Goal: Task Accomplishment & Management: Manage account settings

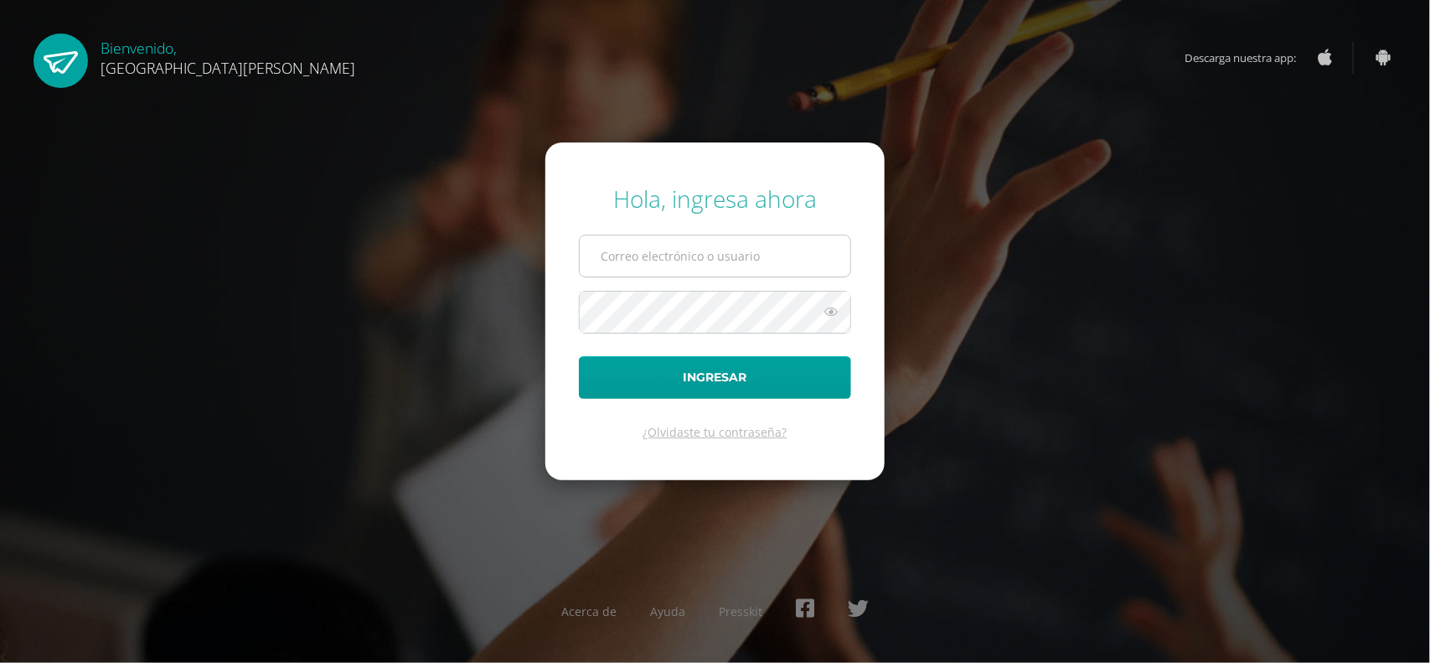
click at [626, 254] on input "text" at bounding box center [715, 255] width 271 height 41
type input "fcruz@bilinguesanjuan.edu.gt"
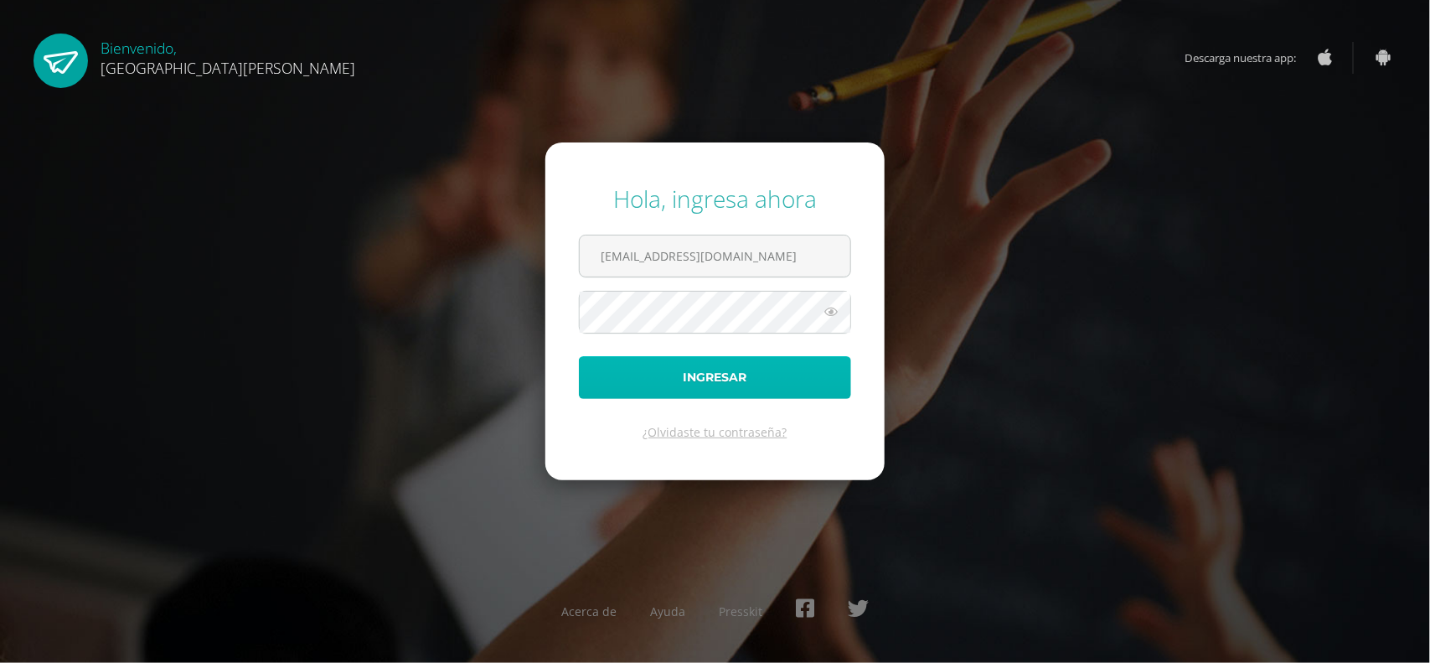
click at [664, 382] on button "Ingresar" at bounding box center [715, 377] width 272 height 43
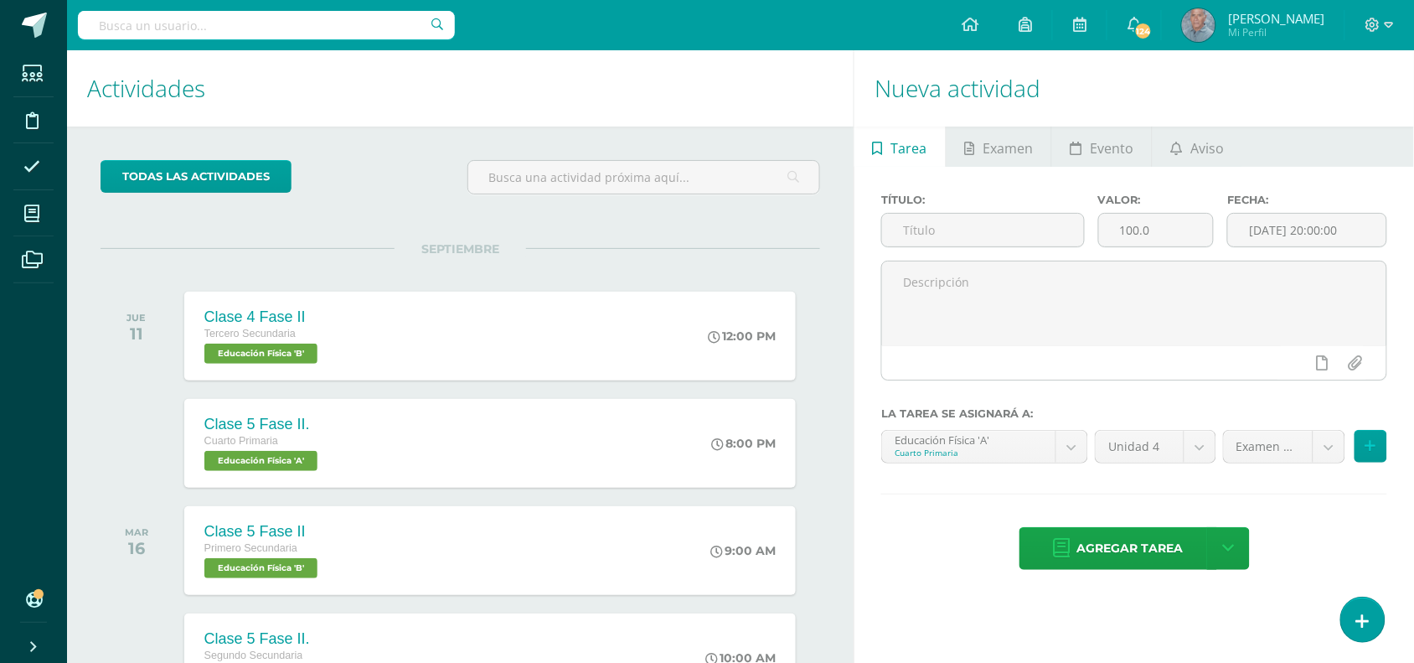
click at [827, 329] on div "todas las Actividades No tienes actividades Échale un vistazo a los demás perío…" at bounding box center [460, 575] width 787 height 896
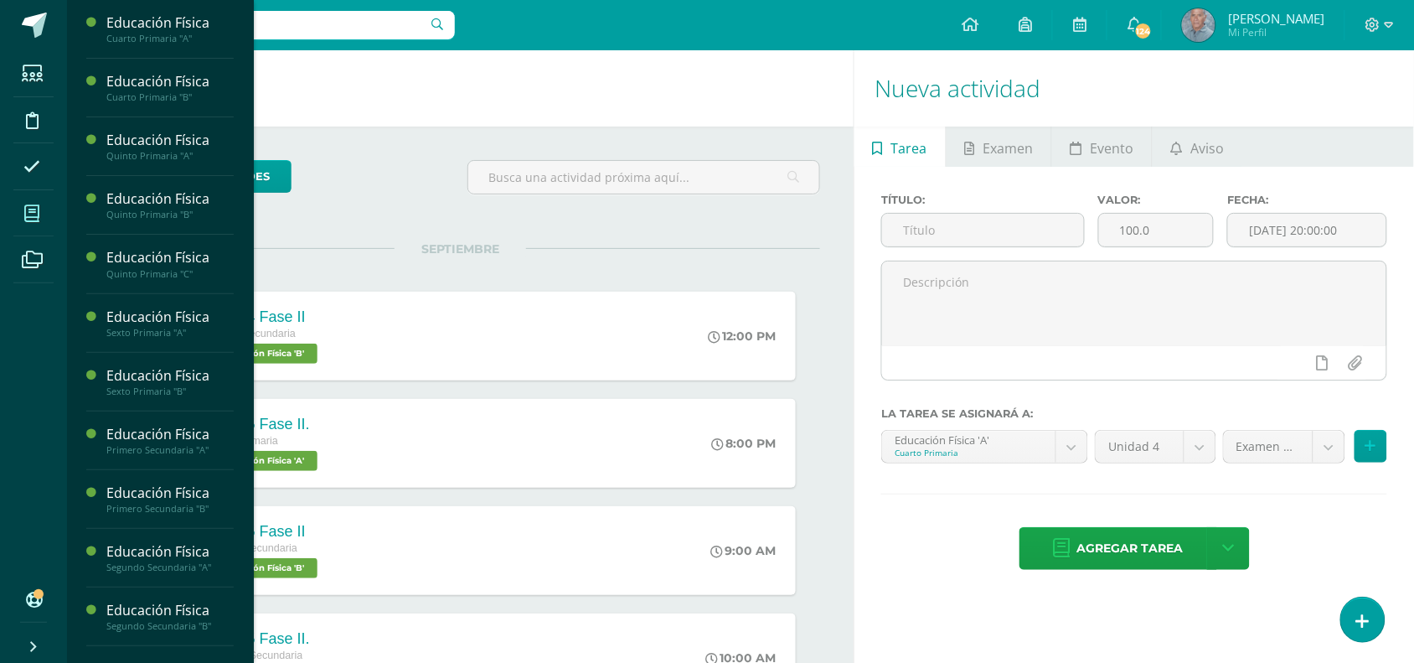
click at [32, 210] on icon at bounding box center [31, 213] width 15 height 17
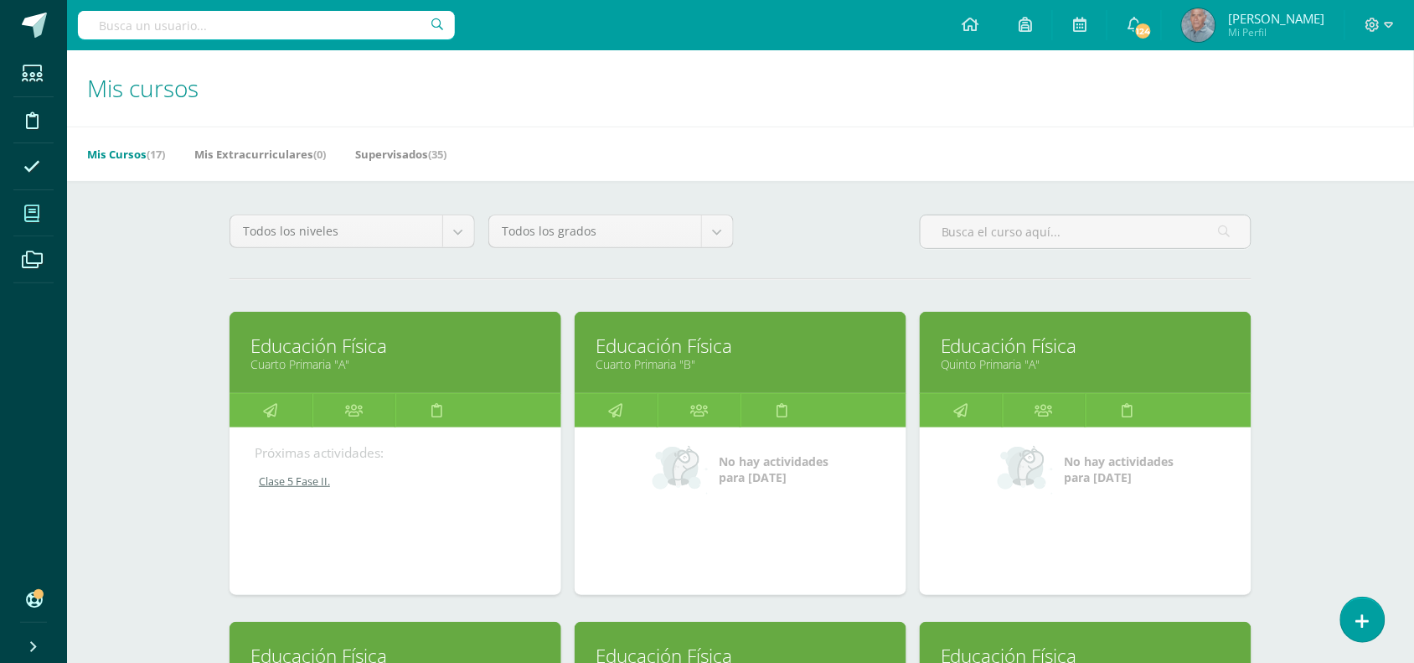
drag, startPoint x: 1420, startPoint y: 642, endPoint x: 958, endPoint y: 496, distance: 485.0
click at [958, 496] on div "No hay actividades para hoy" at bounding box center [1086, 511] width 332 height 168
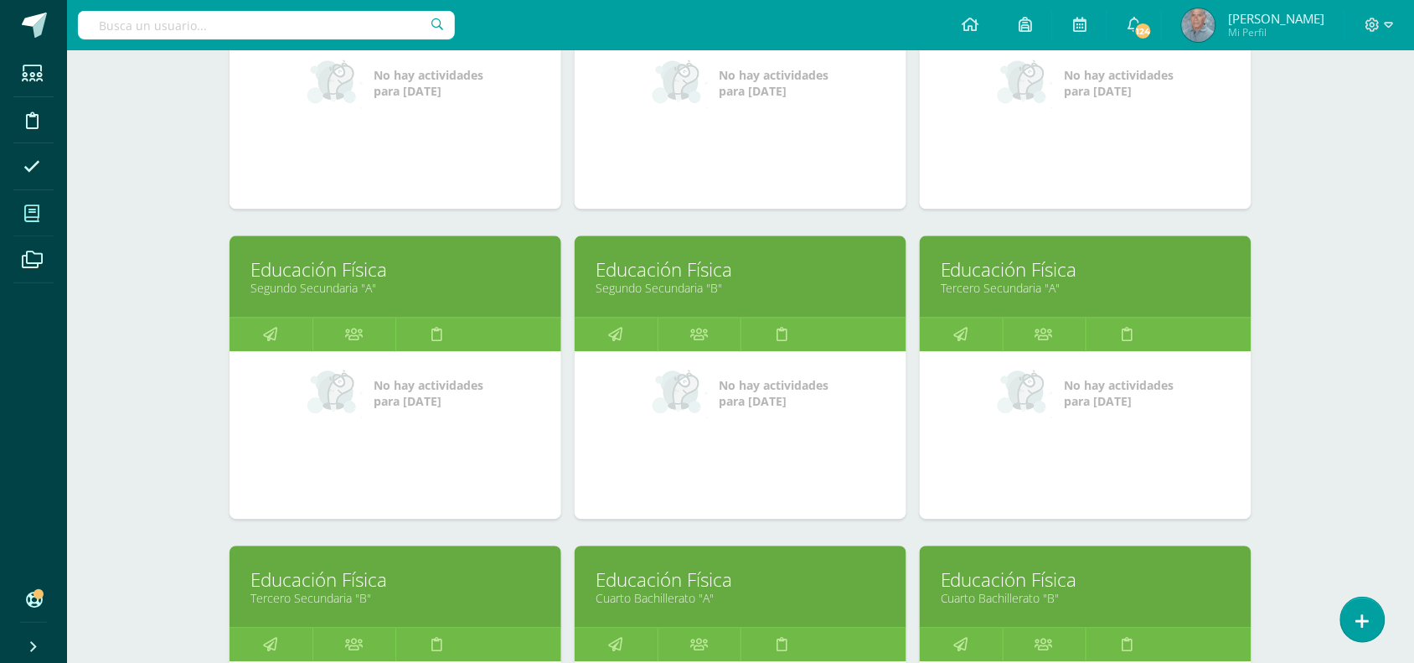
scroll to position [1047, 0]
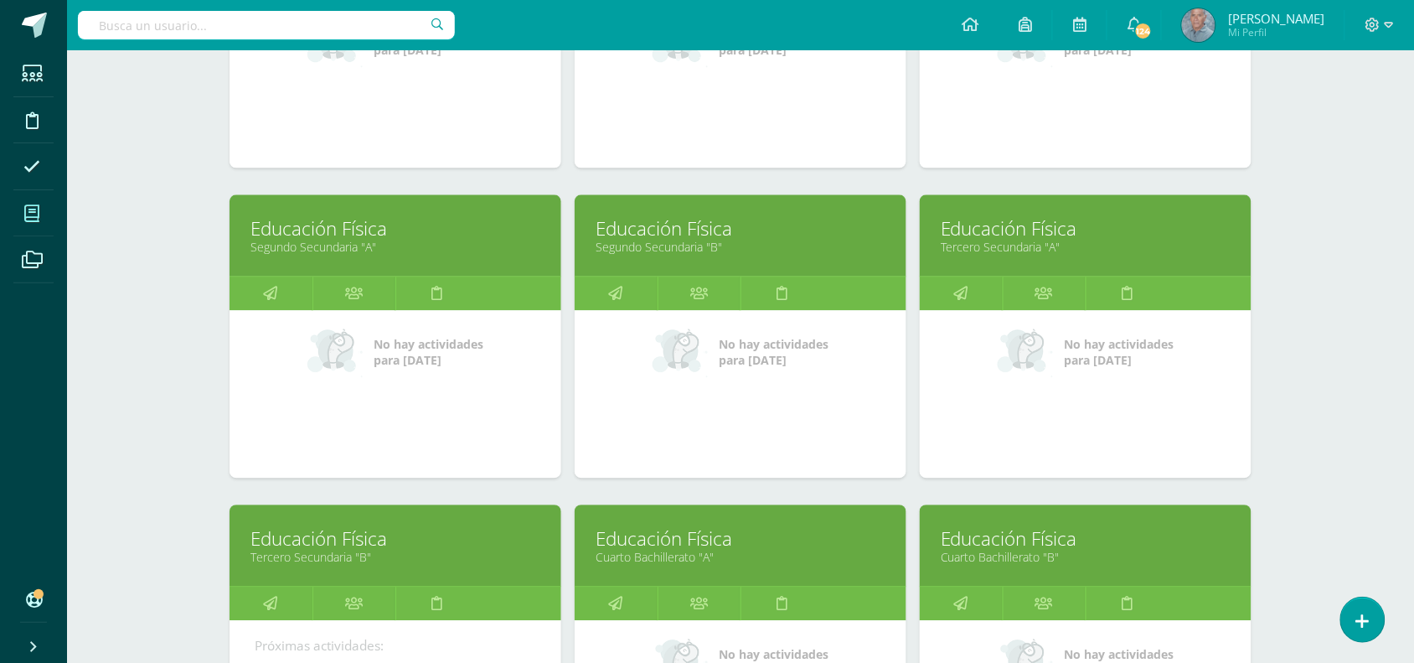
click at [319, 550] on link "Tercero Secundaria "B"" at bounding box center [396, 557] width 290 height 16
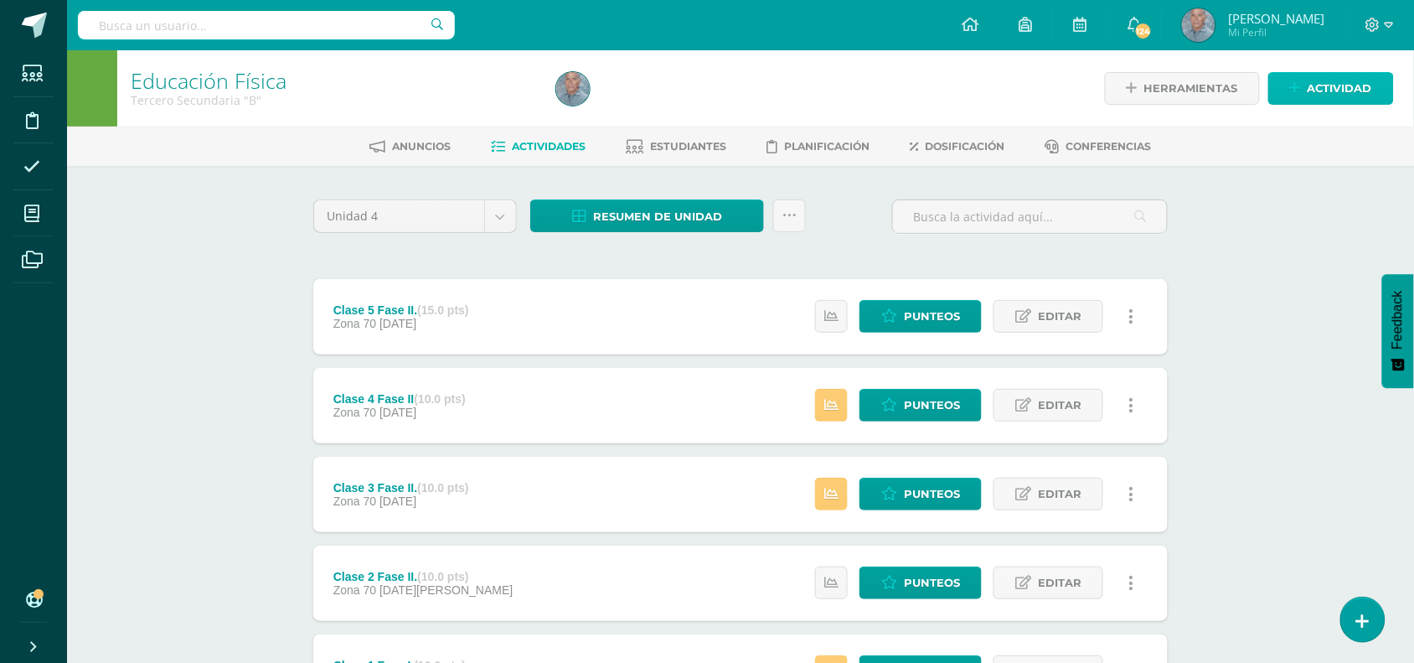
click at [1332, 86] on span "Actividad" at bounding box center [1340, 88] width 65 height 31
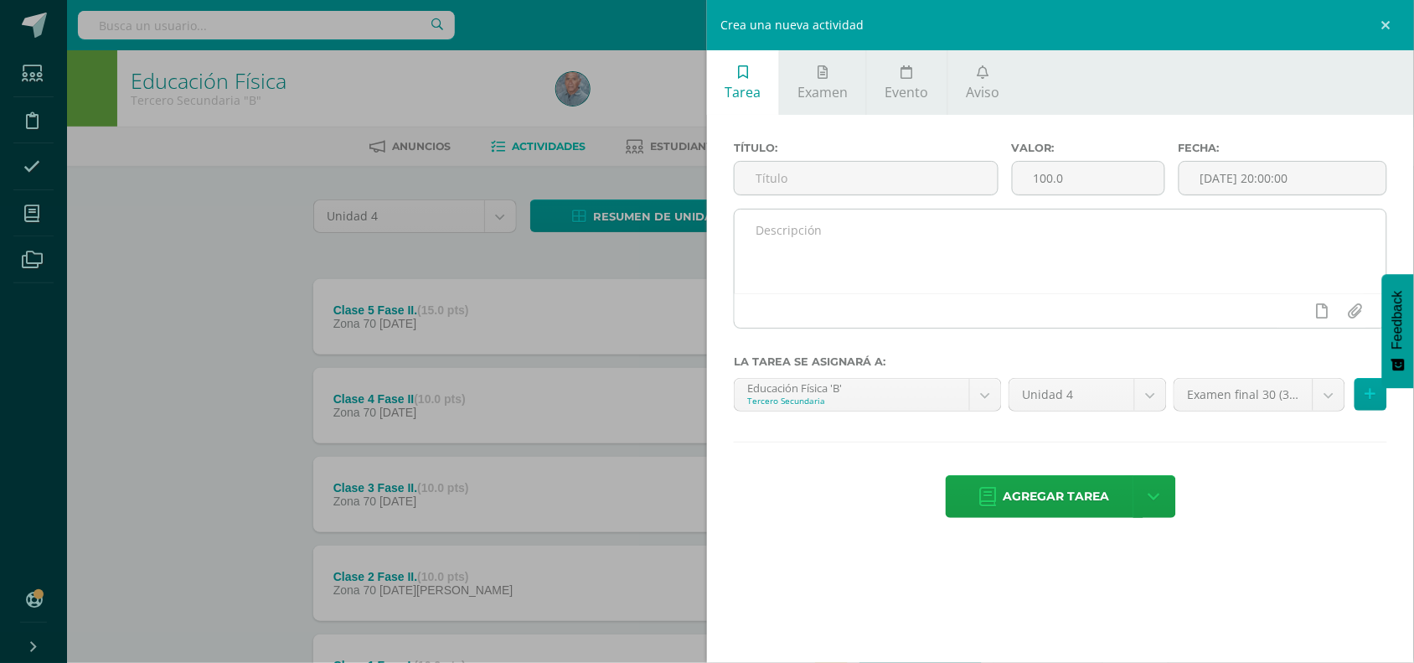
click at [777, 243] on textarea at bounding box center [1061, 251] width 652 height 84
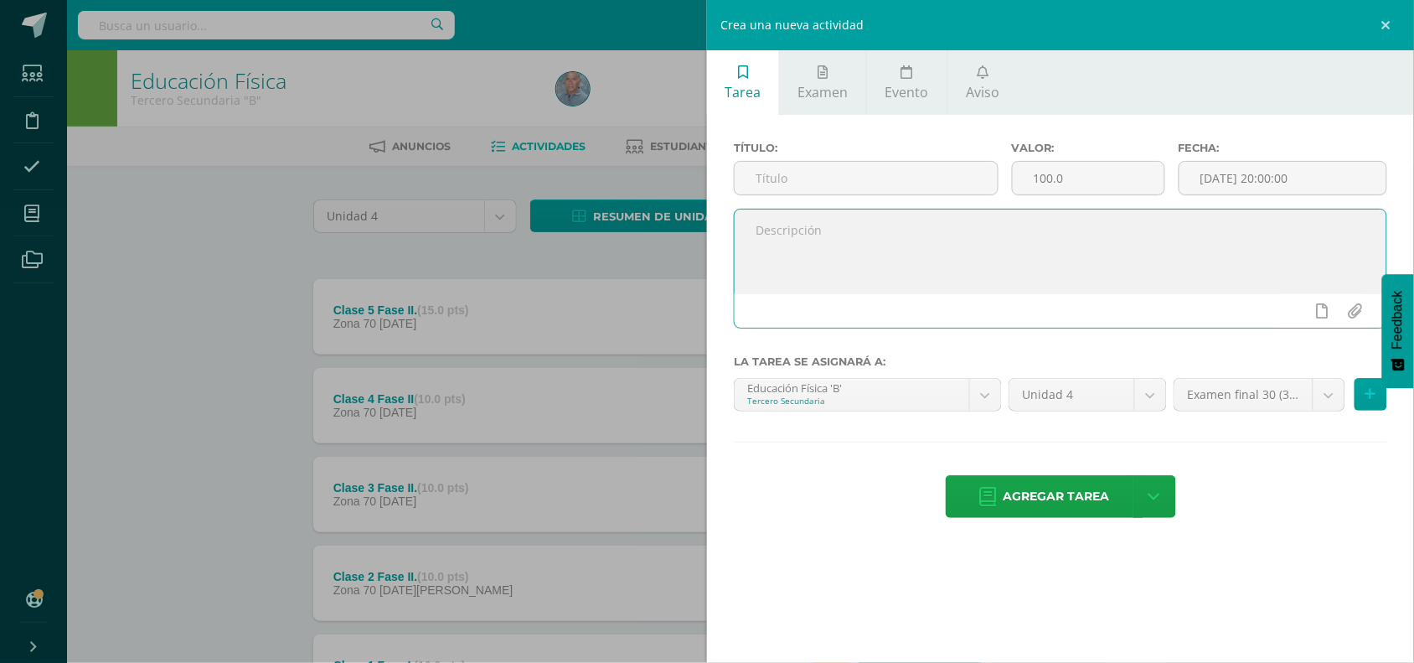
paste textarea "P1 Los estudiantes consolidan las habilidades mediante una dinámica de juego, s…"
type textarea "P1 Los estudiantes consolidan las habilidades mediante una dinámica de juego, s…"
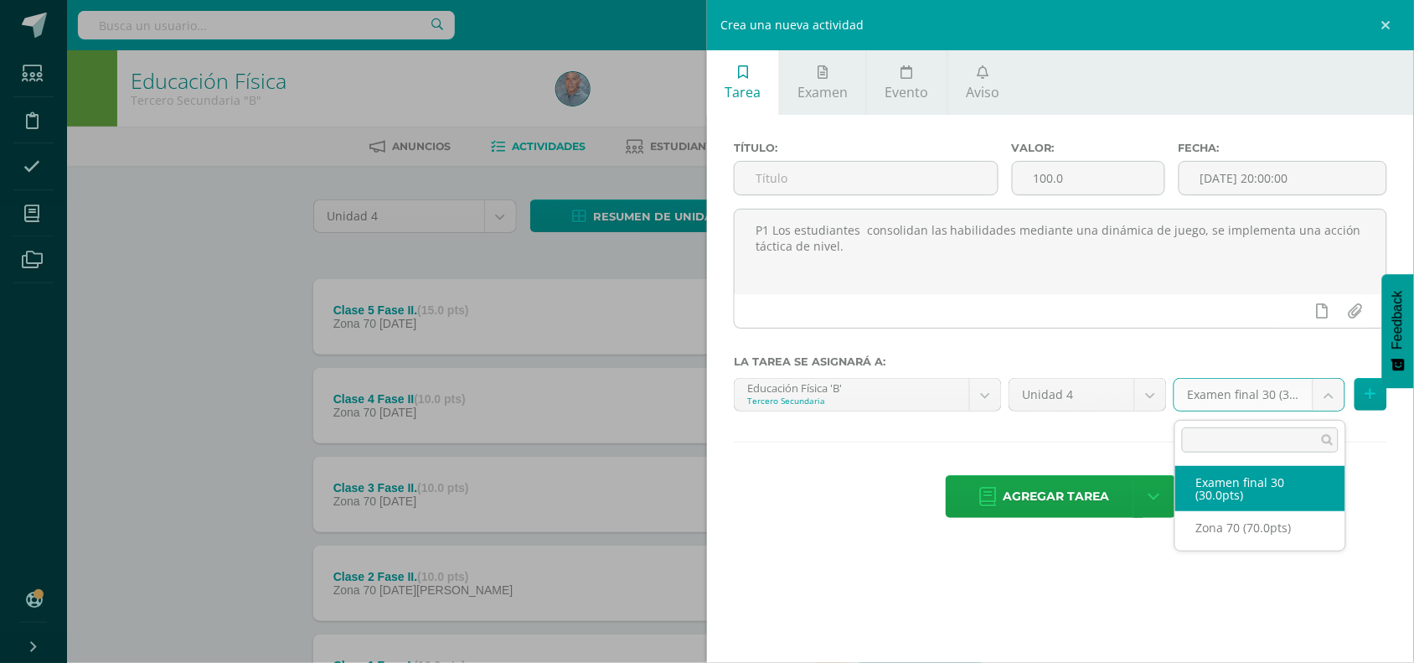
click at [1329, 402] on body "Estudiantes Disciplina Asistencia Mis cursos Archivos Soporte Centro de ayuda Ú…" at bounding box center [707, 410] width 1414 height 821
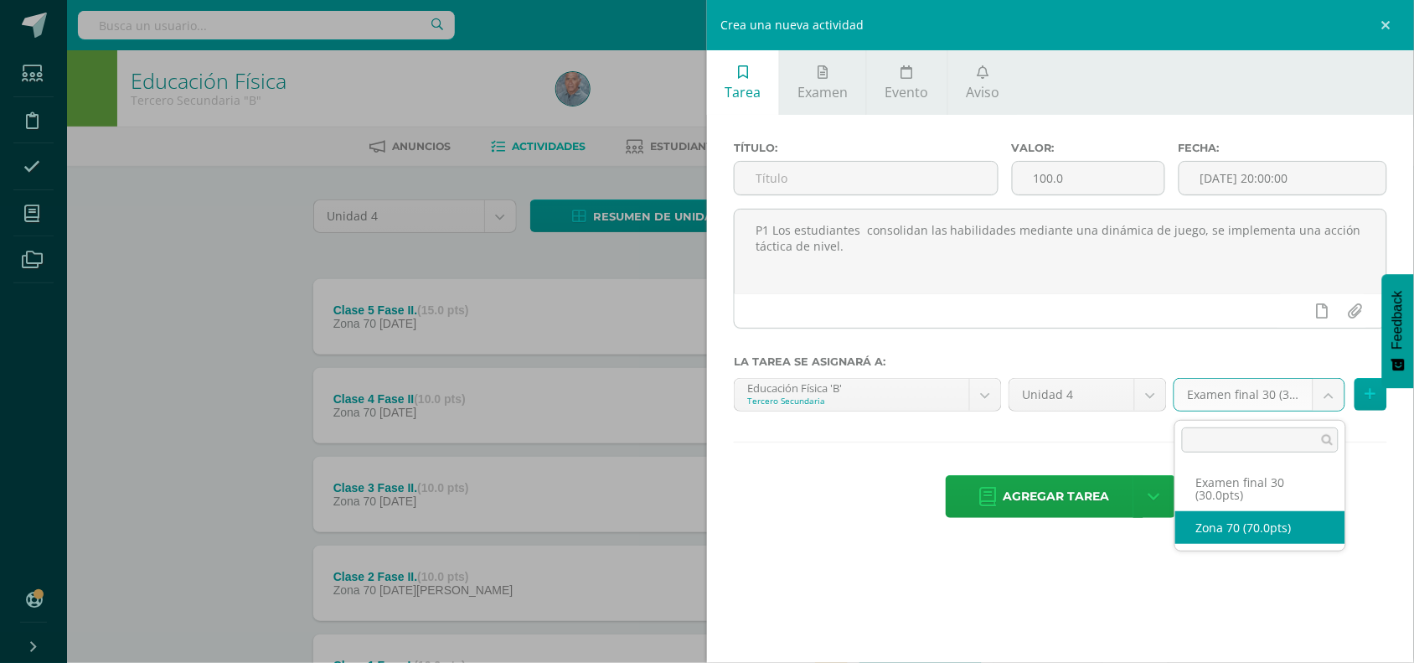
select select "49282"
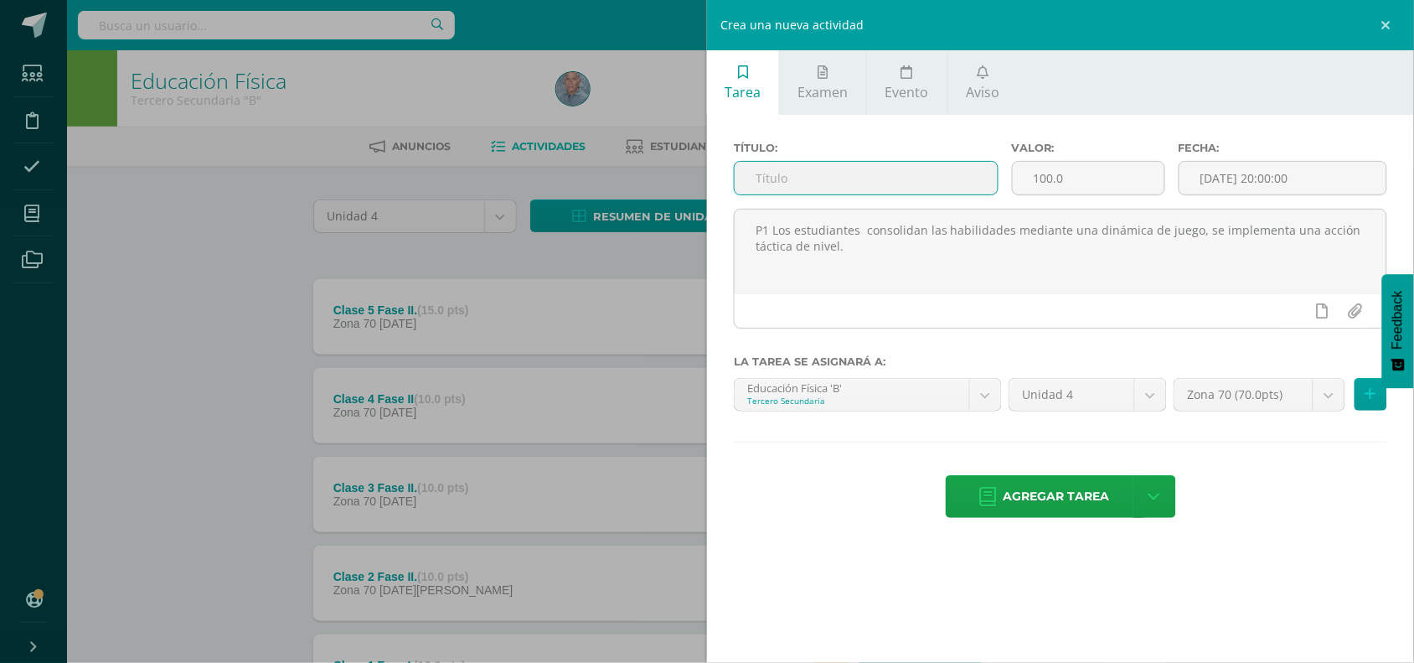
click at [769, 178] on input "text" at bounding box center [866, 178] width 263 height 33
click at [803, 178] on input "Clase 6 faase III." at bounding box center [866, 178] width 263 height 33
type input "Clase 6 Fase III."
click at [1041, 176] on input "100.0" at bounding box center [1089, 178] width 152 height 33
type input "10.0"
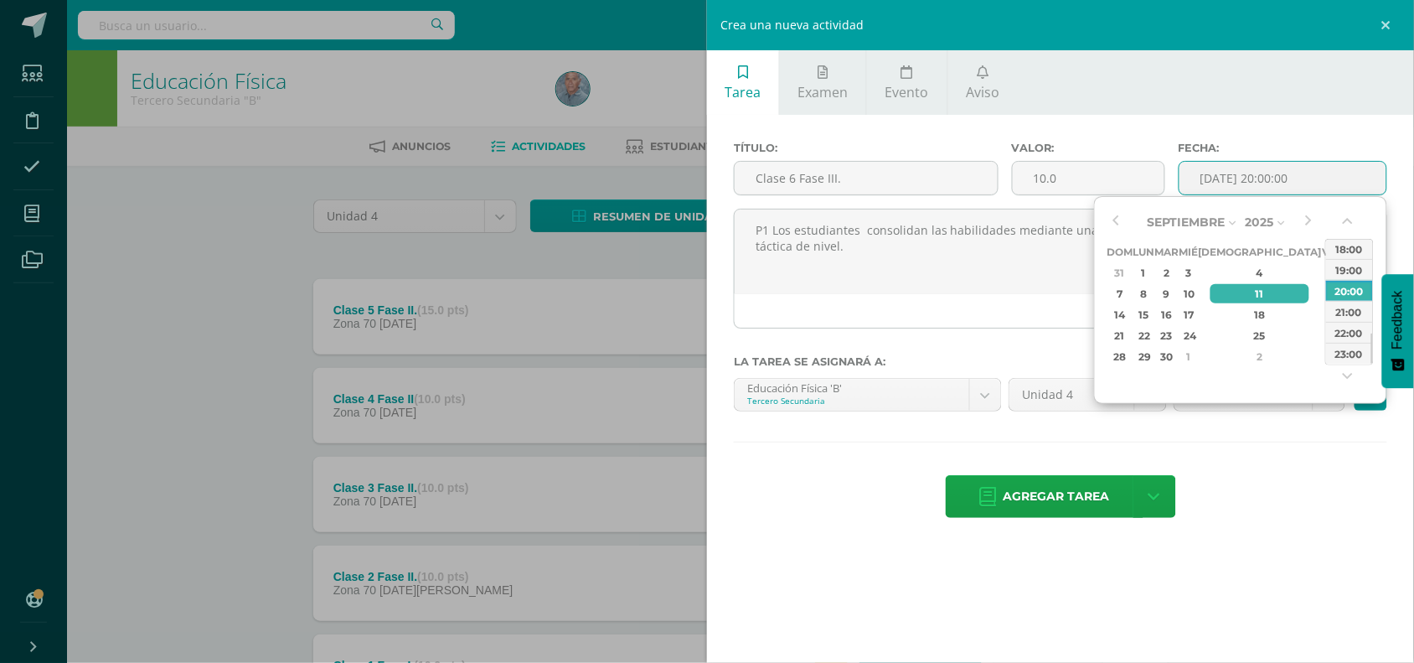
click at [1219, 178] on input "[DATE] 20:00:00" at bounding box center [1283, 178] width 207 height 33
click at [1240, 331] on div "25" at bounding box center [1260, 335] width 99 height 19
type input "2025-09-25 20:00"
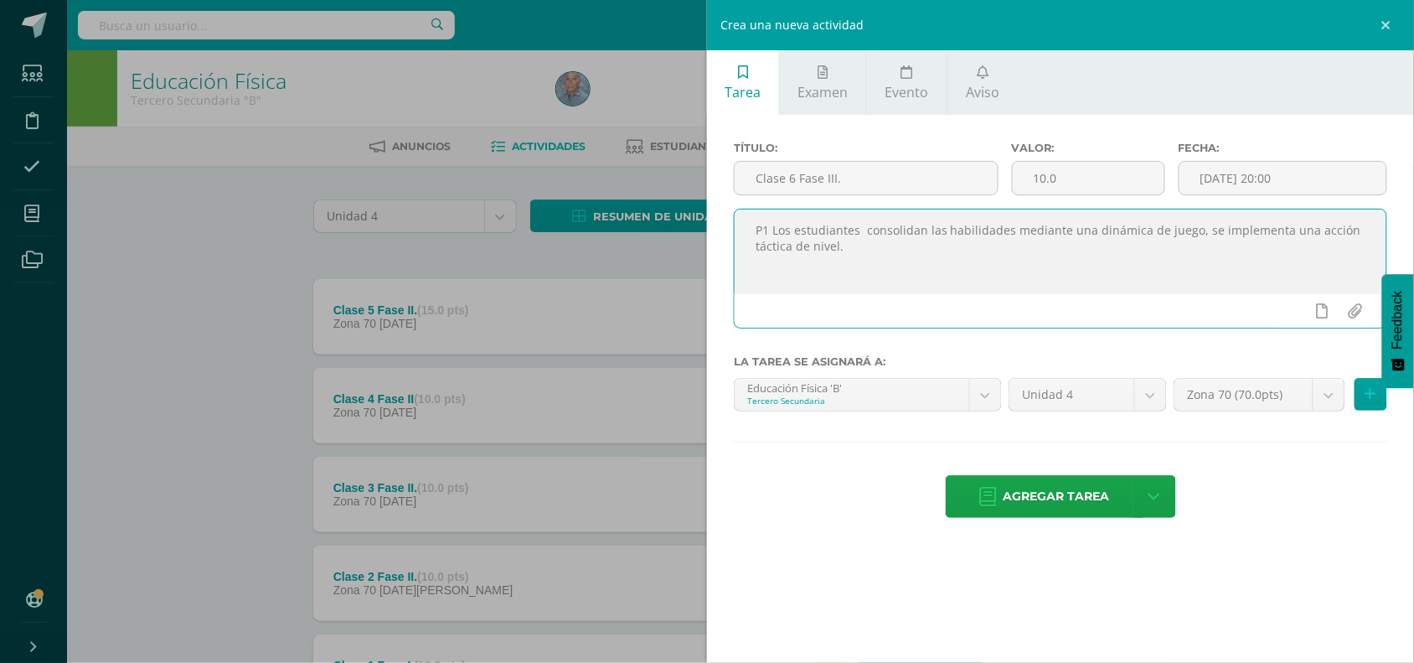
click at [939, 287] on textarea "P1 Los estudiantes consolidan las habilidades mediante una dinámica de juego, s…" at bounding box center [1061, 251] width 652 height 84
click at [860, 257] on textarea "P1 Los estudiantes consolidan las habilidades mediante una dinámica de juego, s…" at bounding box center [1061, 251] width 652 height 84
click at [765, 265] on textarea "P1 Los estudiantes consolidan las habilidades mediante una dinámica de juego, s…" at bounding box center [1061, 251] width 652 height 84
click at [863, 248] on textarea "P1 Los estudiantes consolidan las habilidades mediante una dinámica de juego, s…" at bounding box center [1061, 251] width 652 height 84
paste textarea "P2. Los estudiantes desarrollan de forma practican una acciona tecnica de nivel…"
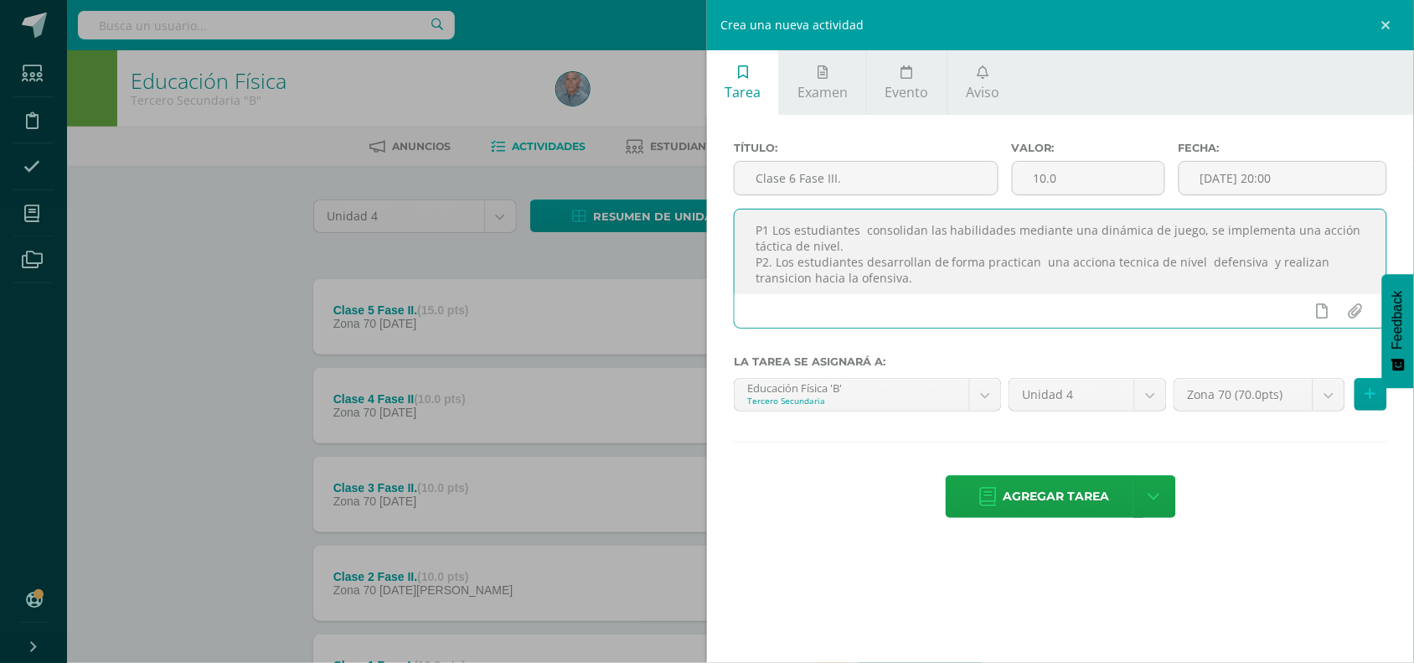
click at [1129, 271] on textarea "P1 Los estudiantes consolidan las habilidades mediante una dinámica de juego, s…" at bounding box center [1061, 251] width 652 height 84
click at [775, 281] on textarea "P1 Los estudiantes consolidan las habilidades mediante una dinámica de juego, s…" at bounding box center [1061, 251] width 652 height 84
type textarea "P1 Los estudiantes consolidan las habilidades mediante una dinámica de juego, s…"
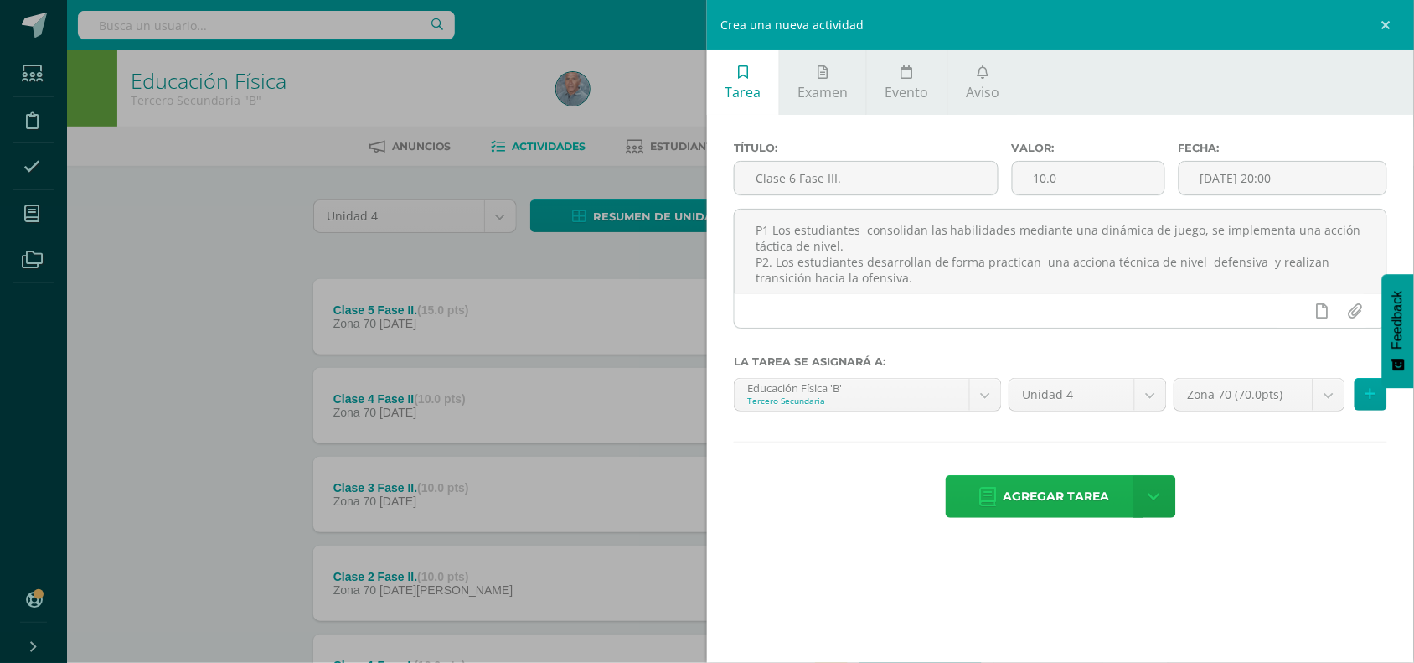
click at [1053, 503] on span "Agregar tarea" at bounding box center [1057, 496] width 106 height 41
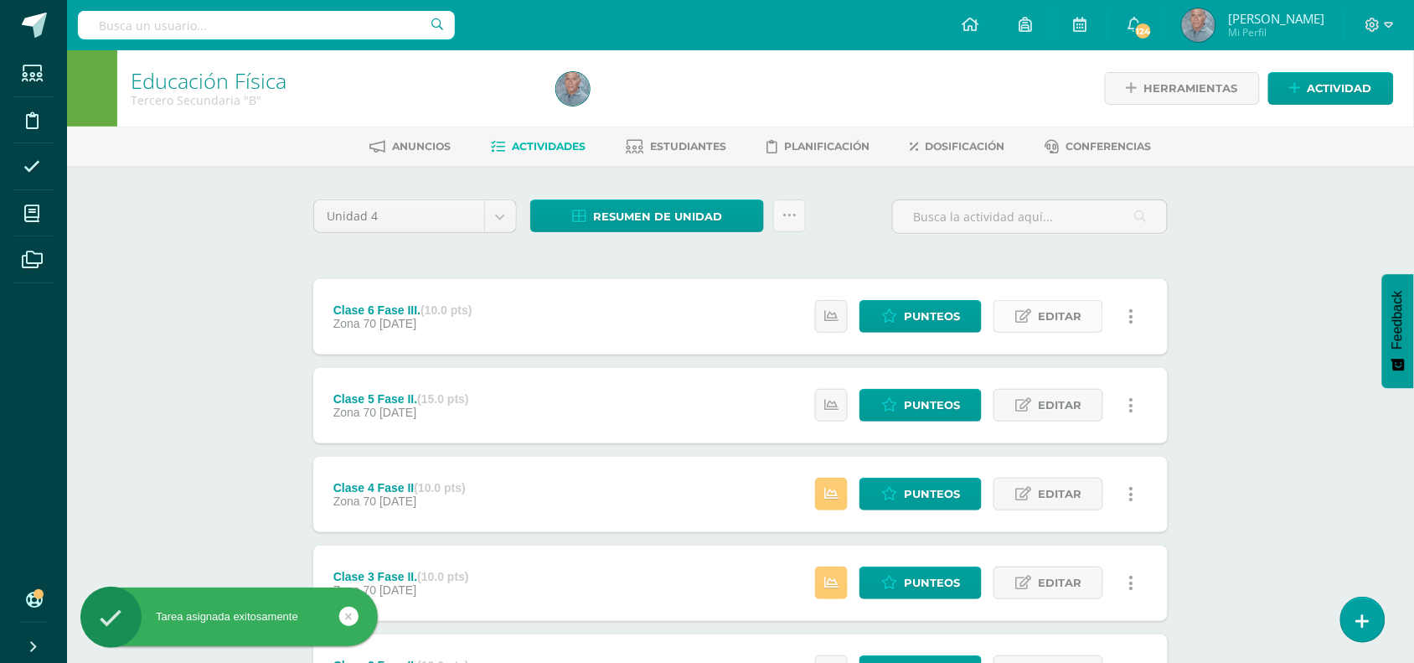
click at [1050, 316] on span "Editar" at bounding box center [1060, 316] width 44 height 31
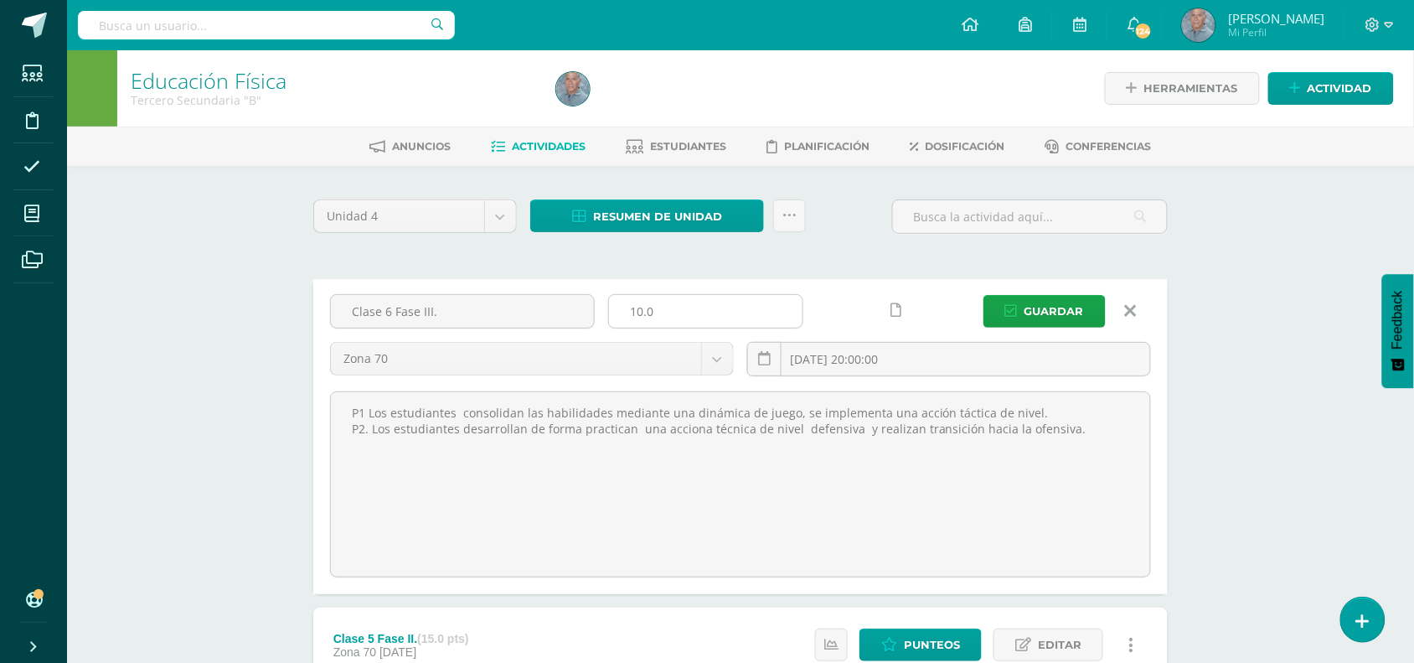
click at [641, 308] on input "10.0" at bounding box center [706, 311] width 194 height 33
type input "15.0"
click at [1058, 302] on span "Guardar" at bounding box center [1054, 311] width 59 height 31
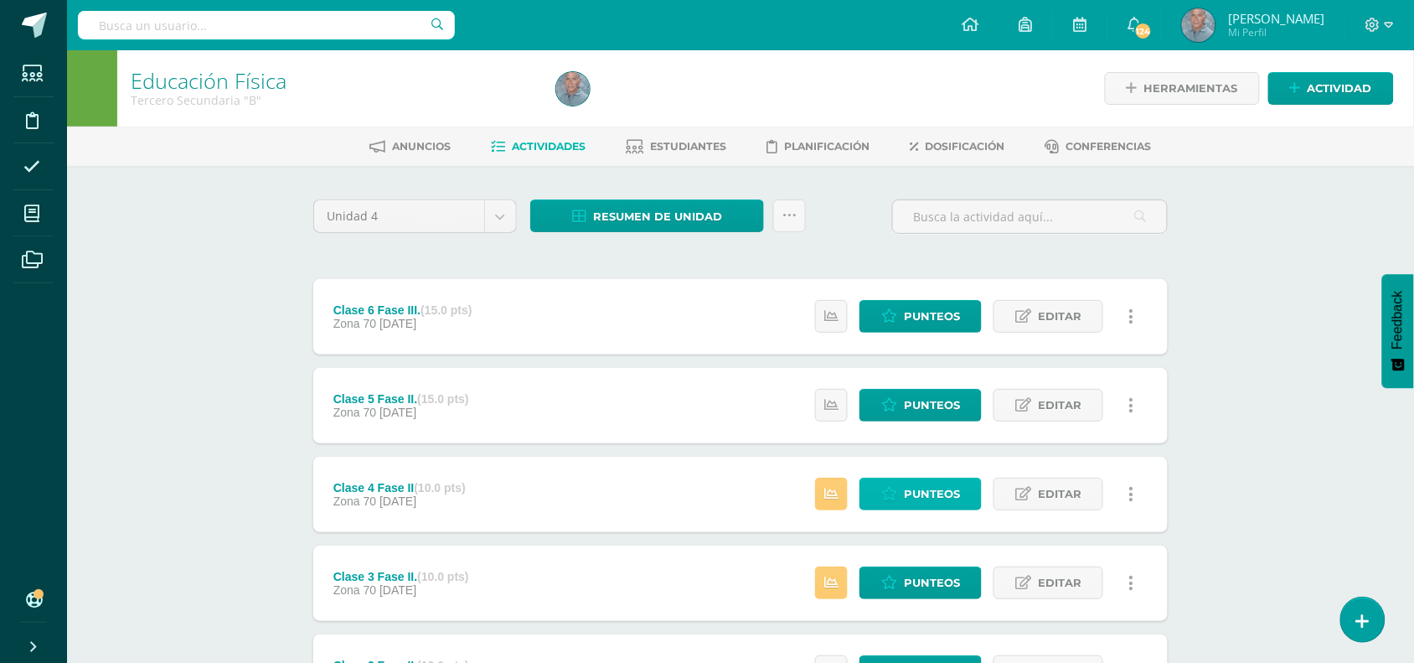
click at [907, 497] on span "Punteos" at bounding box center [932, 493] width 56 height 31
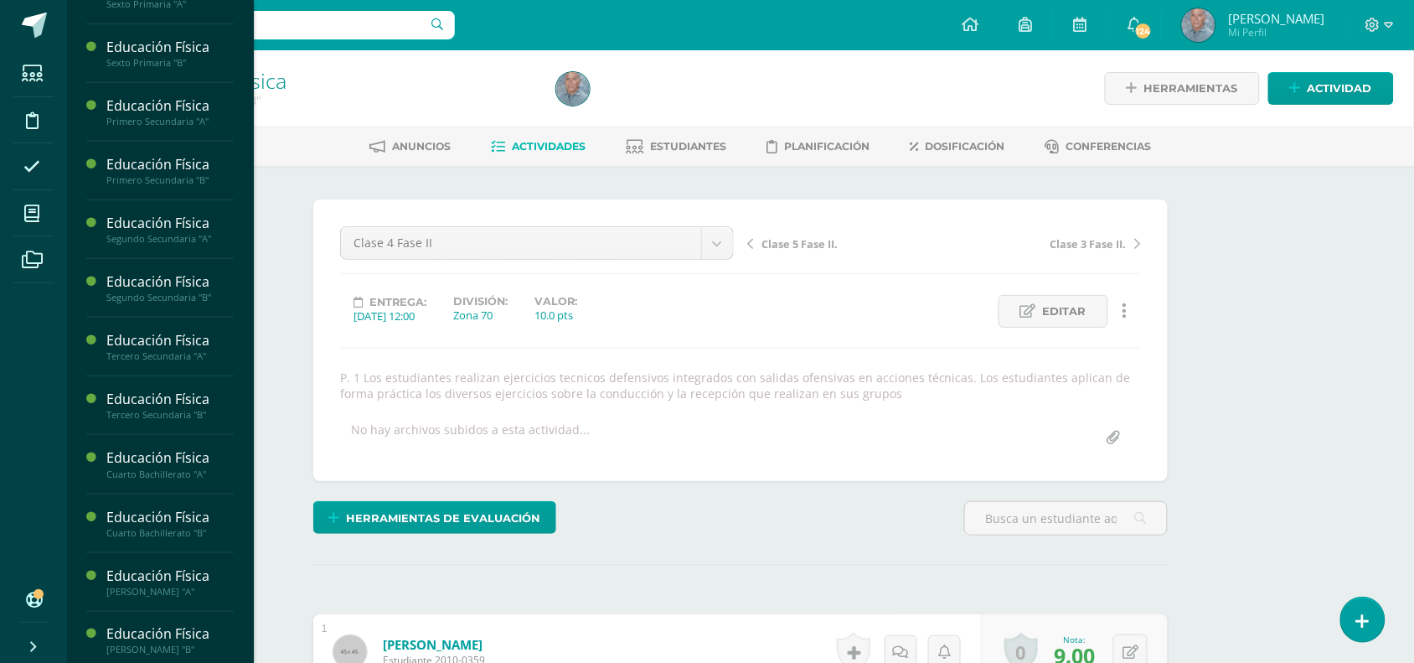
scroll to position [339, 0]
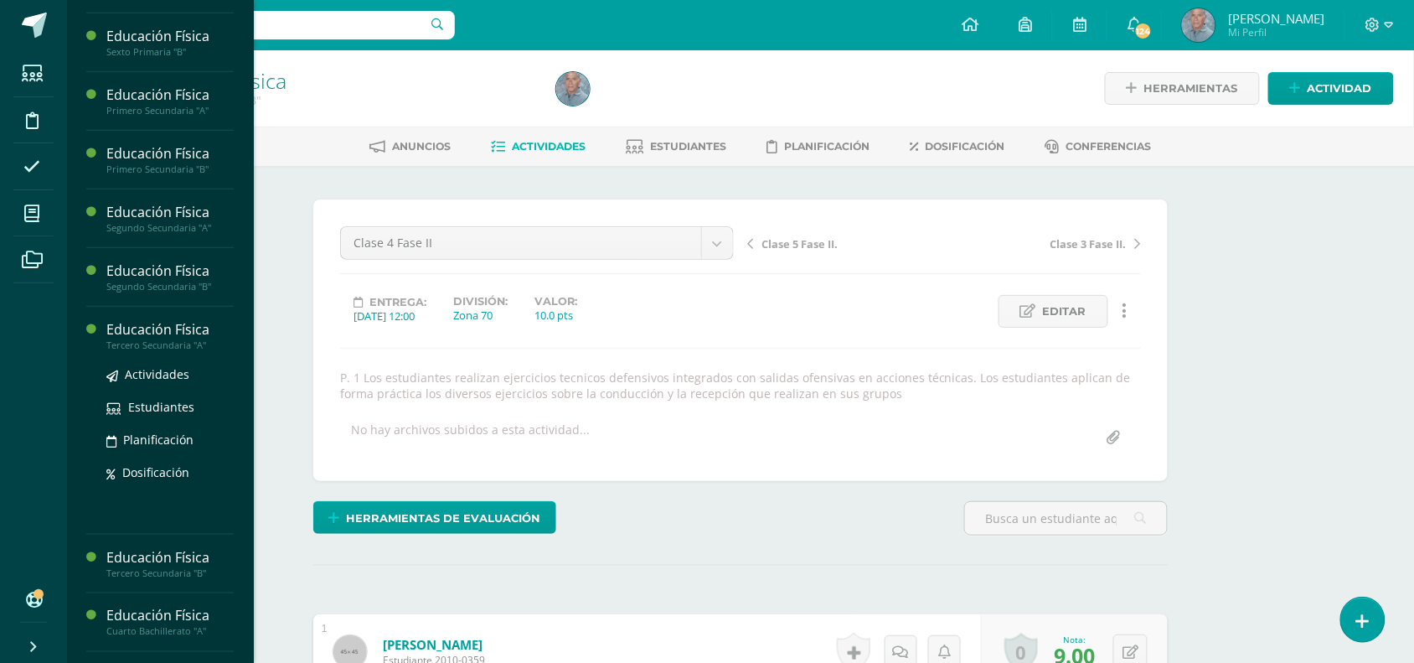
click at [170, 349] on div "Tercero Secundaria "A"" at bounding box center [169, 345] width 127 height 12
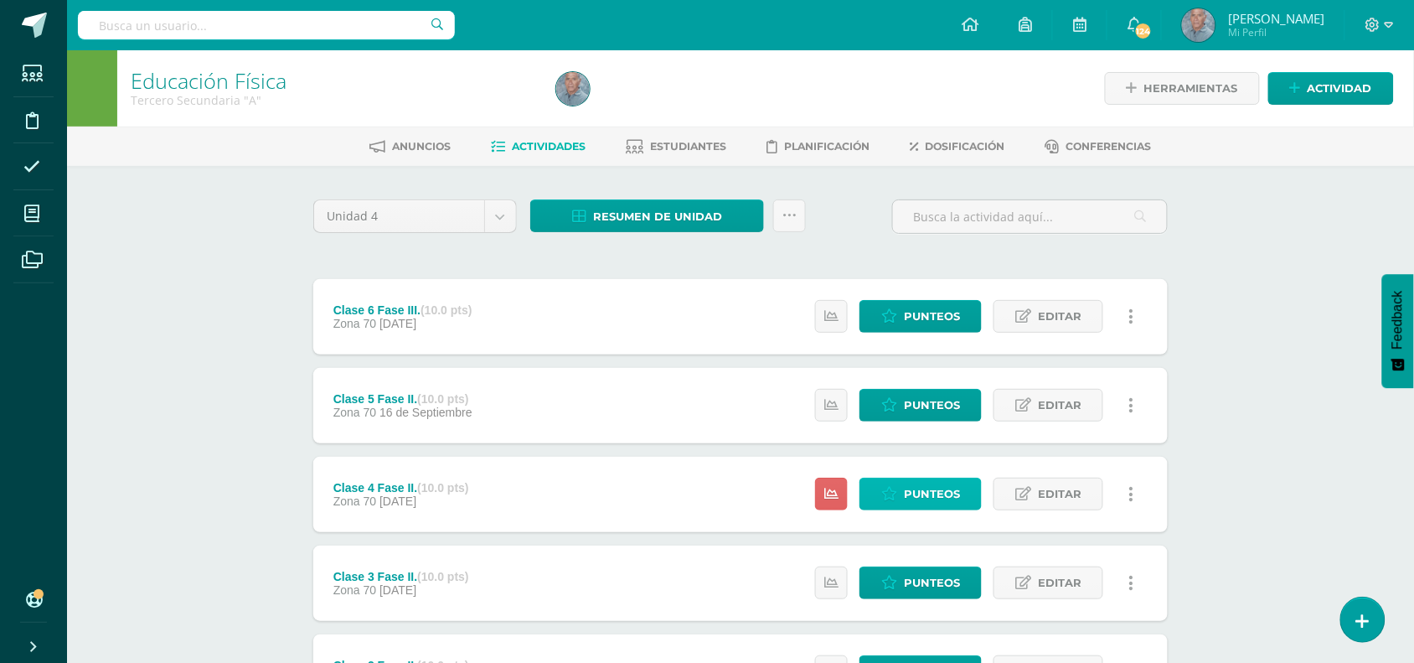
click at [918, 490] on span "Punteos" at bounding box center [932, 493] width 56 height 31
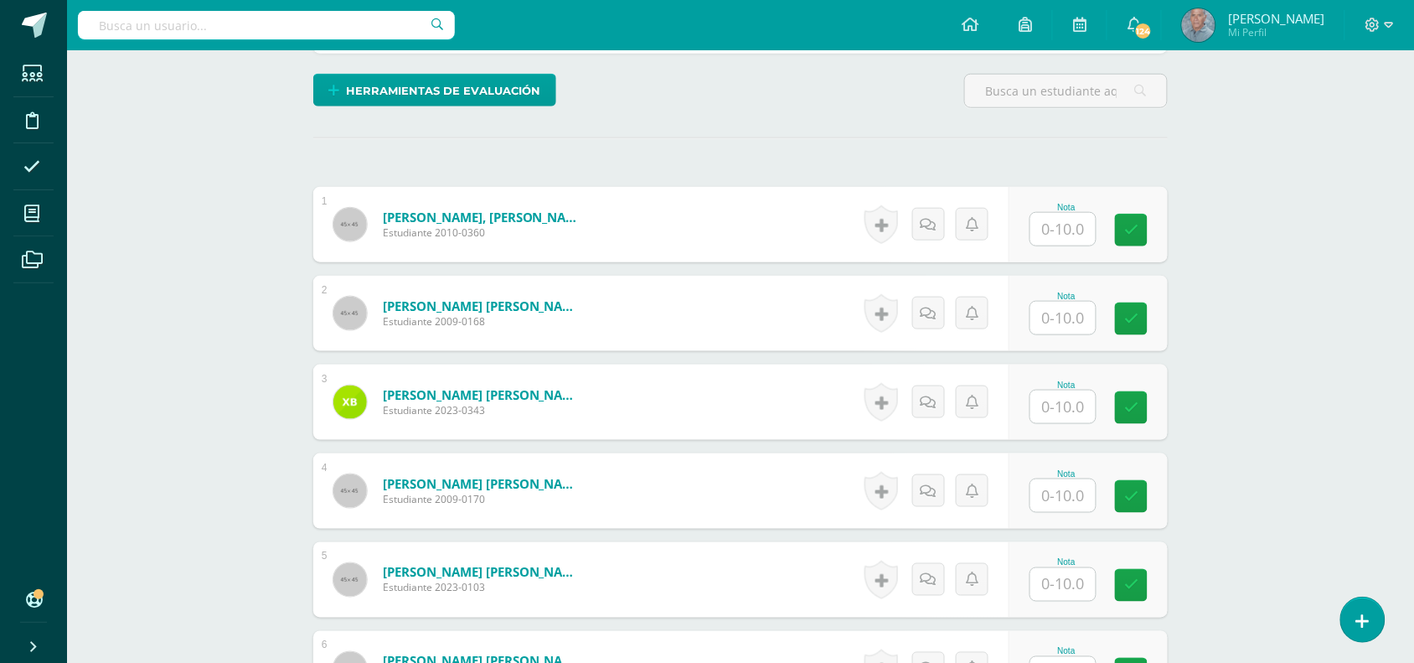
scroll to position [457, 0]
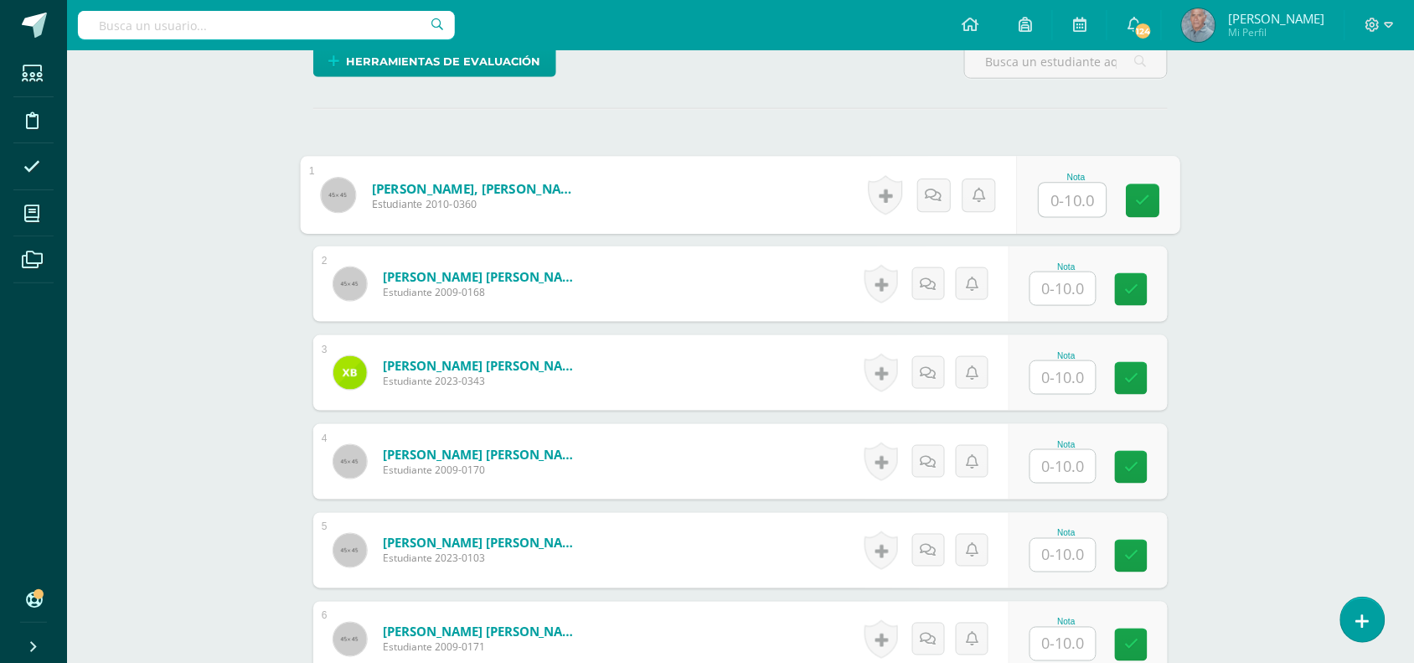
click at [1060, 195] on input "text" at bounding box center [1073, 201] width 67 height 34
type input "10"
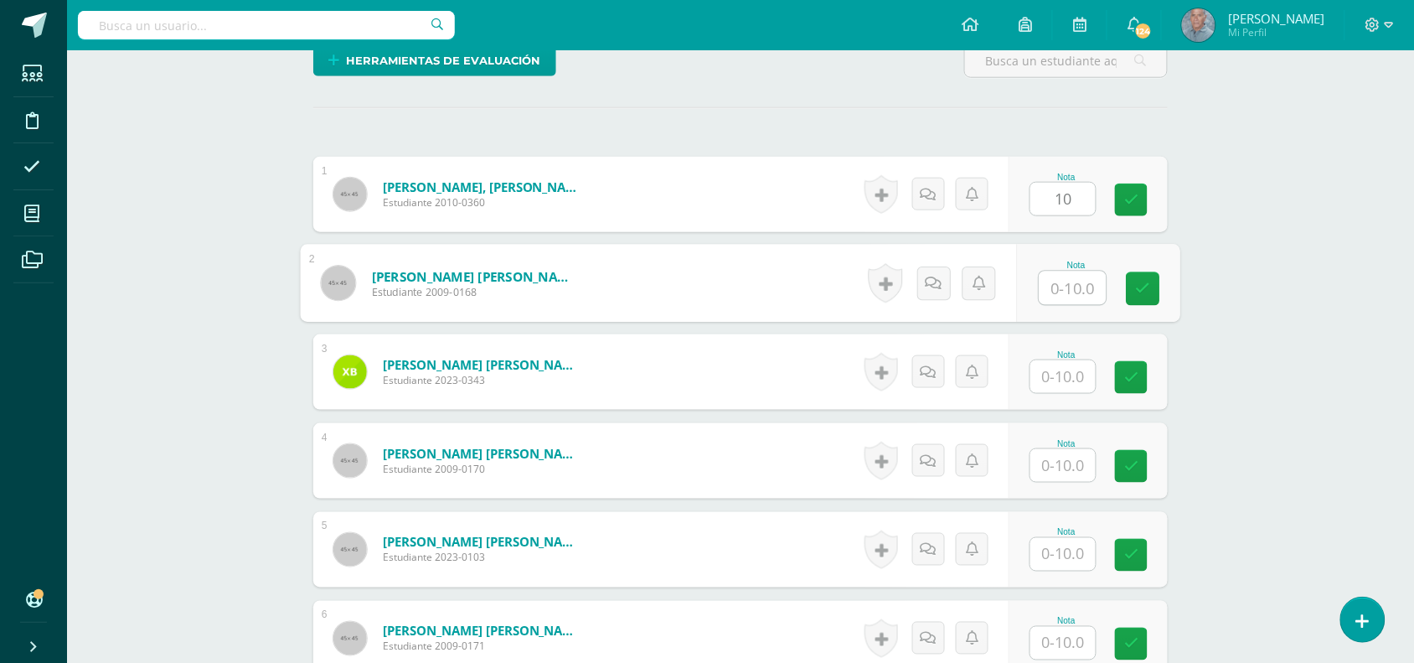
click at [1052, 287] on input "text" at bounding box center [1073, 288] width 67 height 34
type input "6"
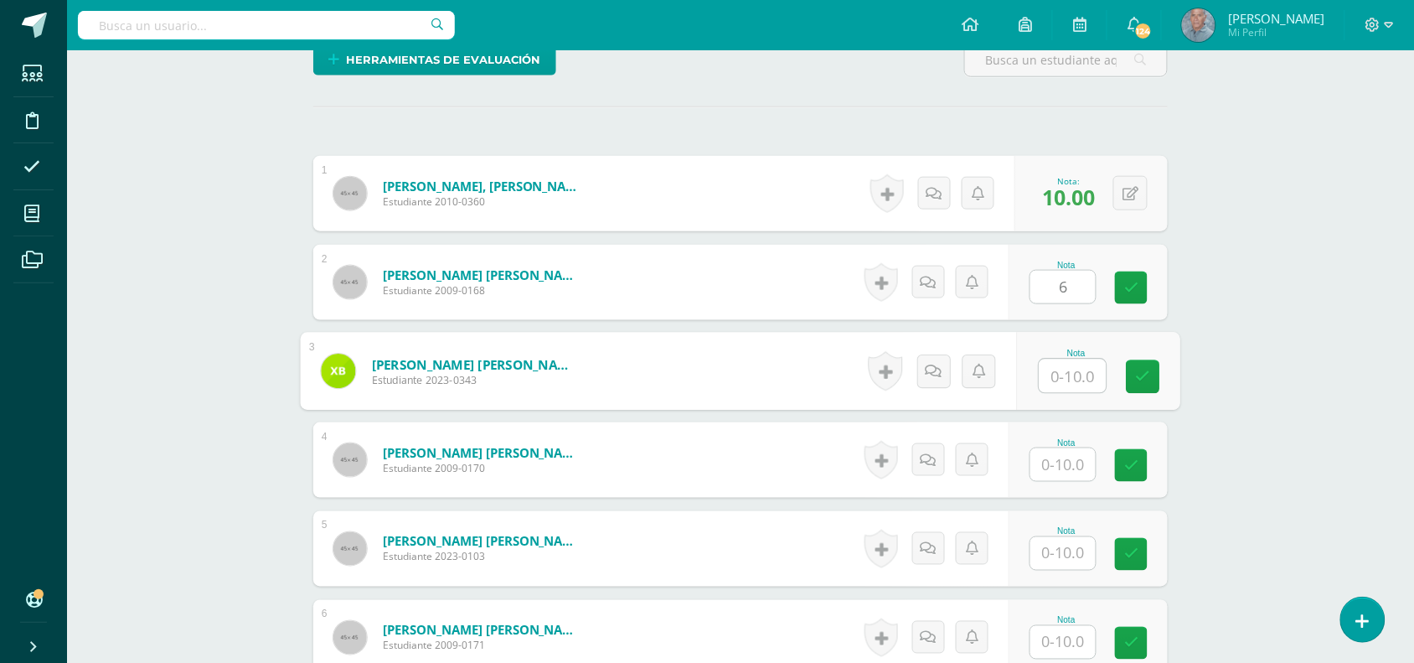
click at [1052, 378] on input "text" at bounding box center [1073, 376] width 67 height 34
type input "10"
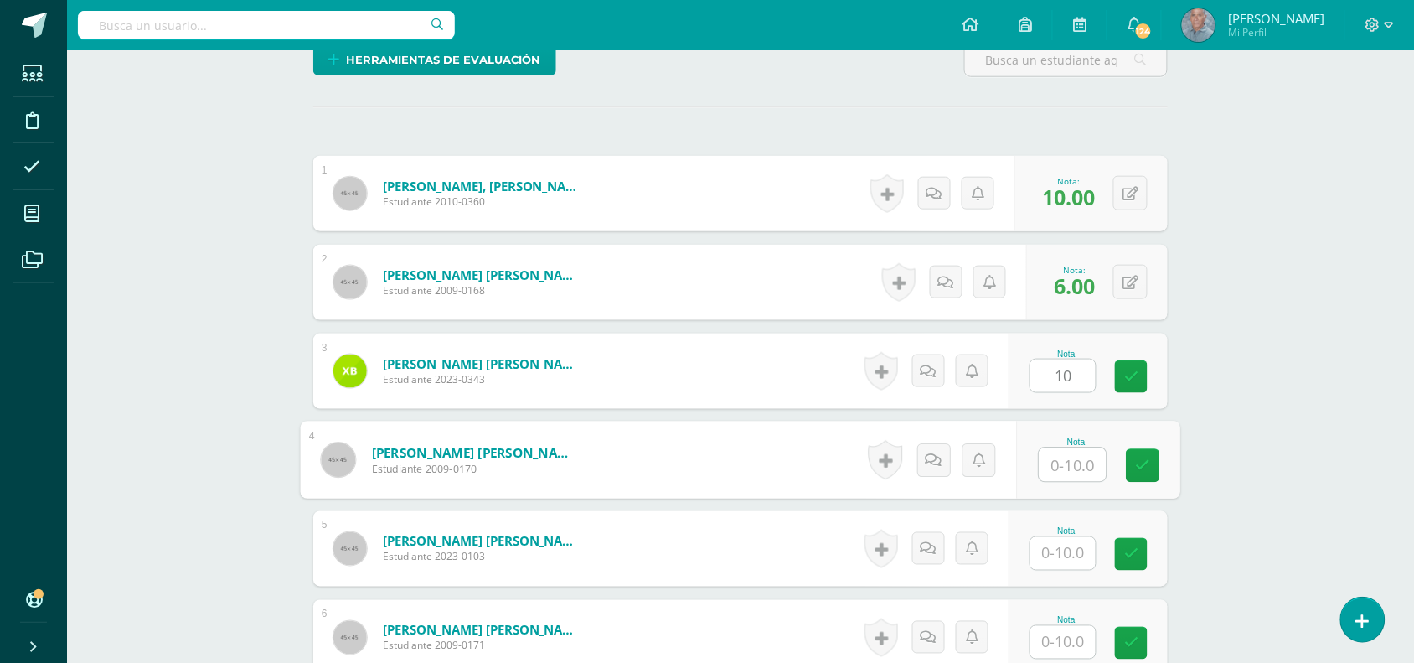
click at [1052, 463] on input "text" at bounding box center [1073, 465] width 67 height 34
type input "5"
click at [1050, 554] on input "text" at bounding box center [1063, 553] width 65 height 33
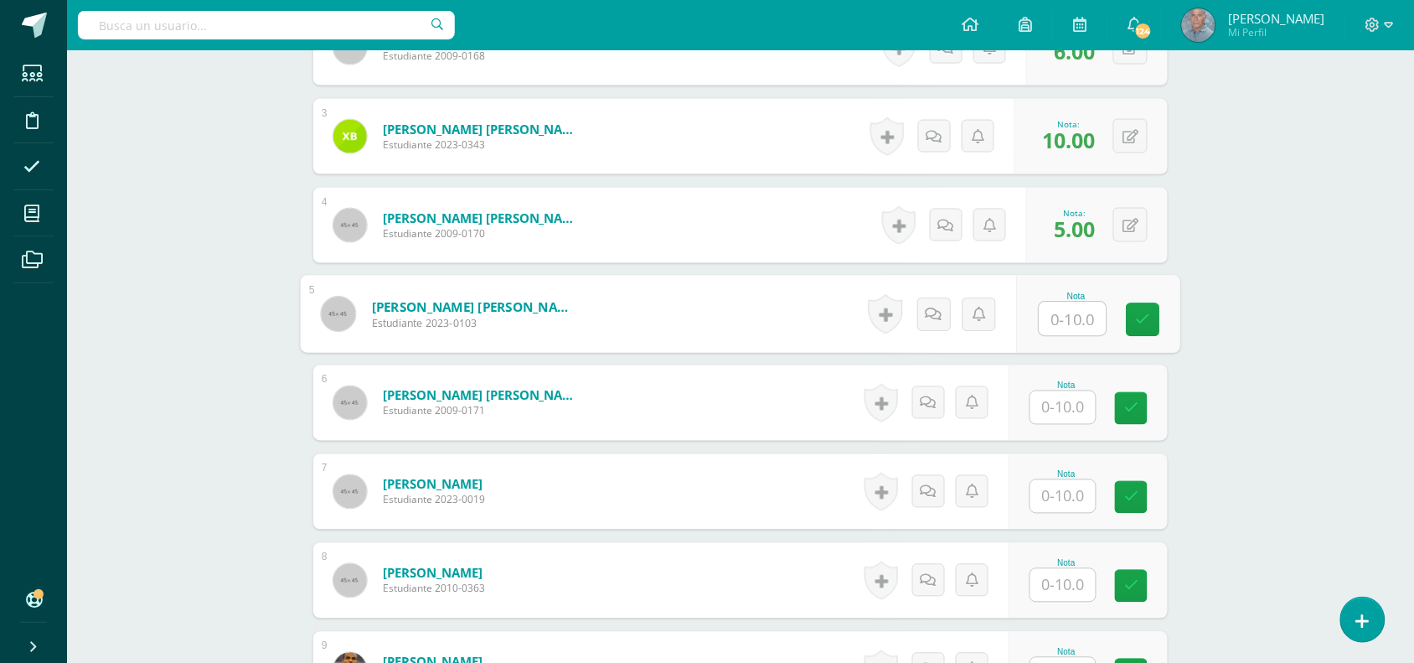
scroll to position [710, 0]
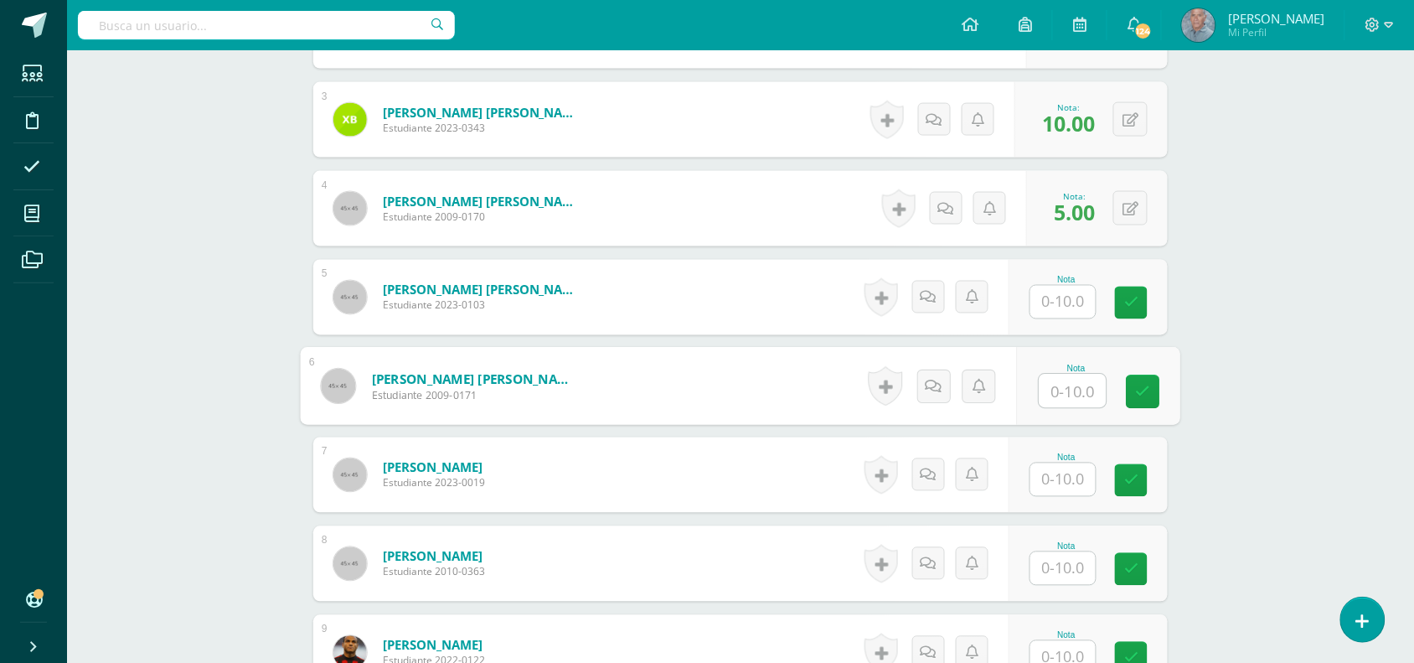
click at [1049, 390] on input "text" at bounding box center [1073, 392] width 67 height 34
type input "5"
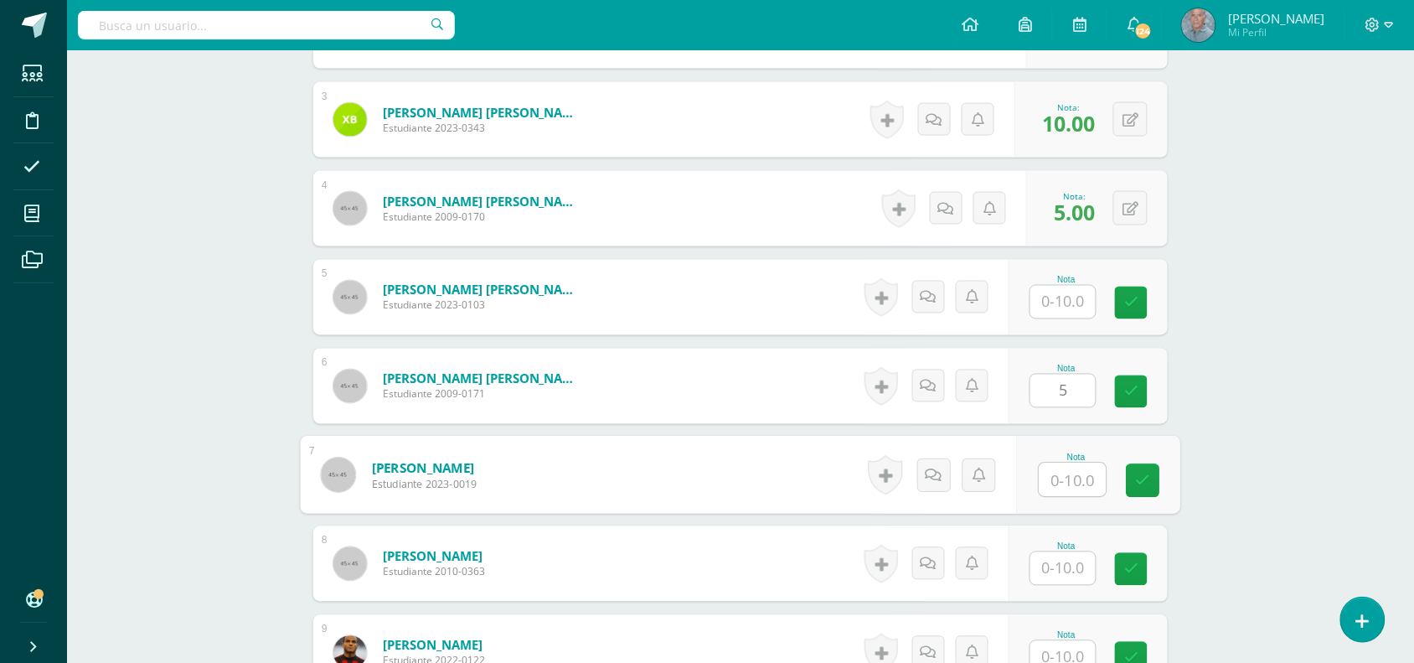
click at [1050, 475] on input "text" at bounding box center [1073, 480] width 67 height 34
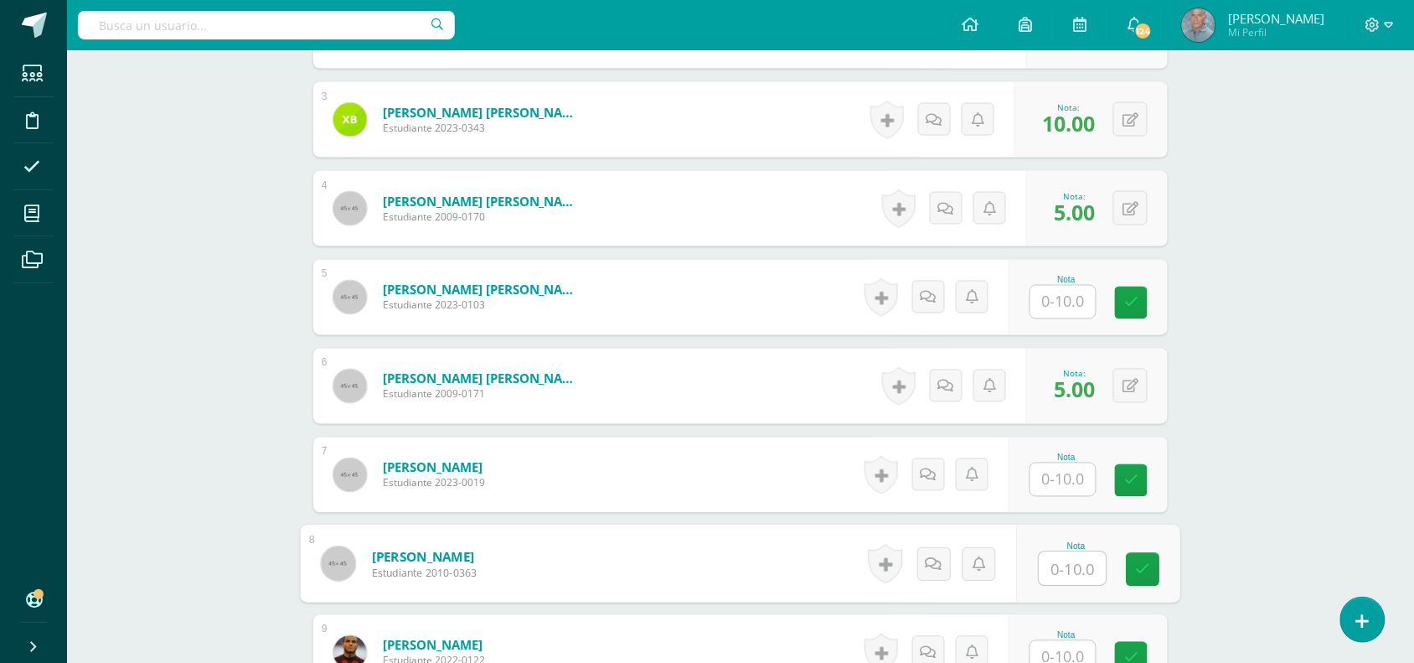
click at [1050, 566] on input "text" at bounding box center [1073, 569] width 67 height 34
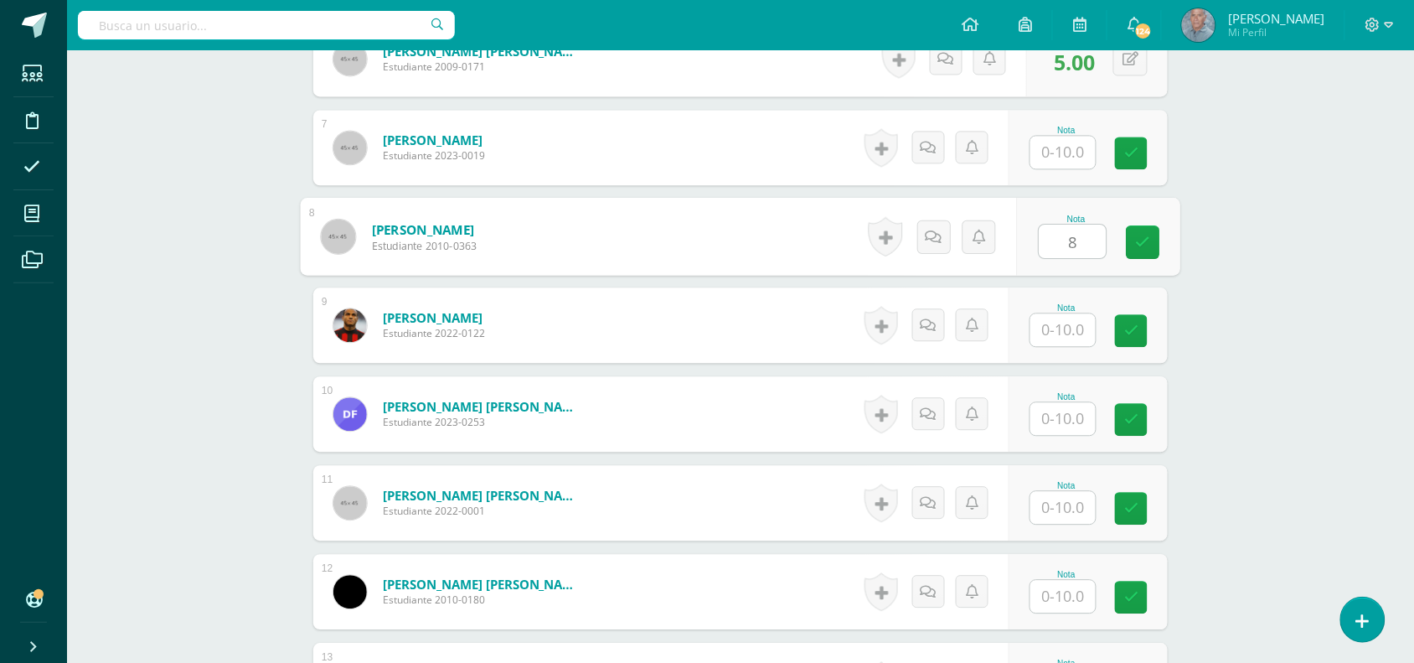
scroll to position [1045, 0]
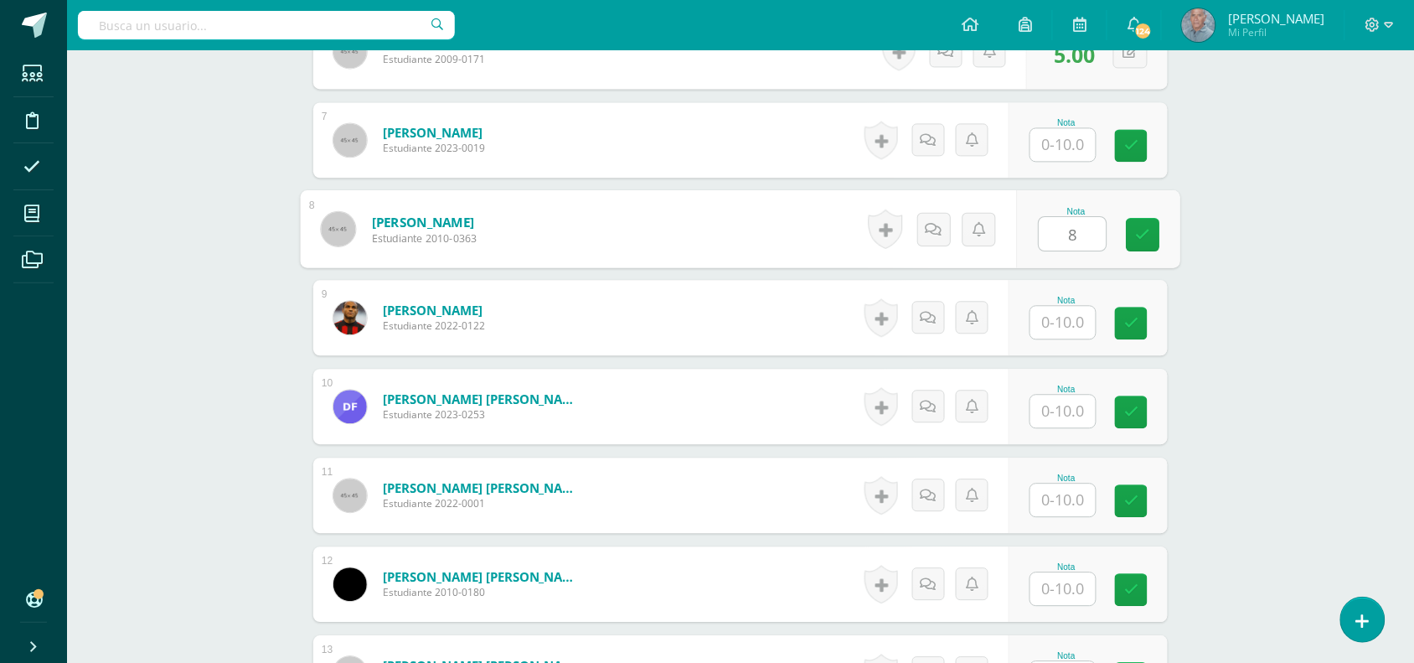
type input "8"
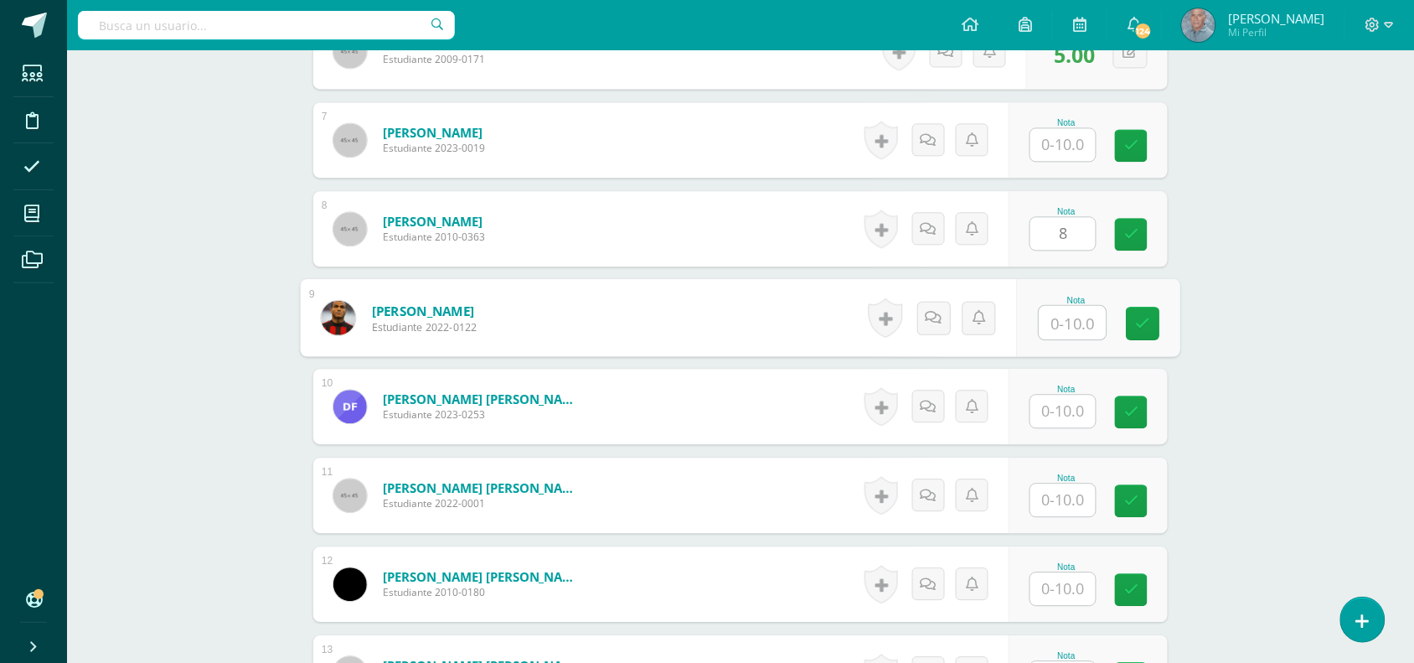
click at [1050, 324] on input "text" at bounding box center [1073, 323] width 67 height 34
type input "10"
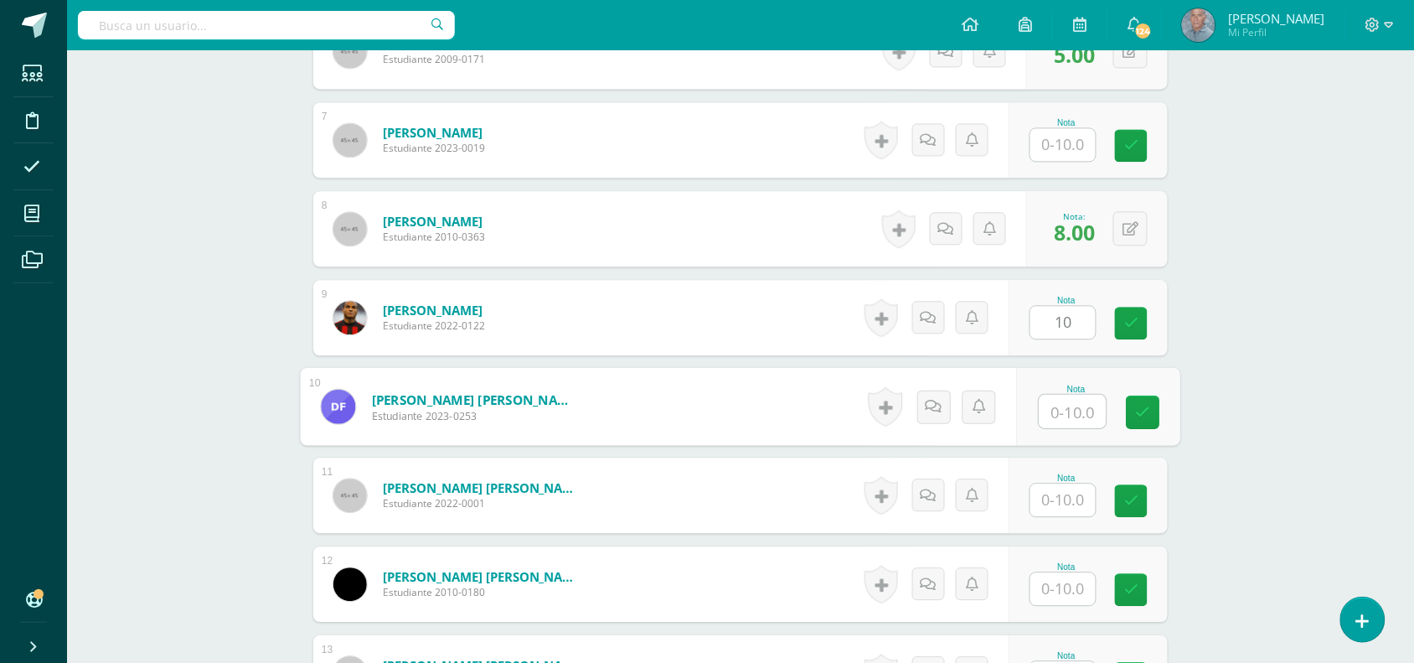
click at [1044, 416] on input "text" at bounding box center [1073, 412] width 67 height 34
type input "5"
click at [1050, 509] on input "text" at bounding box center [1063, 499] width 65 height 33
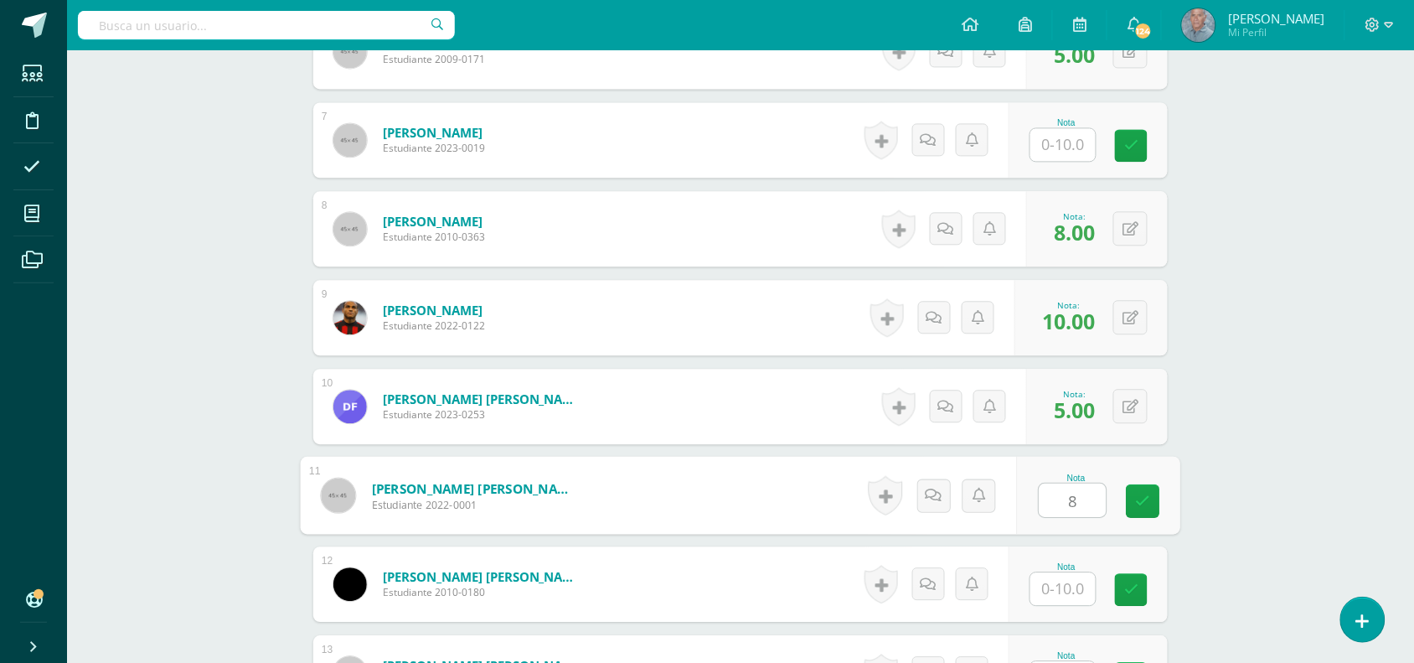
type input "8"
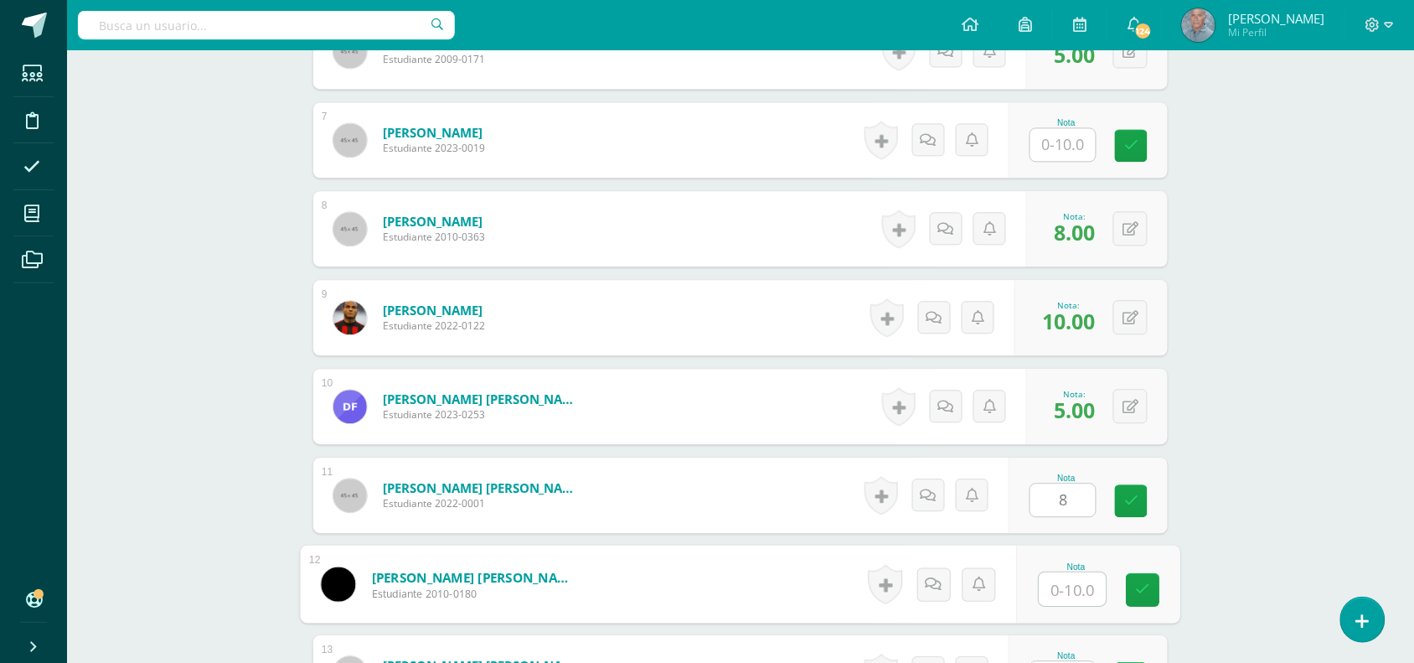
click at [1056, 588] on input "text" at bounding box center [1073, 589] width 67 height 34
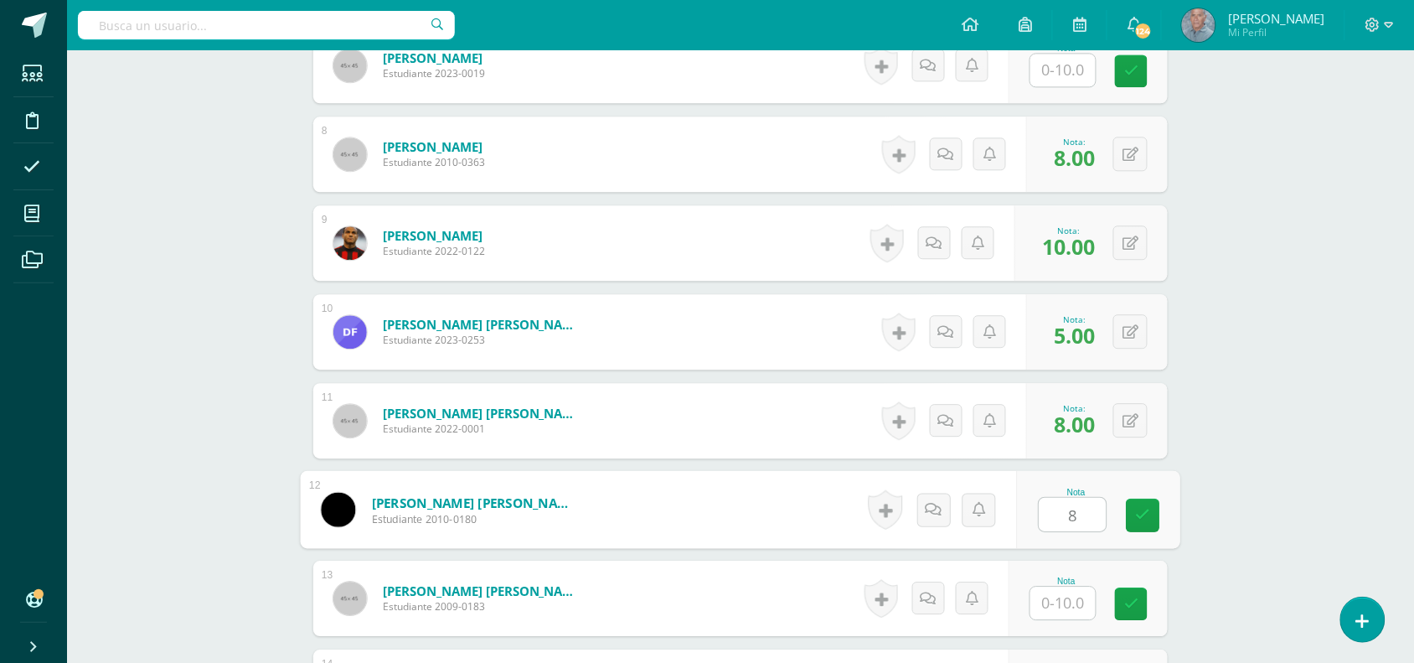
scroll to position [1129, 0]
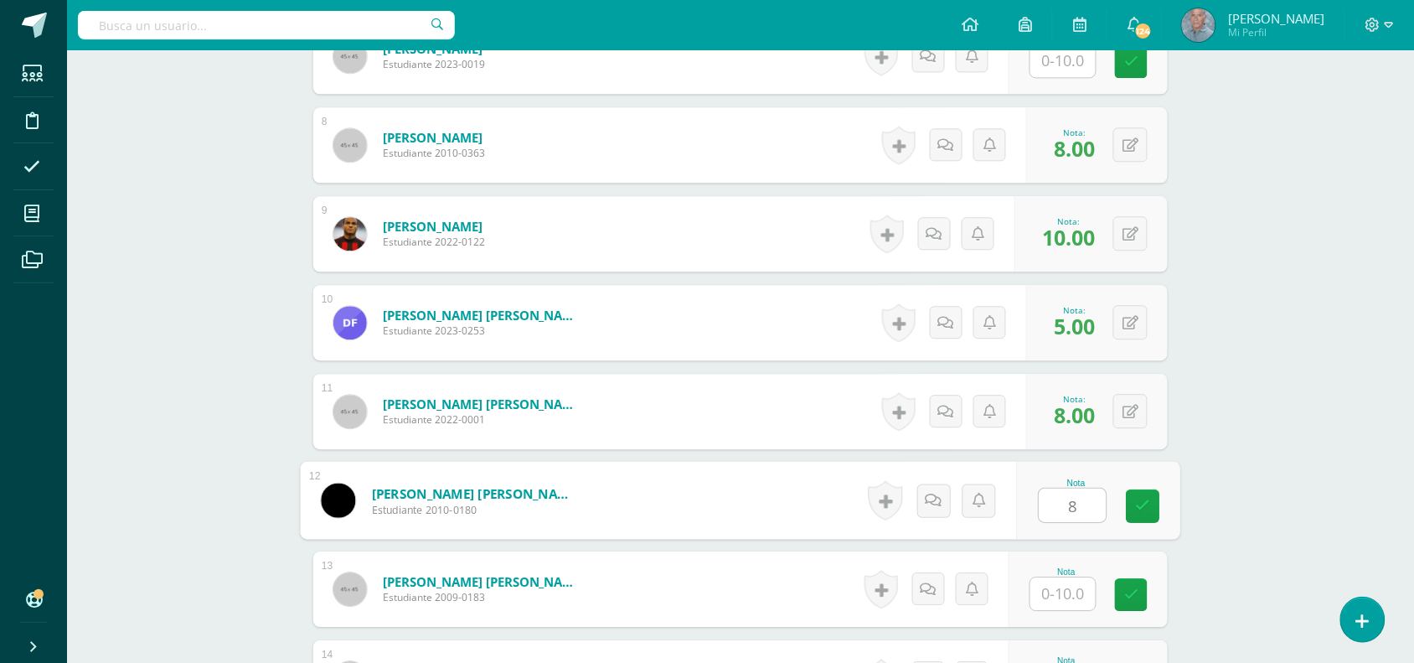
type input "8"
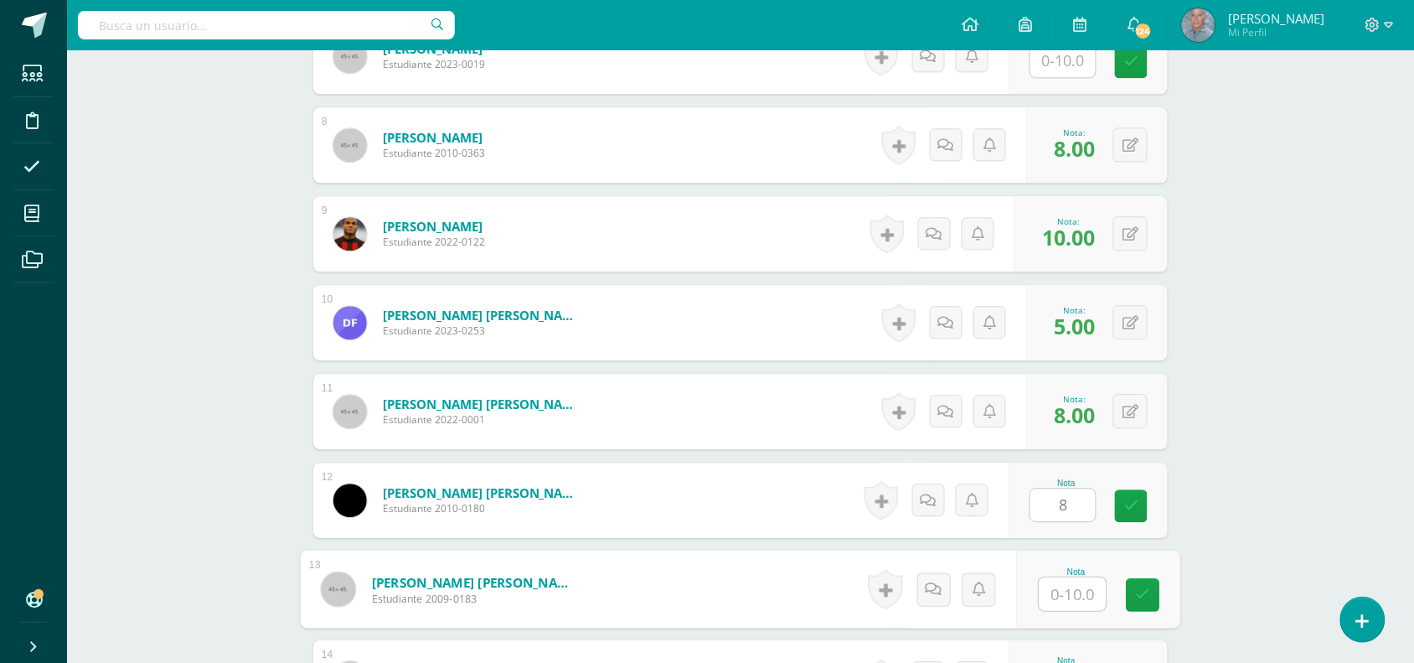
click at [1046, 591] on input "text" at bounding box center [1073, 594] width 67 height 34
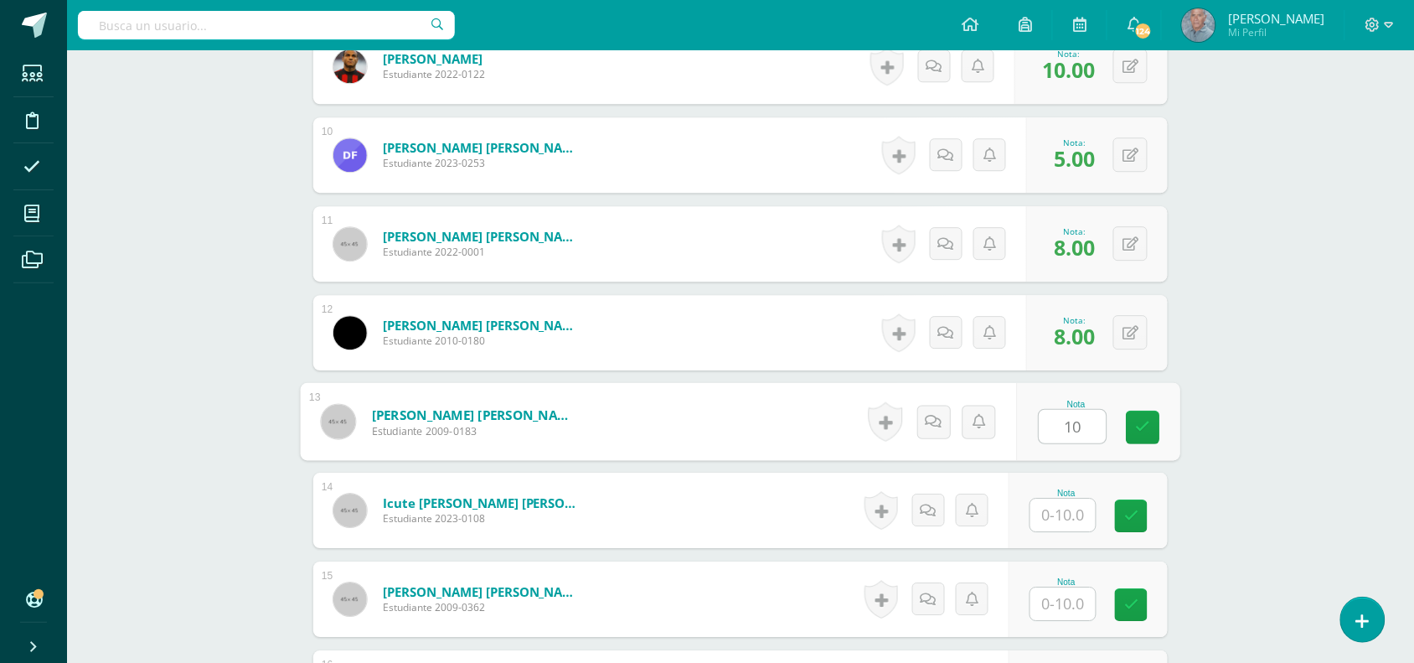
scroll to position [1338, 0]
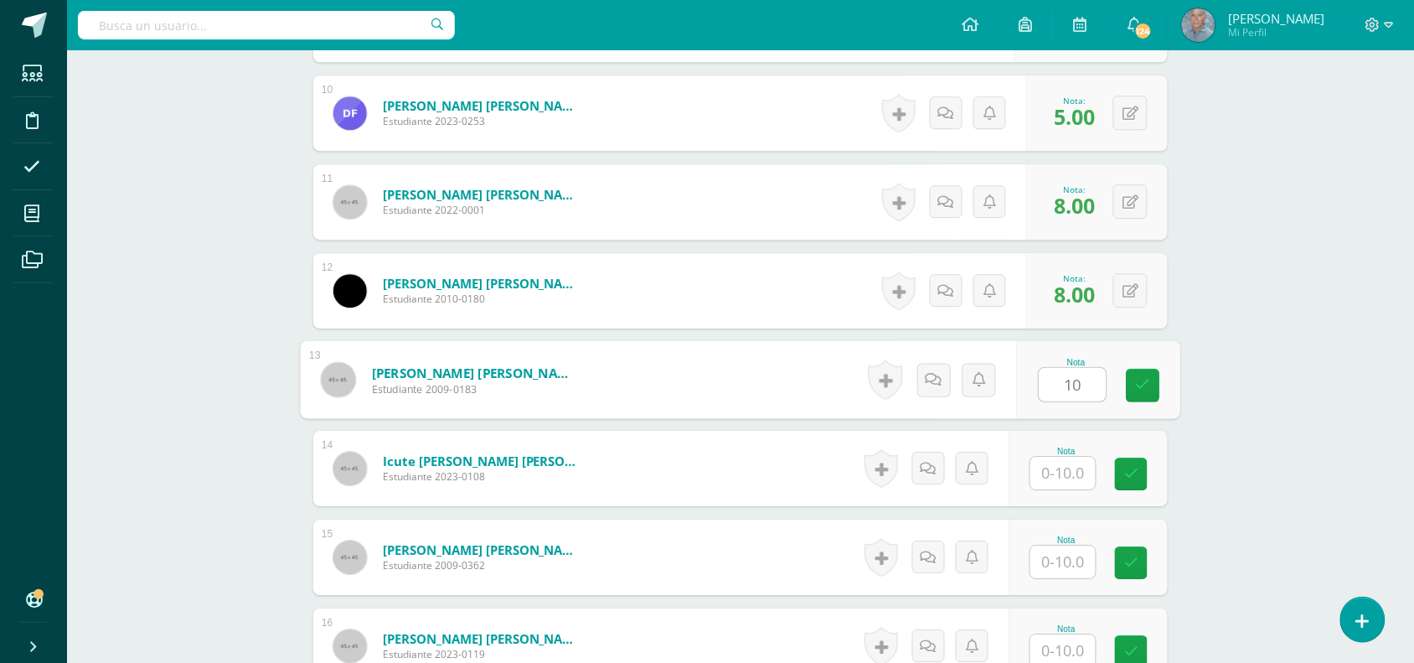
type input "10"
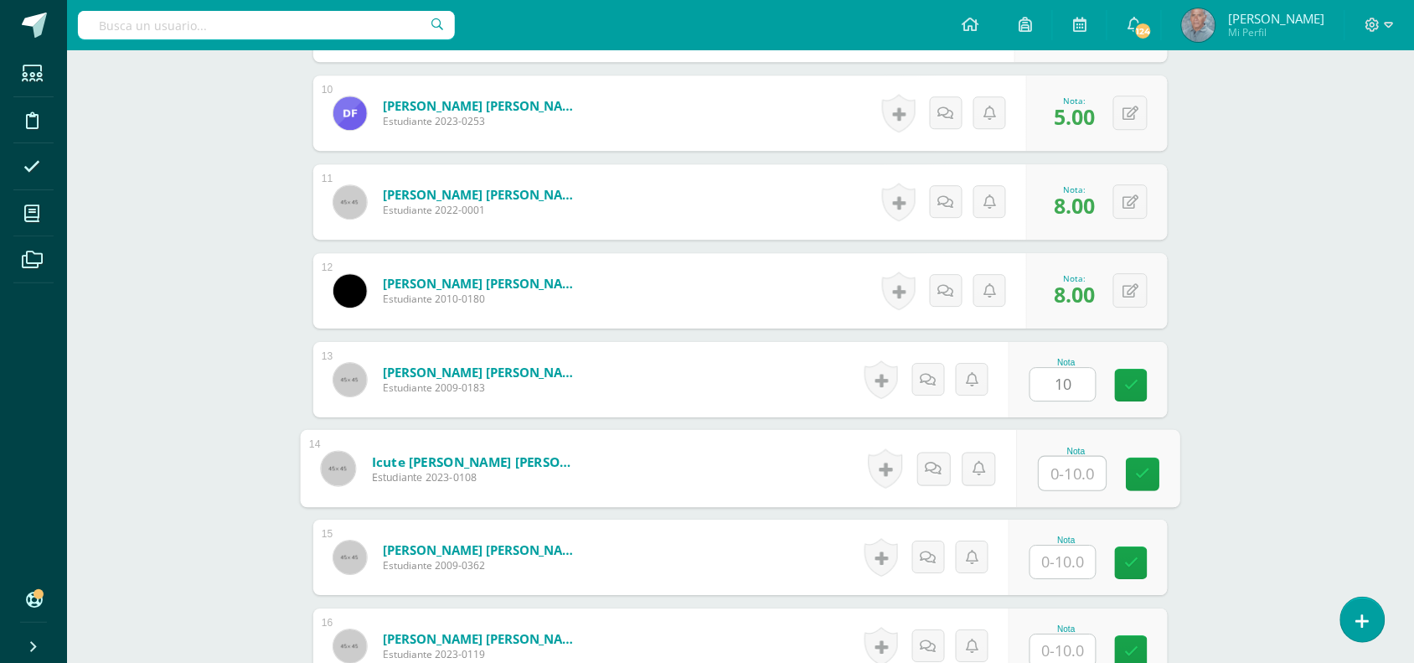
click at [1058, 478] on input "text" at bounding box center [1073, 474] width 67 height 34
type input "5"
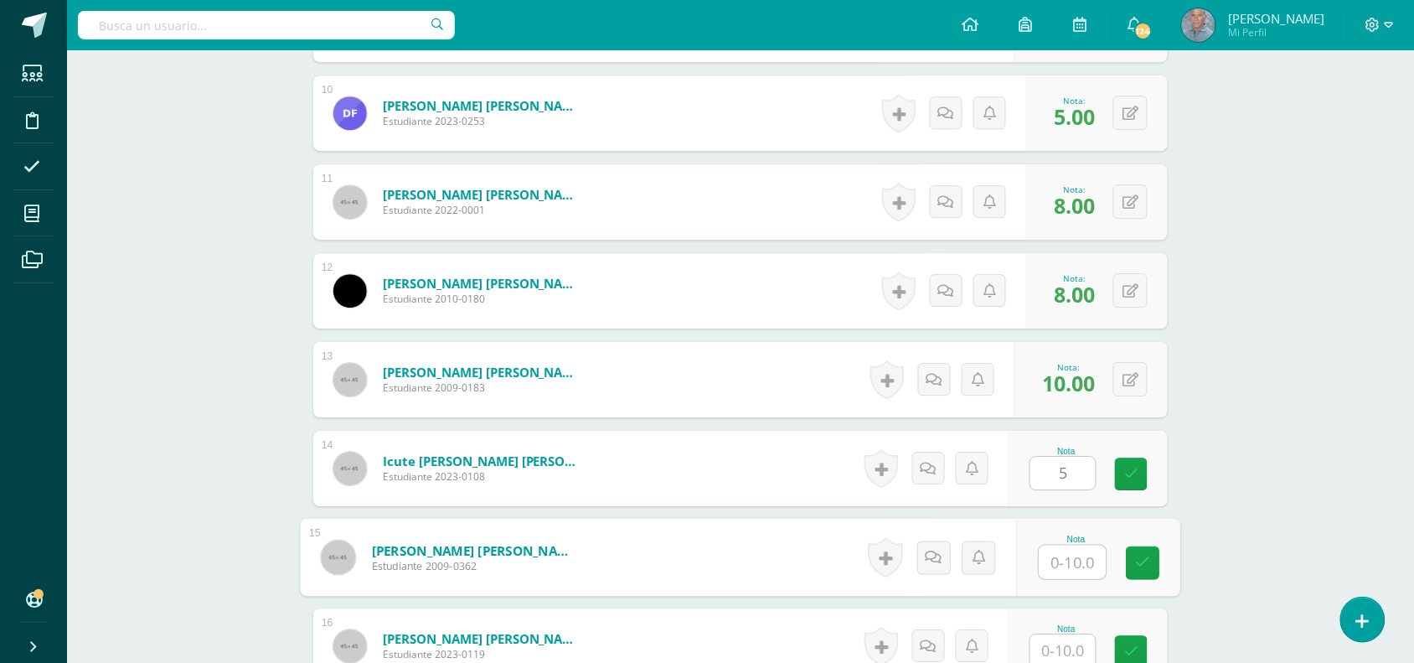
click at [1052, 559] on input "text" at bounding box center [1073, 562] width 67 height 34
type input "10"
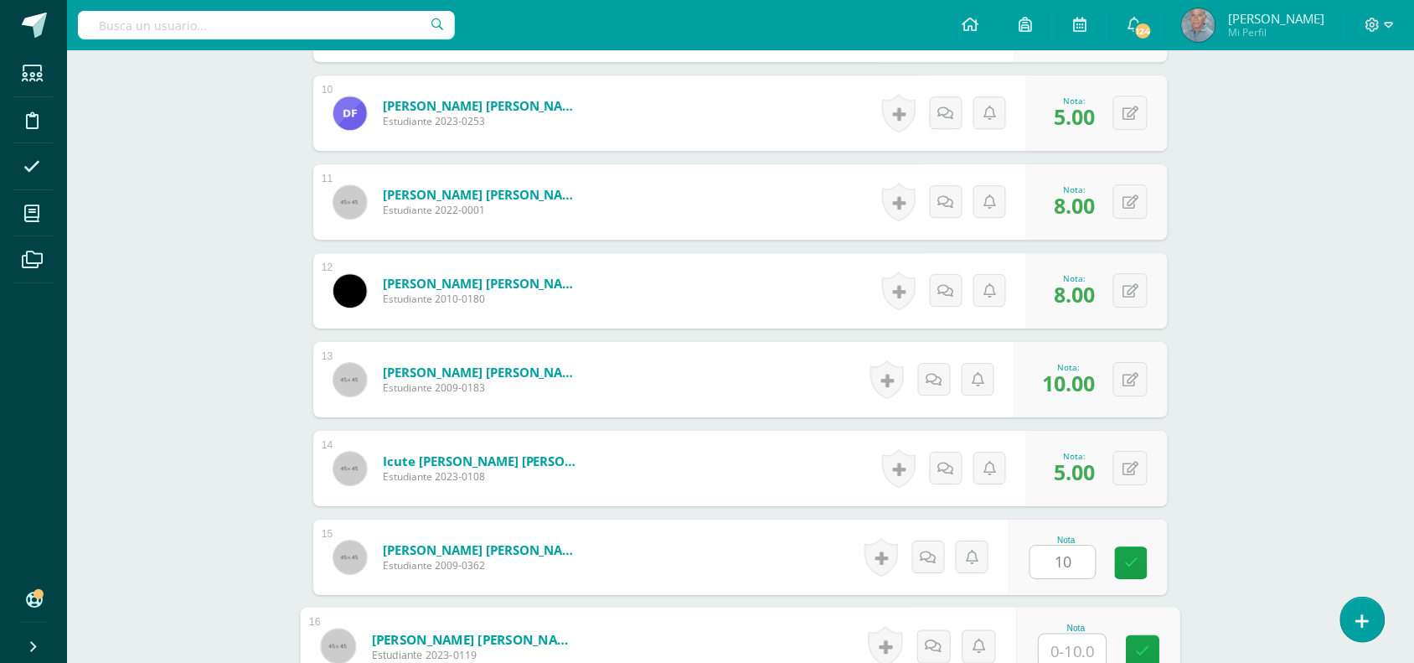
click at [1046, 655] on input "text" at bounding box center [1073, 651] width 67 height 34
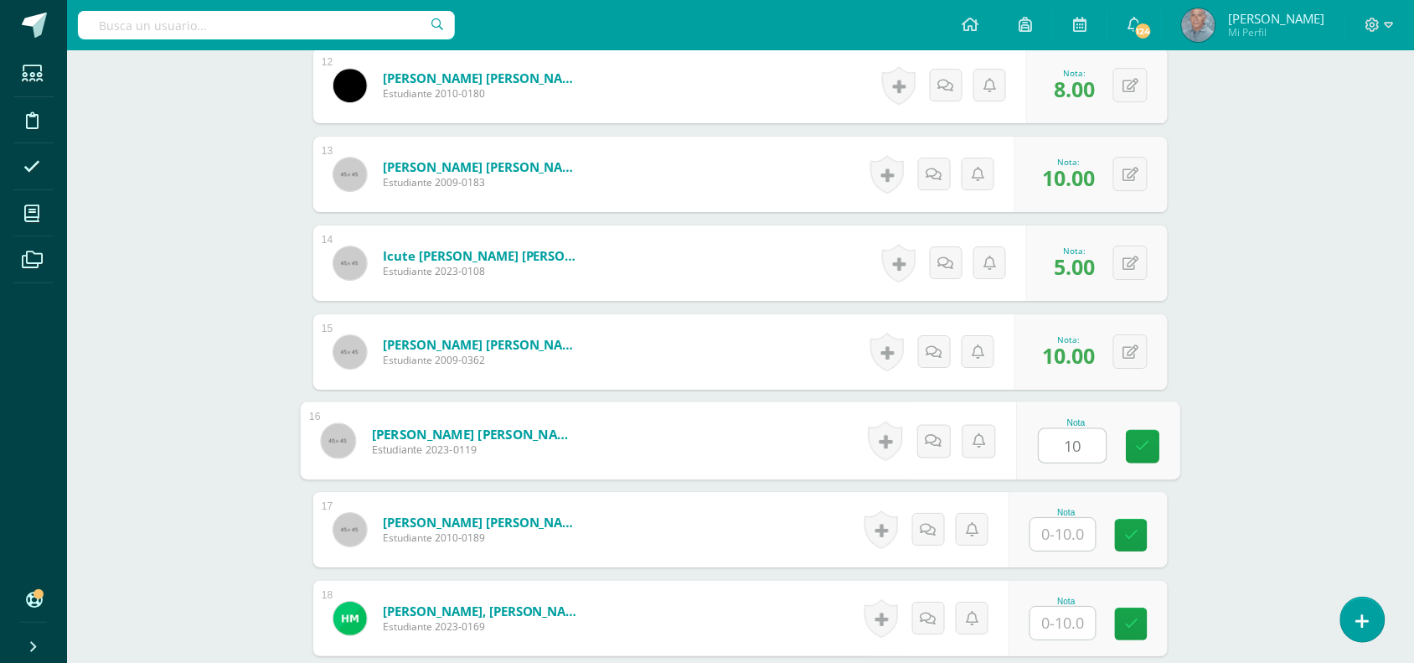
scroll to position [1548, 0]
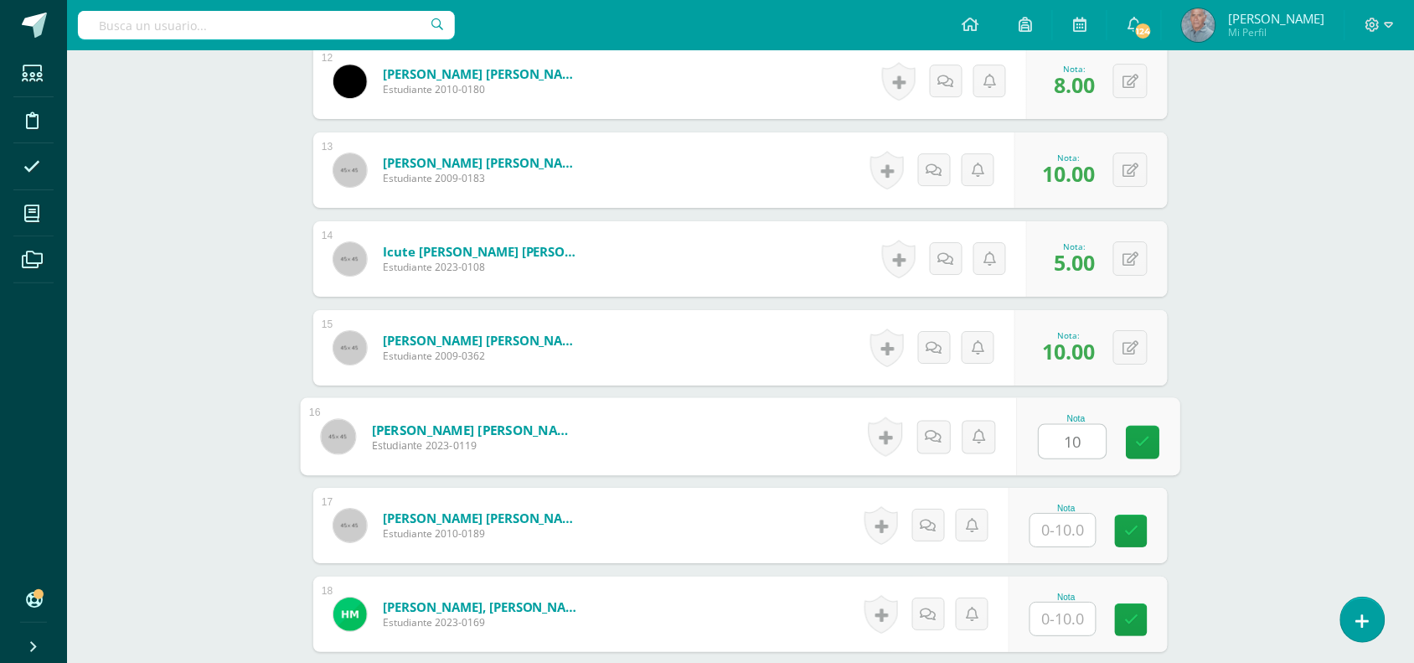
type input "10"
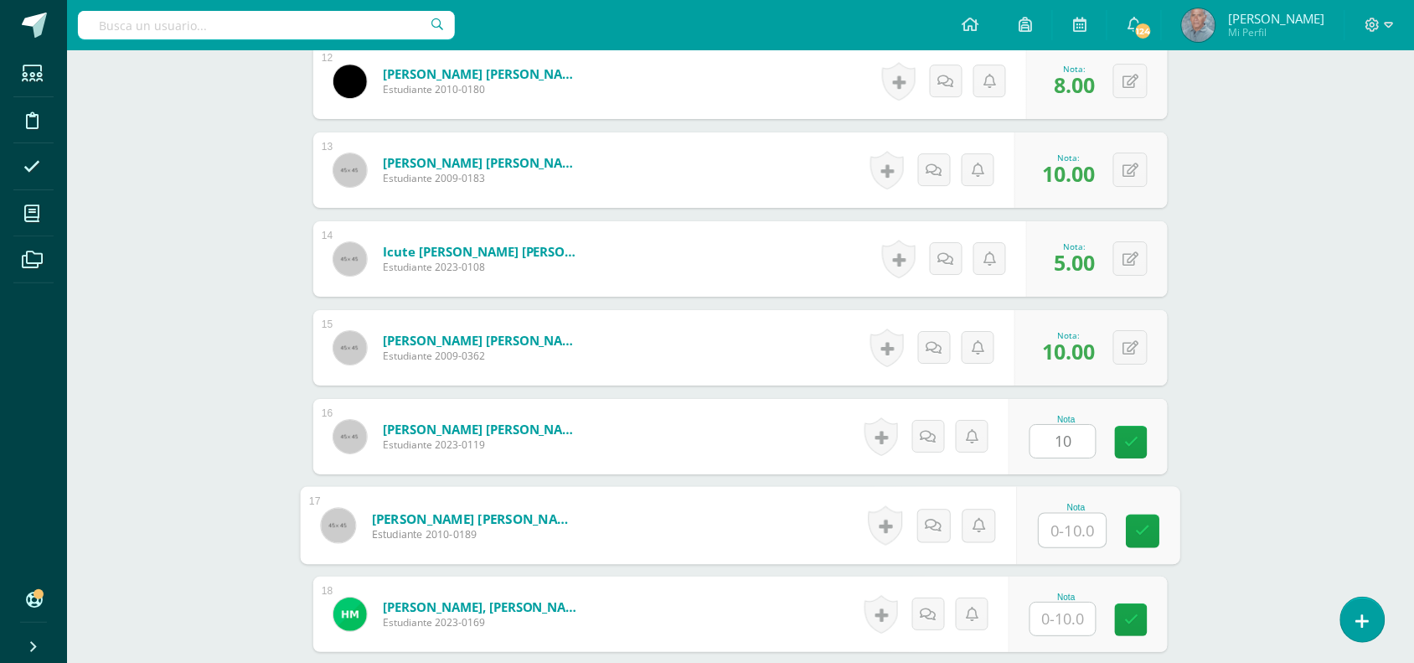
click at [1056, 530] on input "text" at bounding box center [1073, 531] width 67 height 34
type input "10"
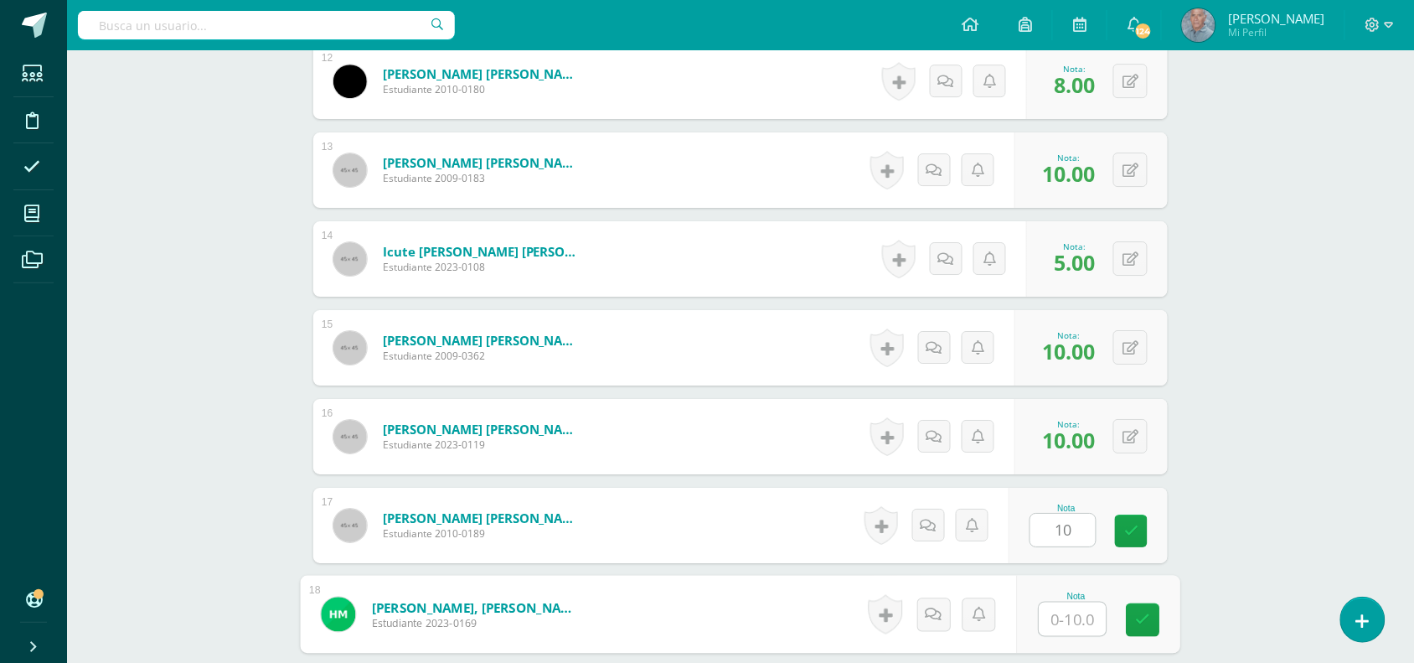
click at [1053, 618] on input "text" at bounding box center [1073, 619] width 67 height 34
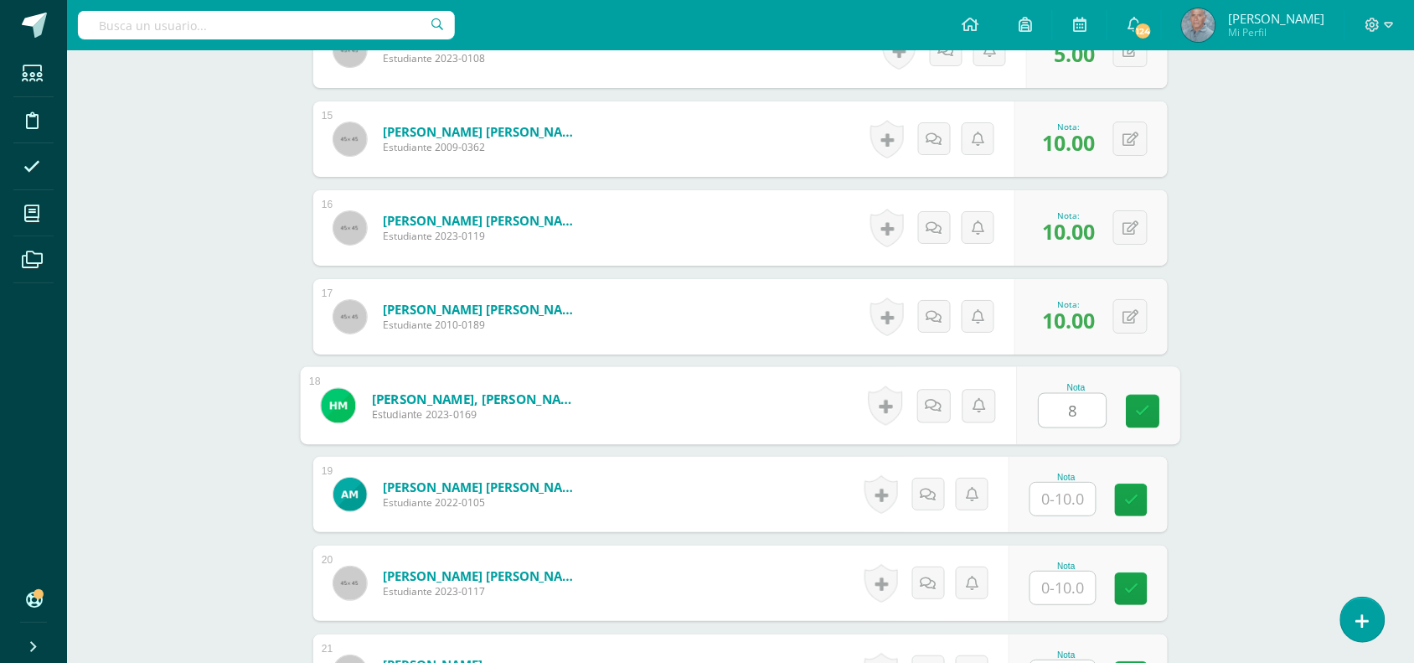
scroll to position [1757, 0]
type input "8"
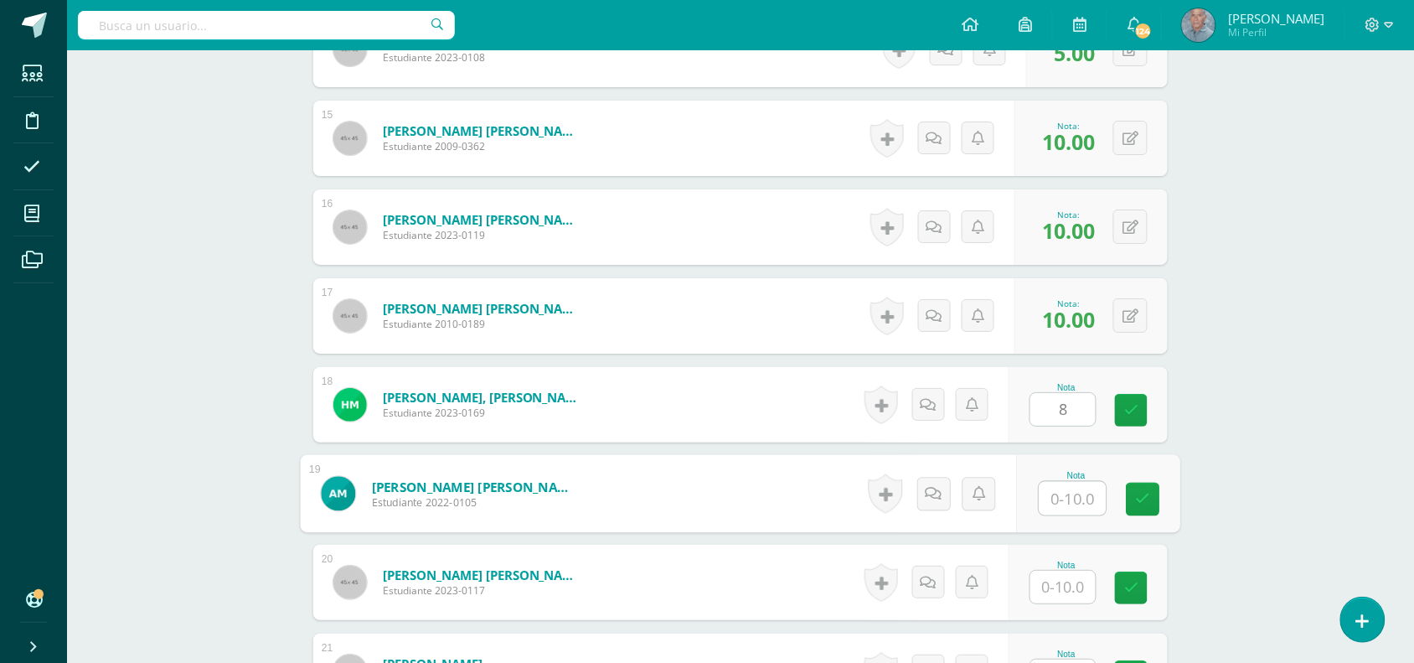
click at [1057, 505] on input "text" at bounding box center [1073, 499] width 67 height 34
type input "5"
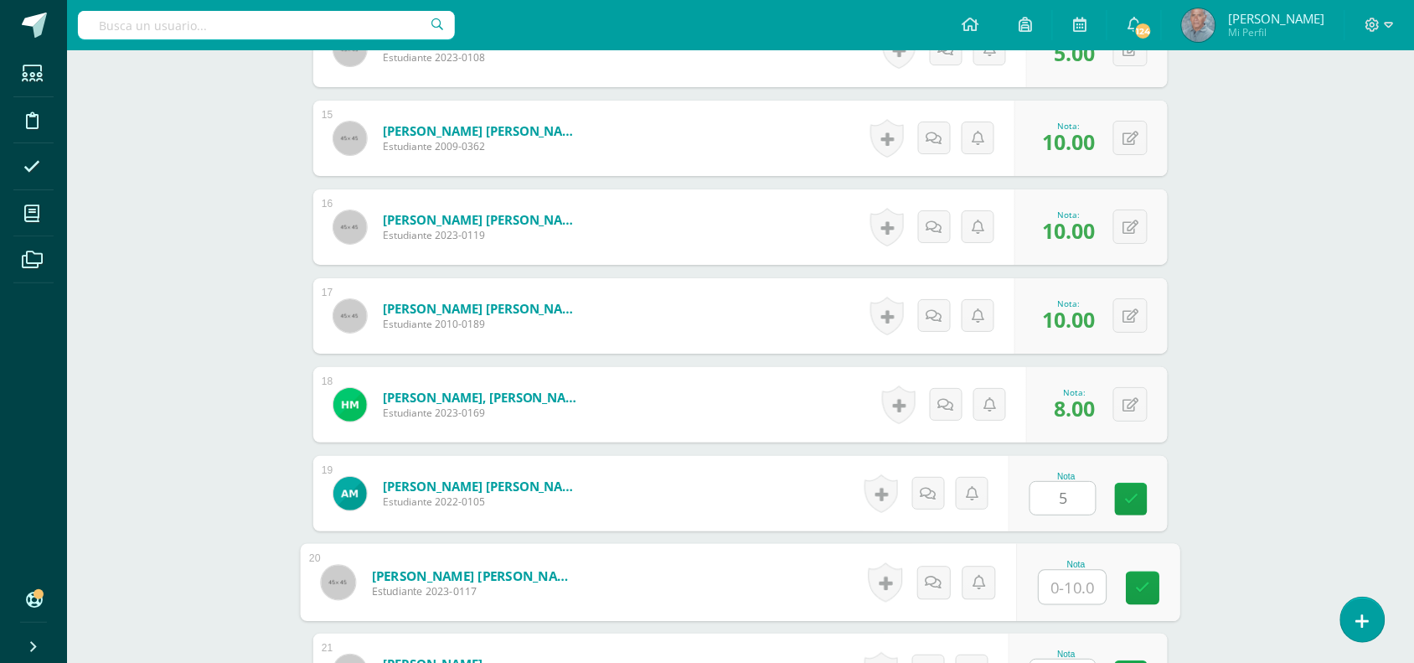
click at [1050, 589] on input "text" at bounding box center [1073, 588] width 67 height 34
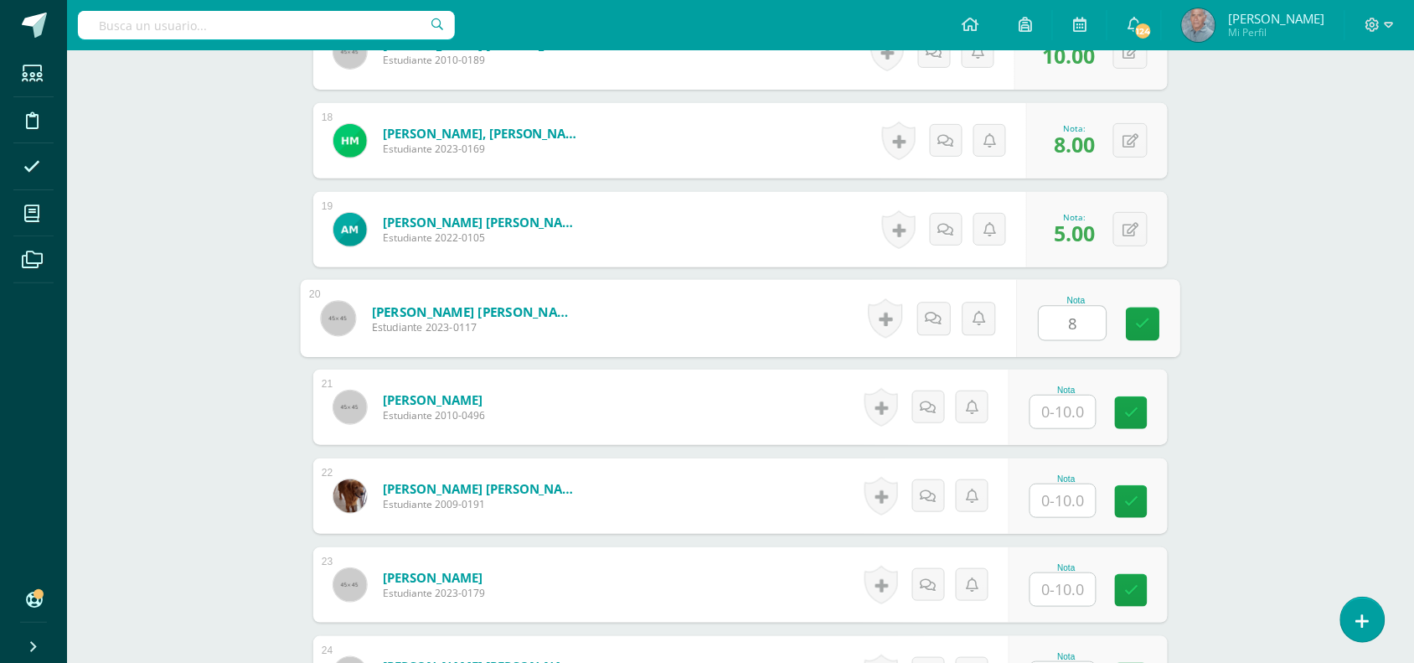
scroll to position [2050, 0]
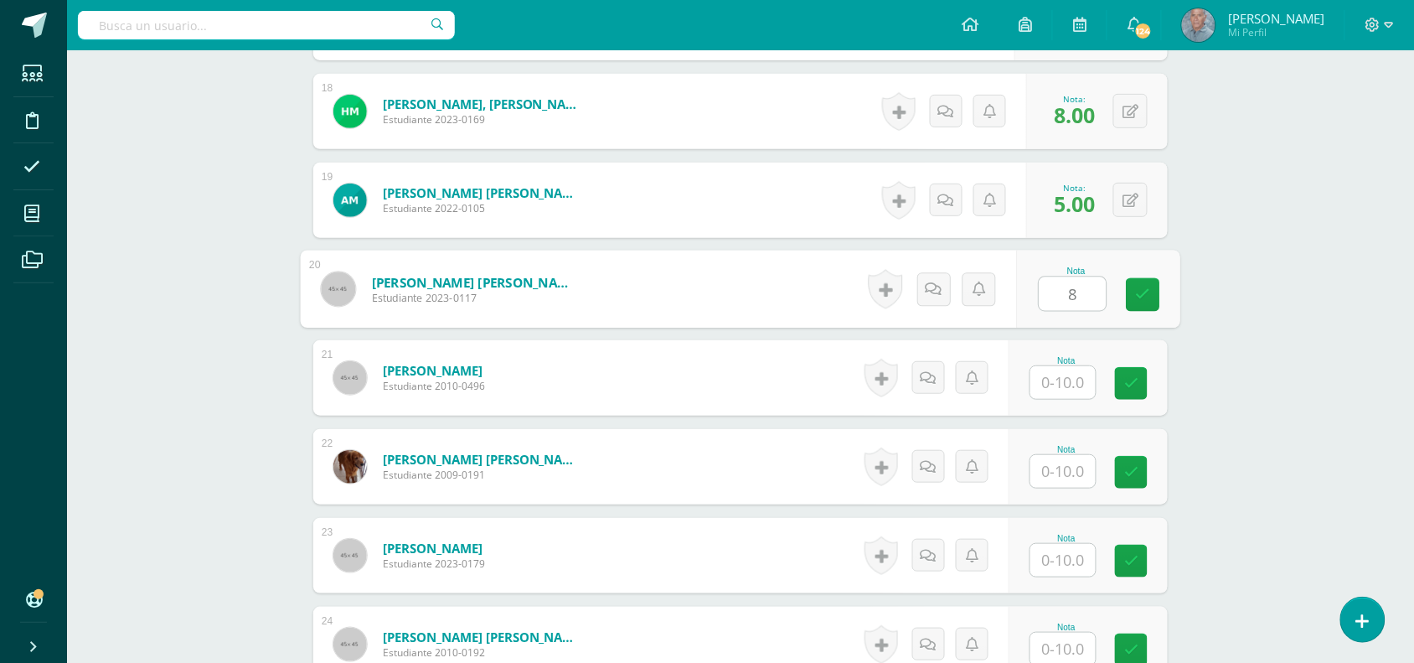
type input "8"
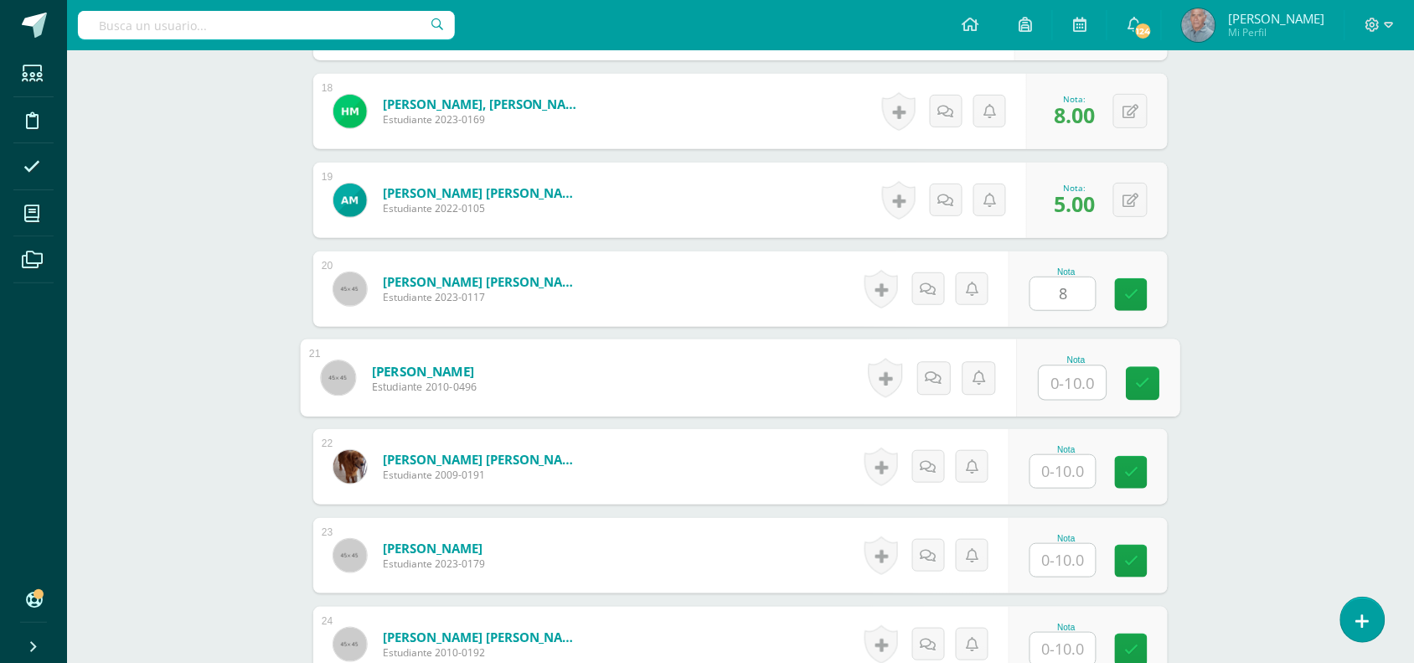
click at [1046, 386] on input "text" at bounding box center [1073, 383] width 67 height 34
type input "5"
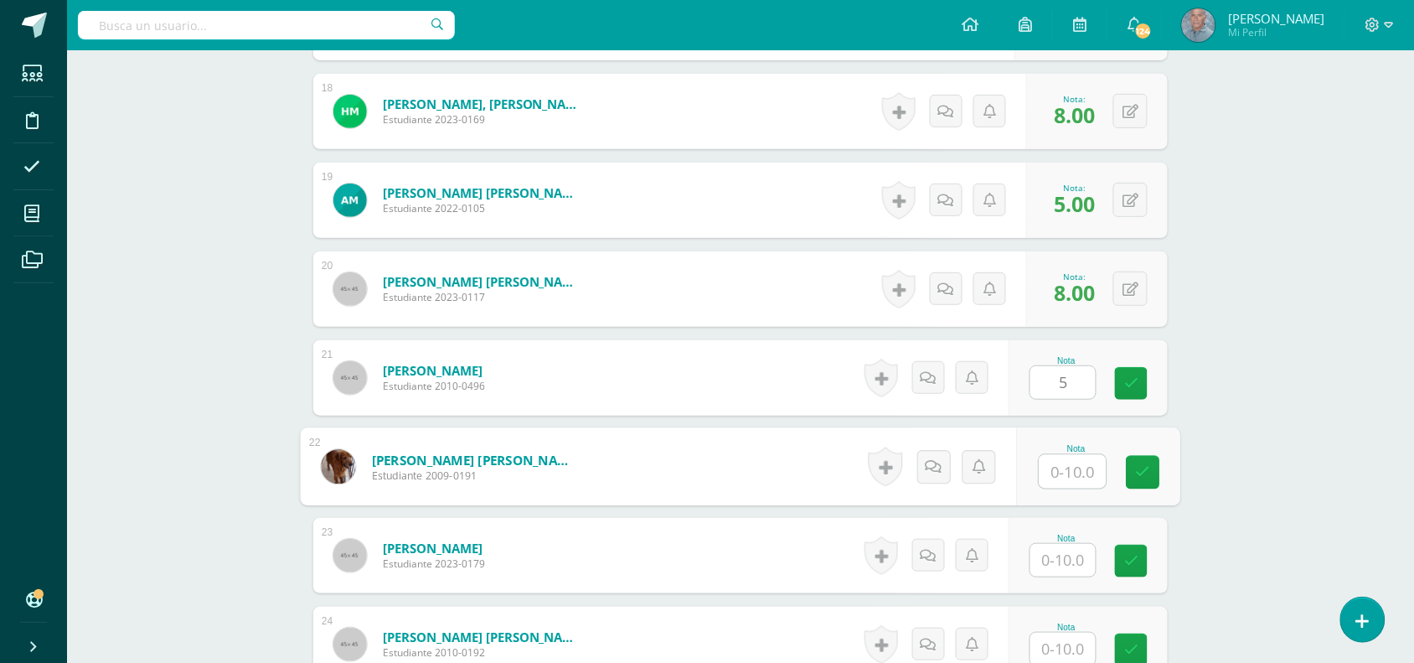
click at [1053, 472] on input "text" at bounding box center [1073, 472] width 67 height 34
type input "10"
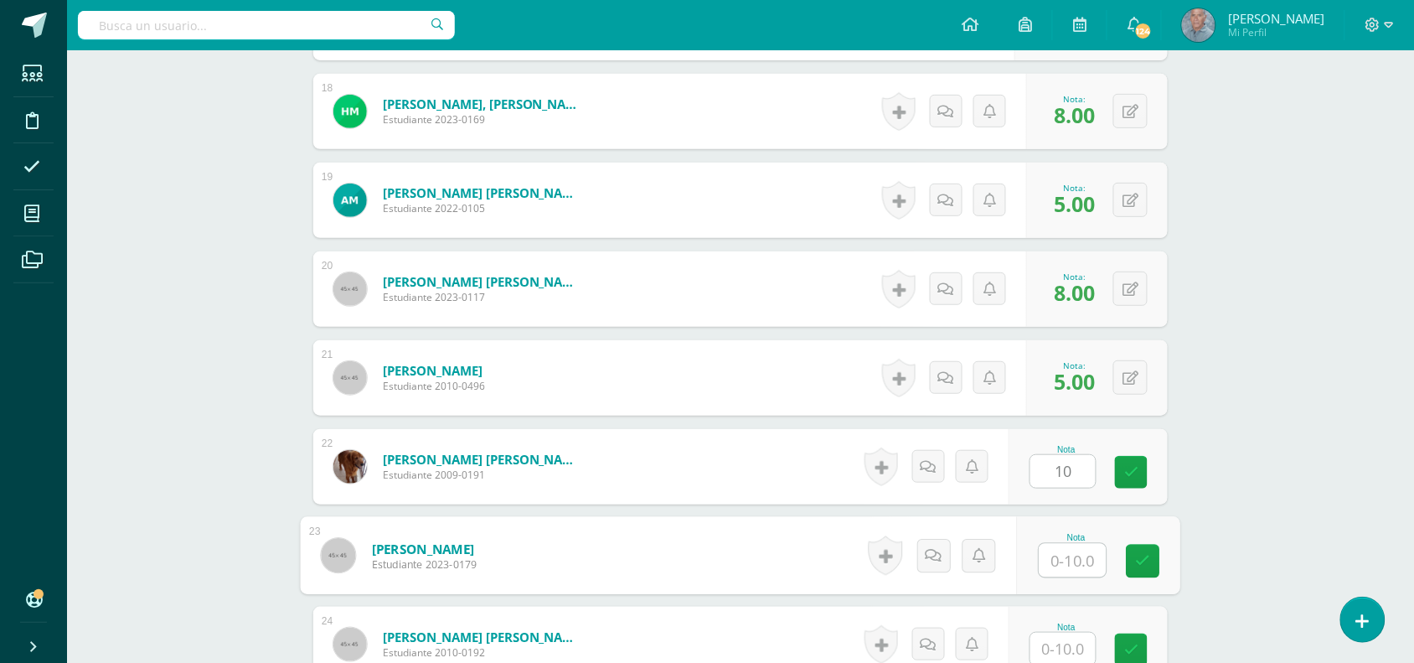
click at [1048, 551] on input "text" at bounding box center [1073, 561] width 67 height 34
type input "10"
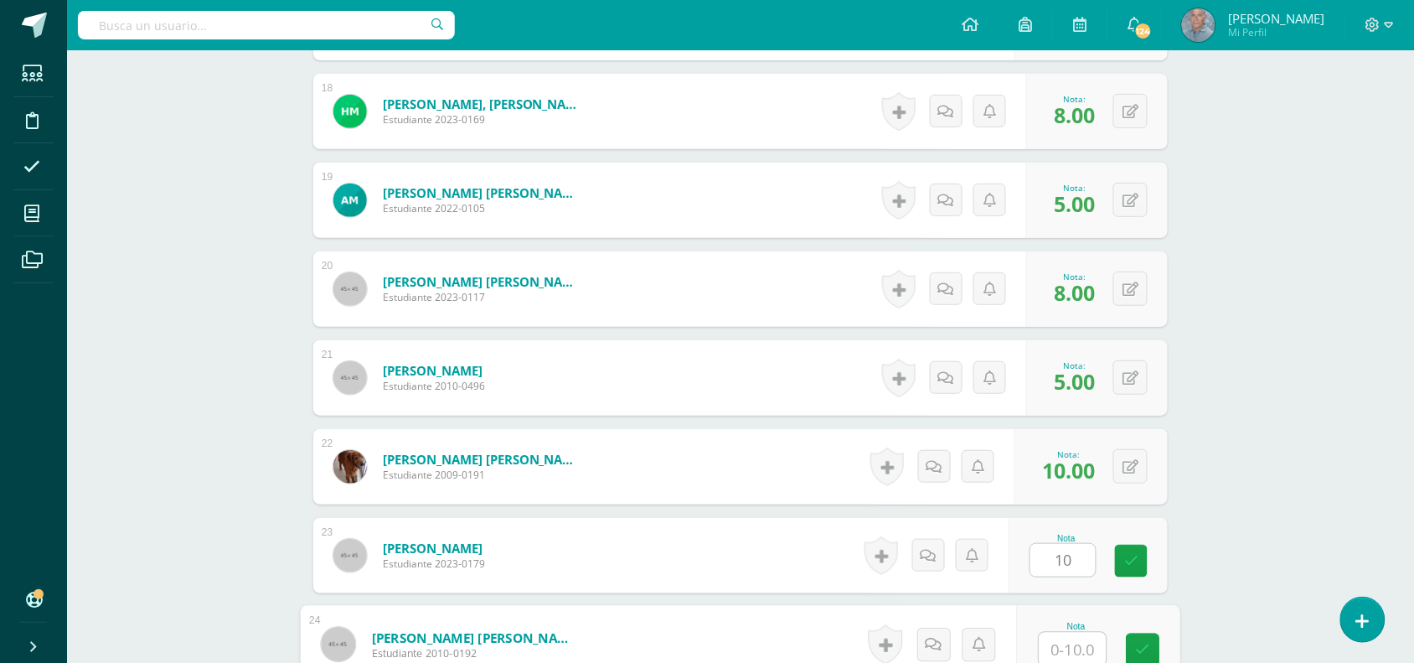
click at [1041, 648] on input "text" at bounding box center [1073, 650] width 67 height 34
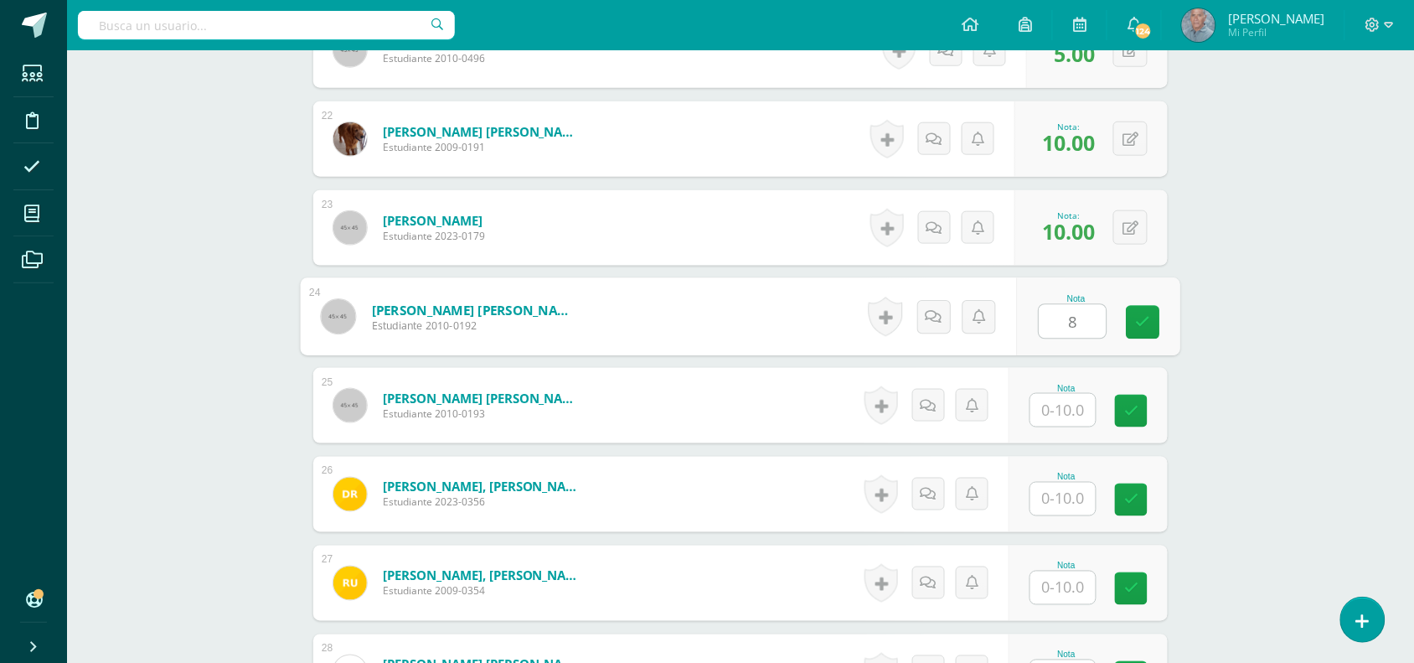
scroll to position [2386, 0]
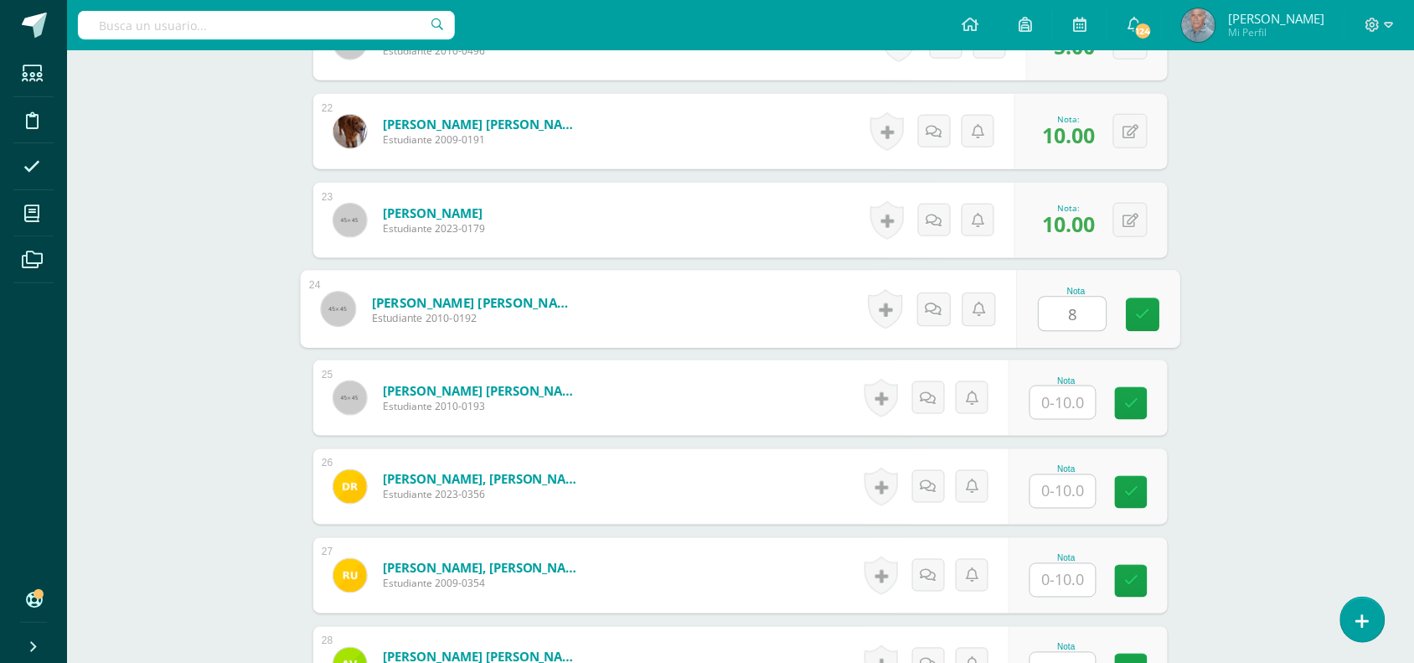
type input "8"
click at [1057, 403] on input "text" at bounding box center [1073, 403] width 67 height 34
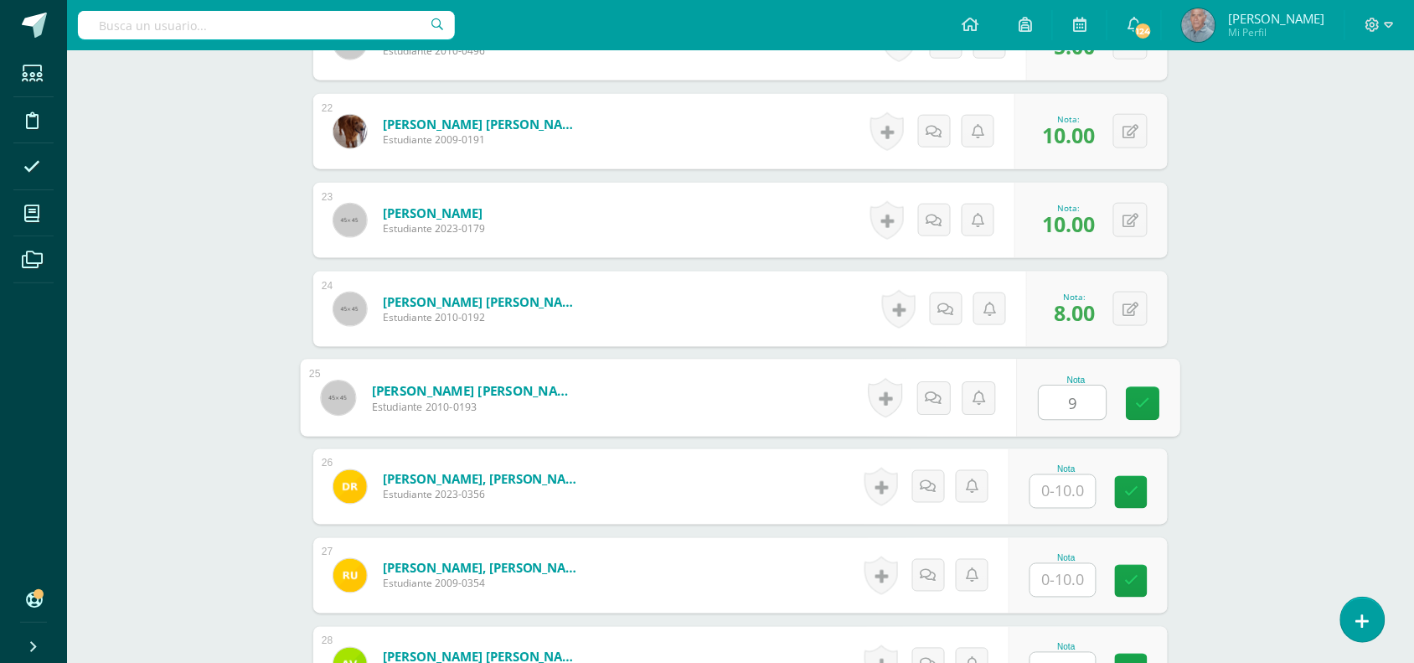
type input "9"
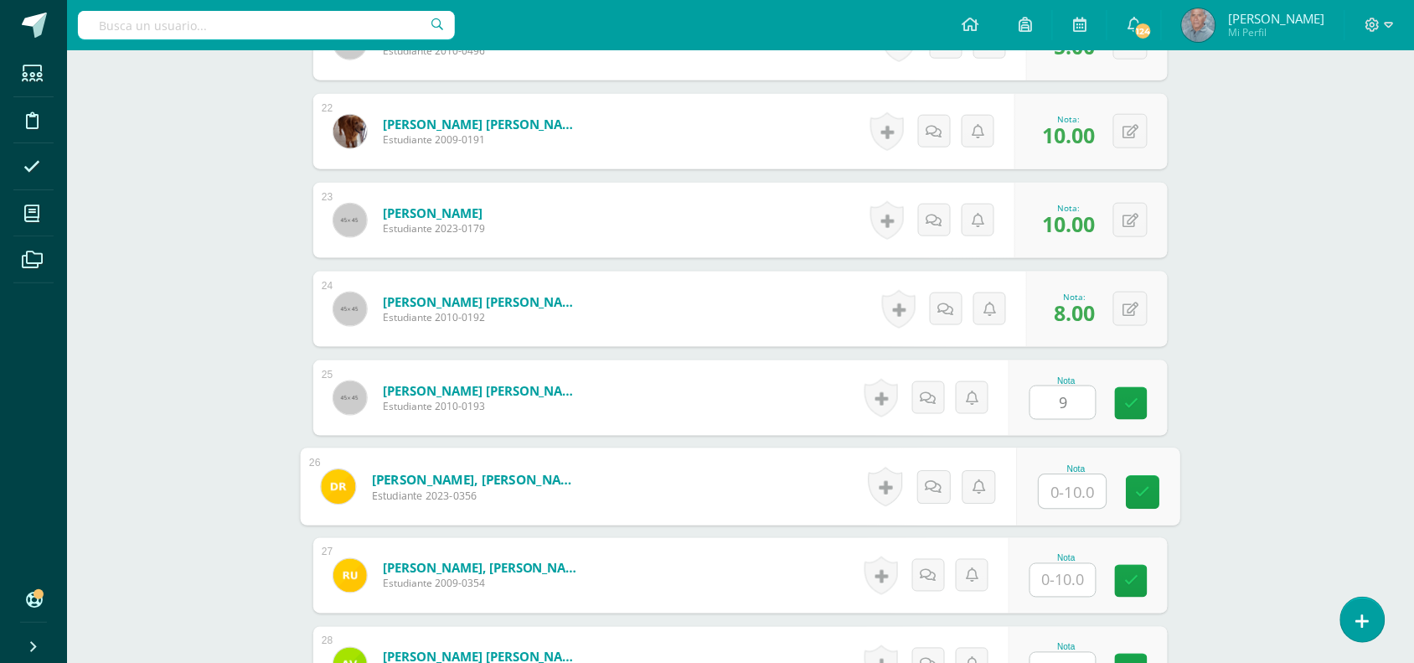
click at [1047, 488] on input "text" at bounding box center [1073, 492] width 67 height 34
type input "10"
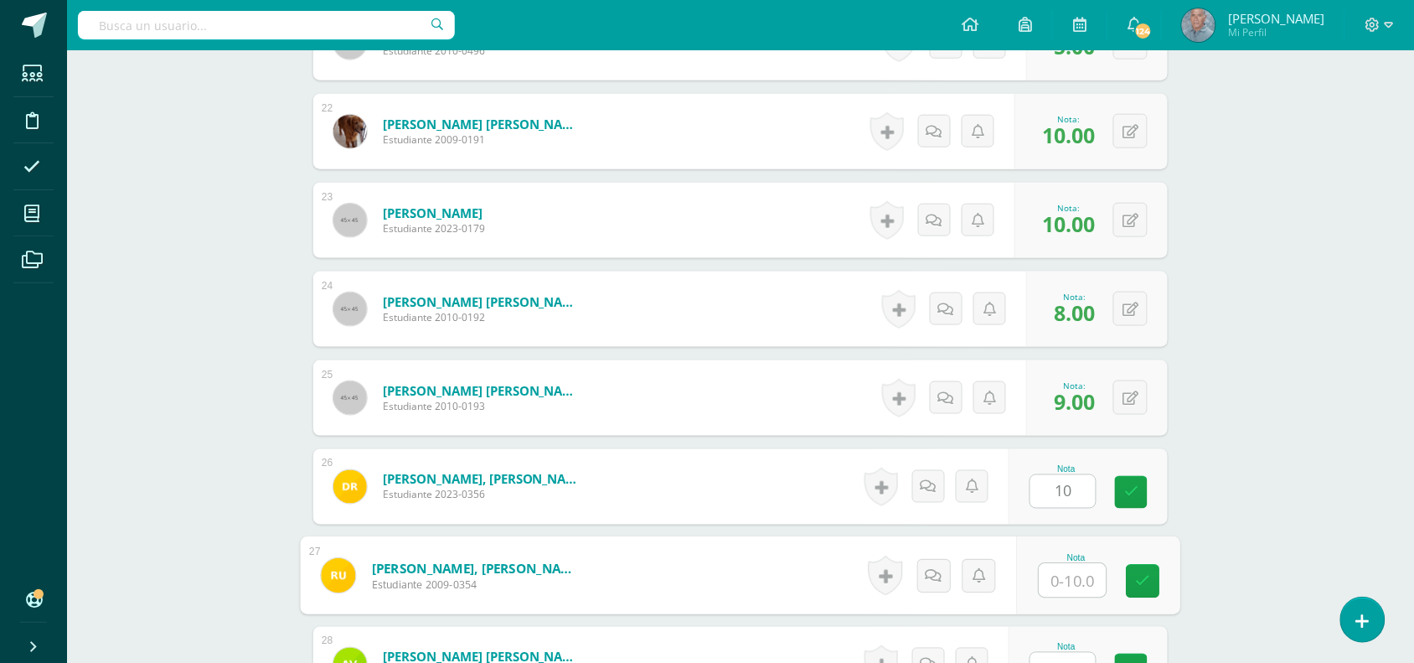
click at [1049, 588] on input "text" at bounding box center [1073, 581] width 67 height 34
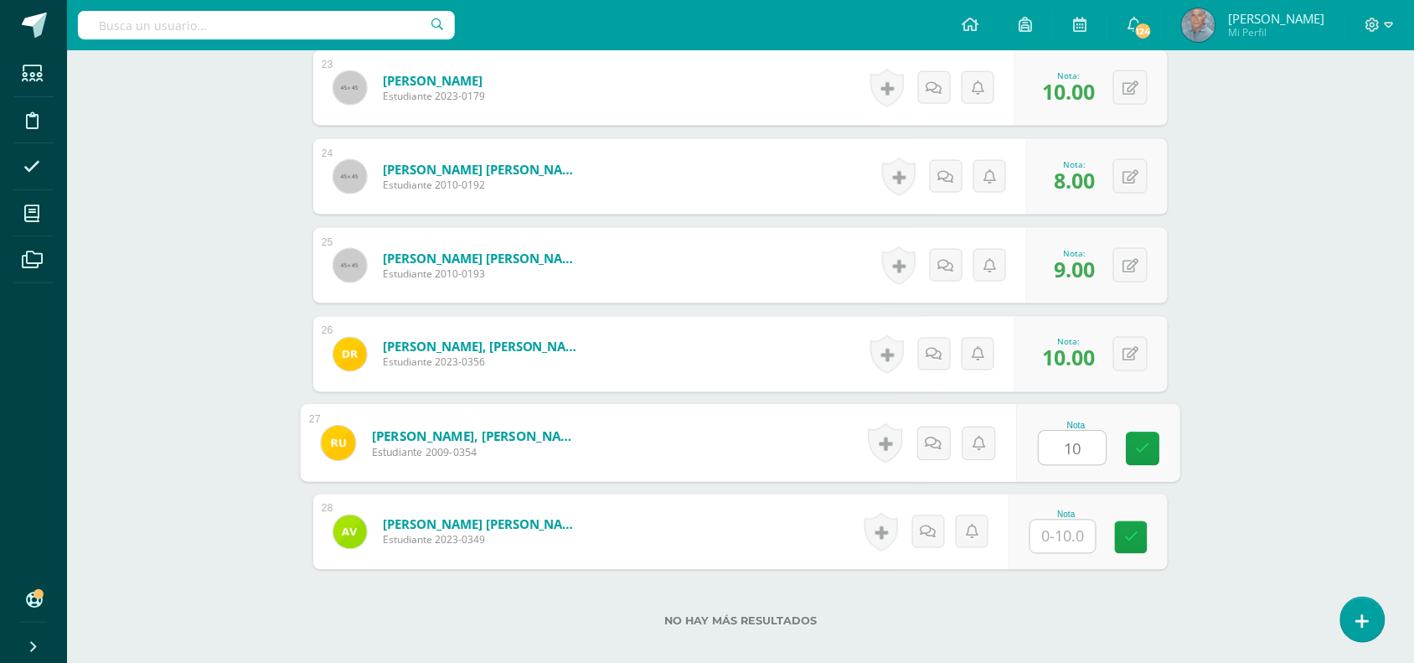
scroll to position [2553, 0]
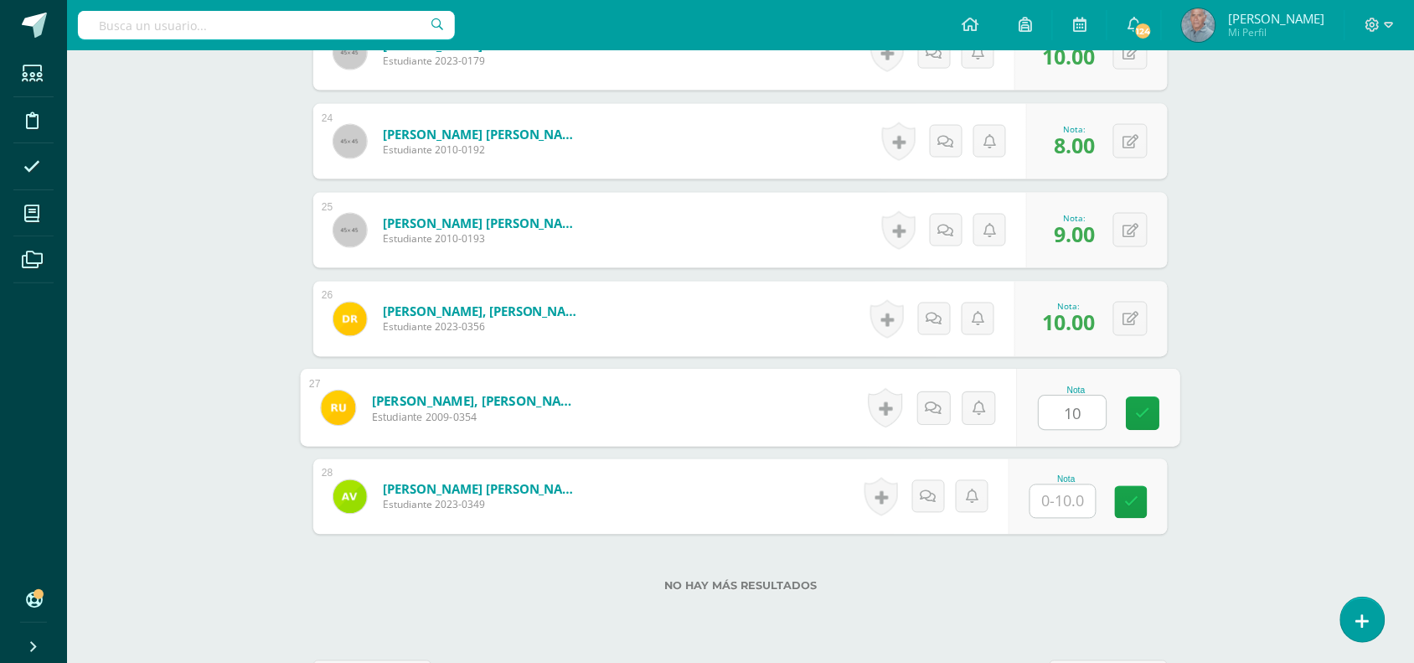
type input "10"
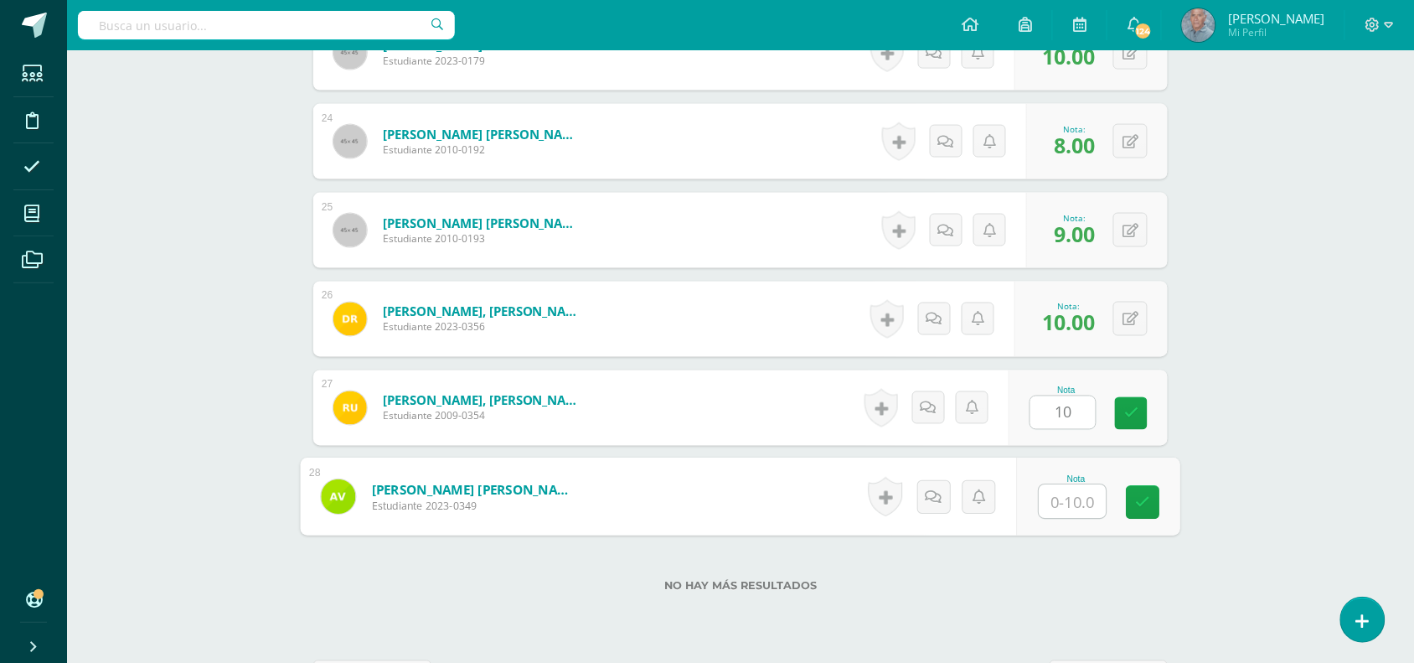
click at [1060, 494] on input "text" at bounding box center [1073, 502] width 67 height 34
type input "10"
click at [1146, 500] on icon at bounding box center [1143, 502] width 15 height 14
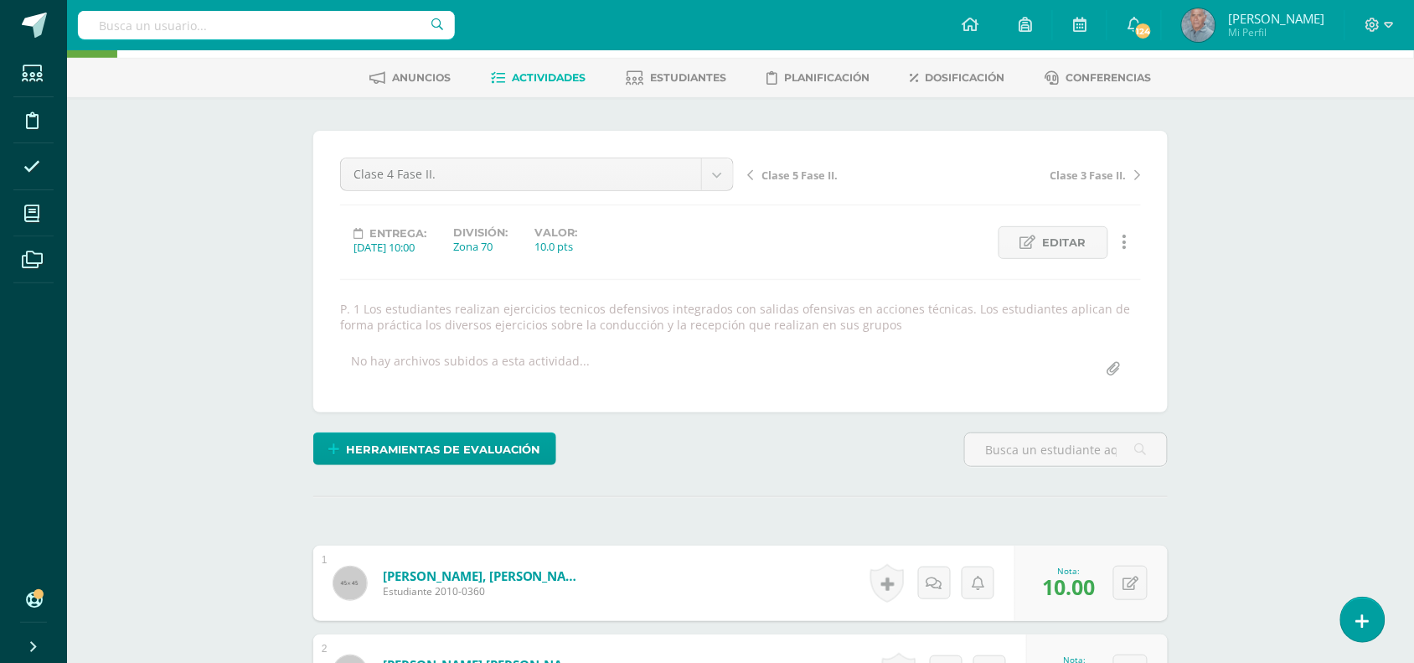
scroll to position [0, 0]
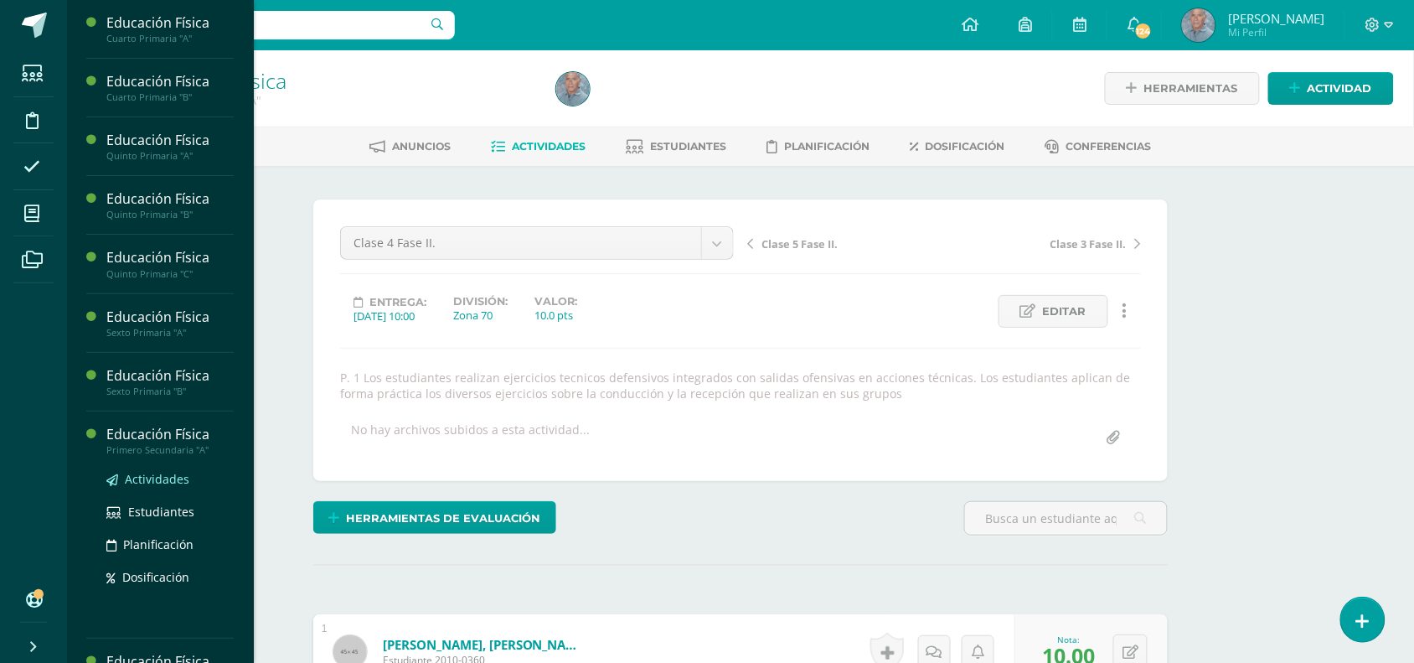
click at [170, 482] on span "Actividades" at bounding box center [157, 479] width 65 height 16
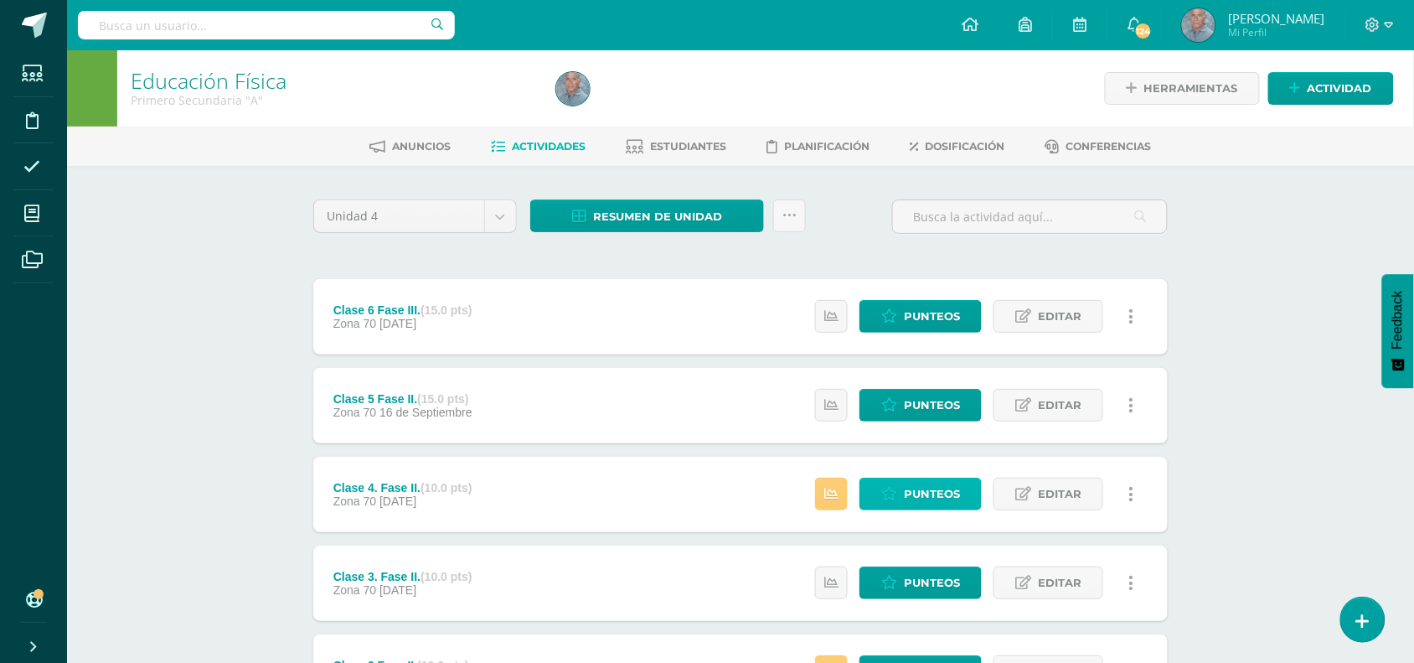
click at [926, 495] on span "Punteos" at bounding box center [932, 493] width 56 height 31
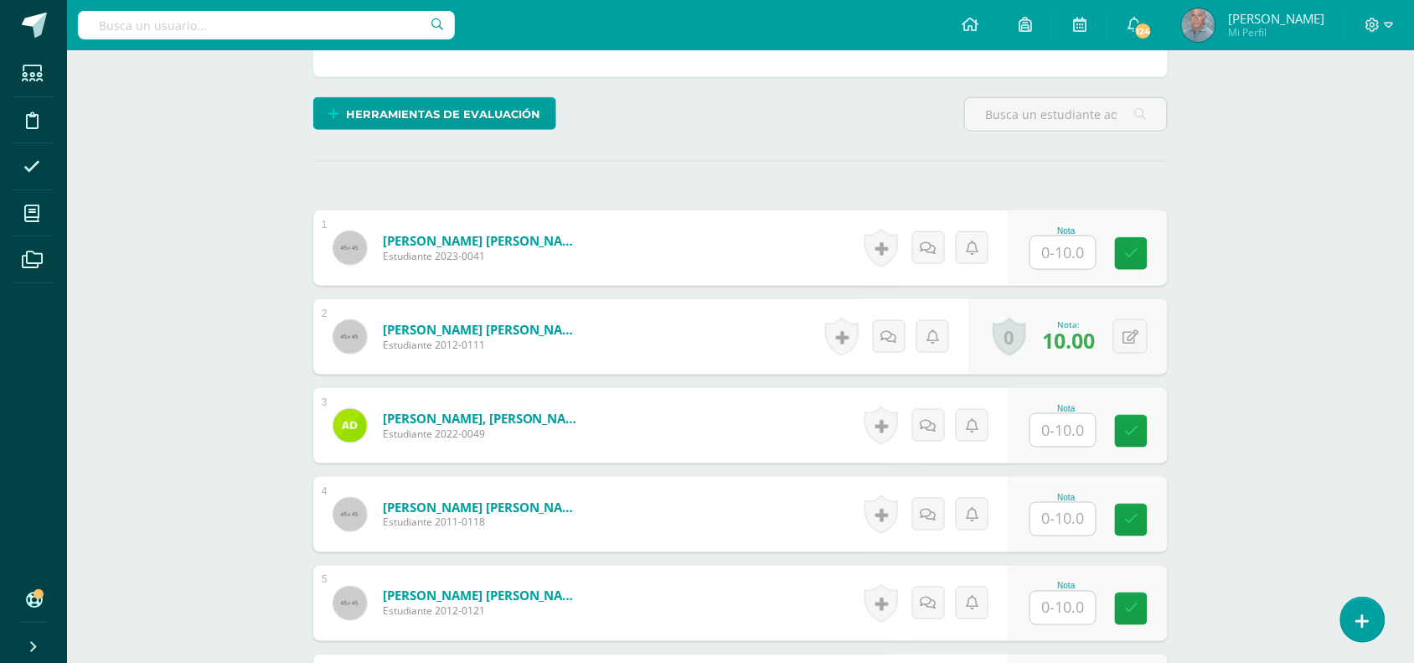
scroll to position [421, 0]
click at [1041, 253] on input "text" at bounding box center [1073, 252] width 67 height 34
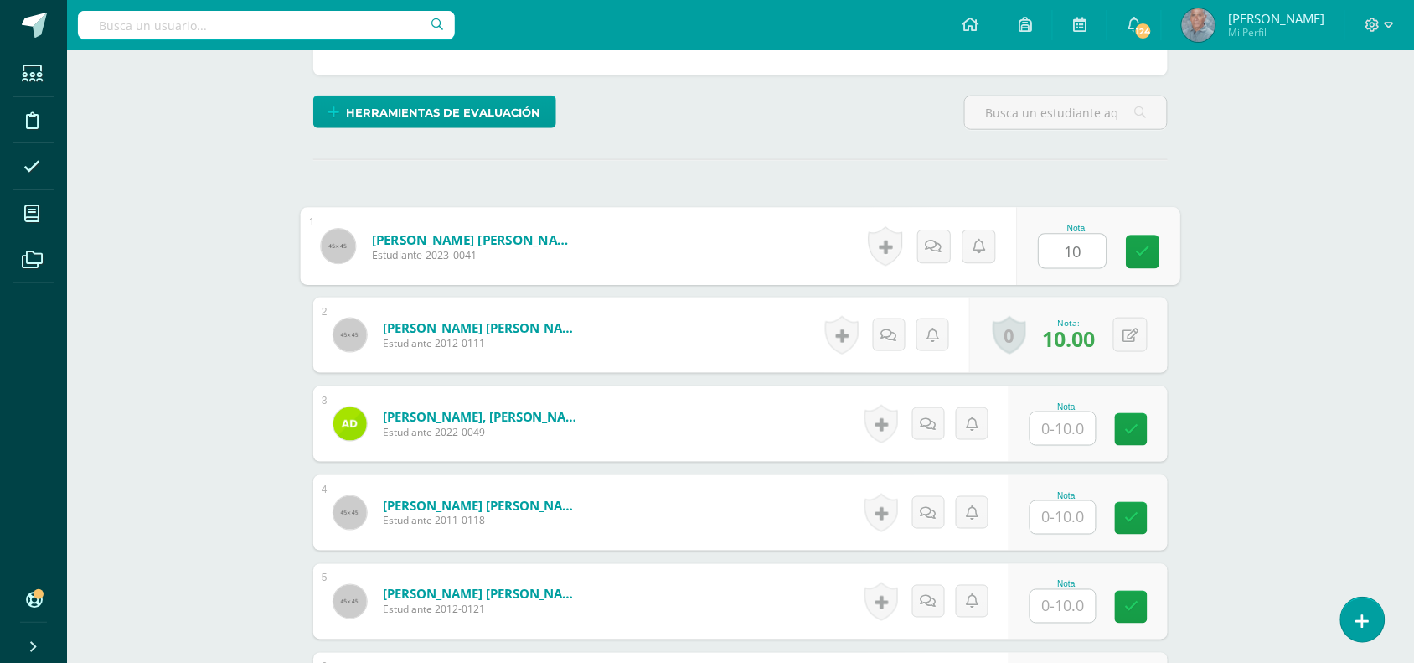
type input "10"
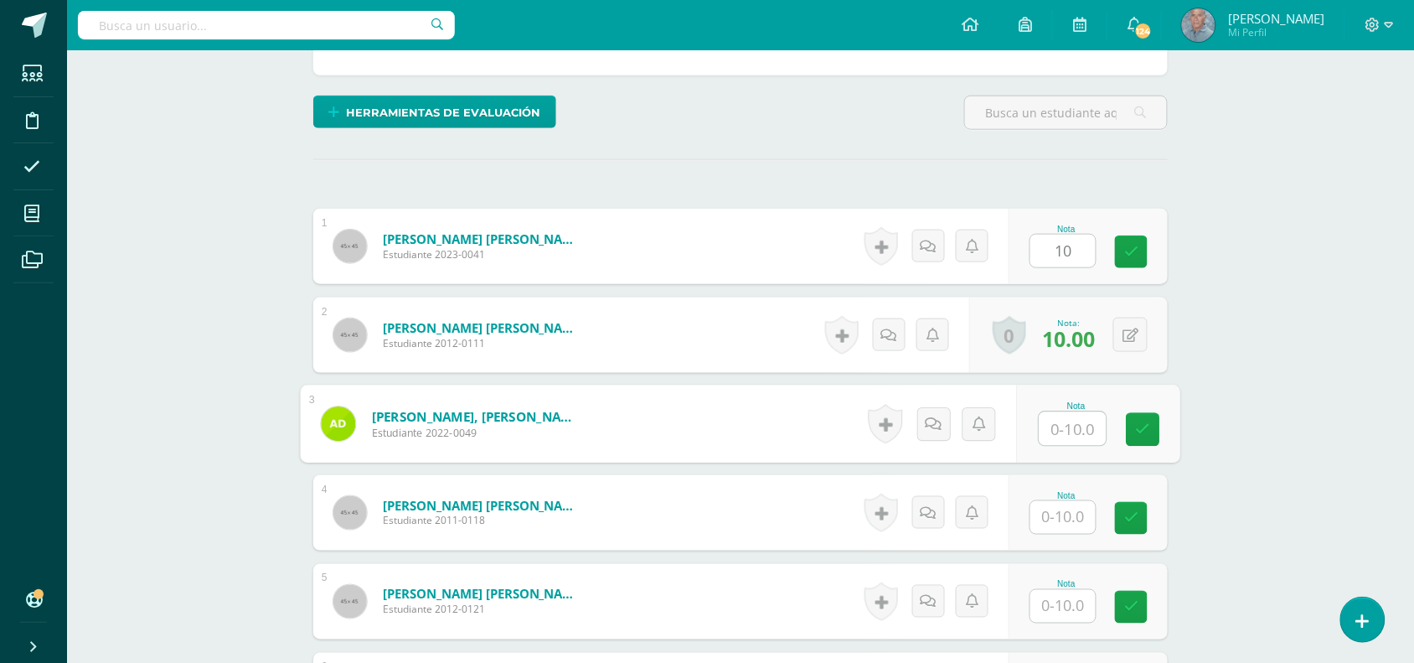
click at [1040, 436] on input "text" at bounding box center [1073, 429] width 67 height 34
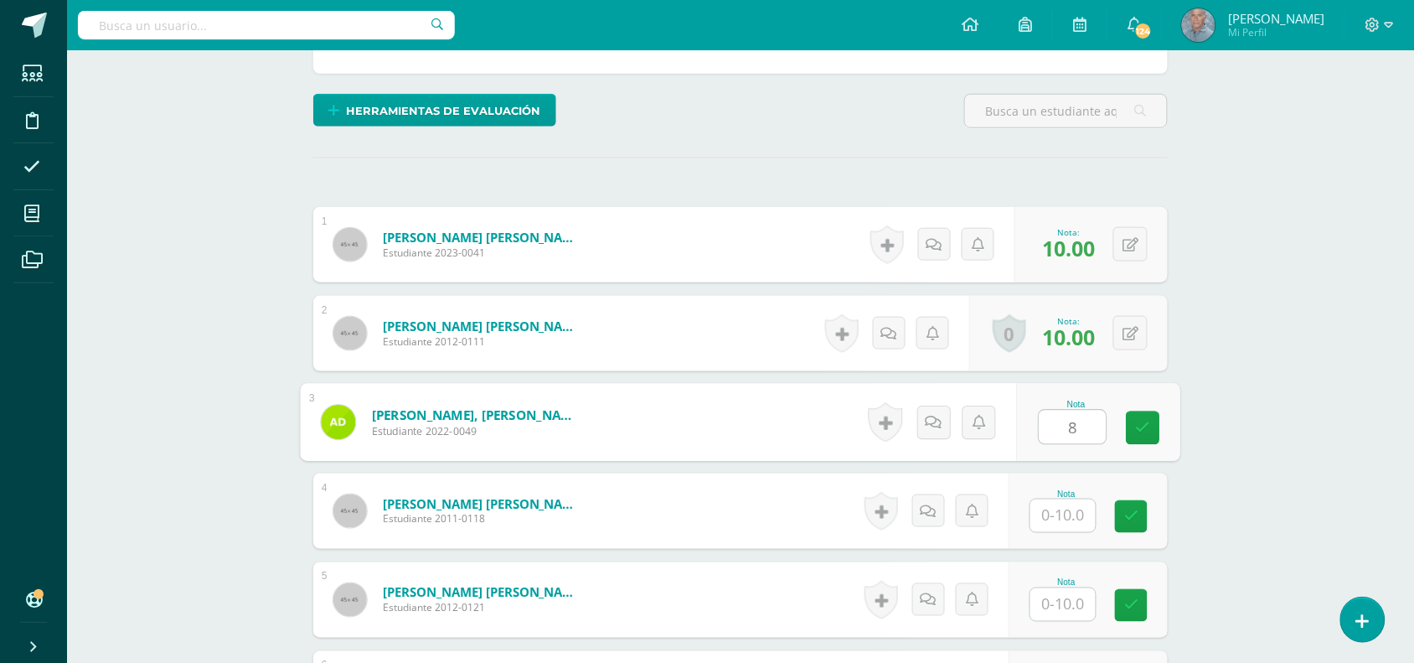
type input "8"
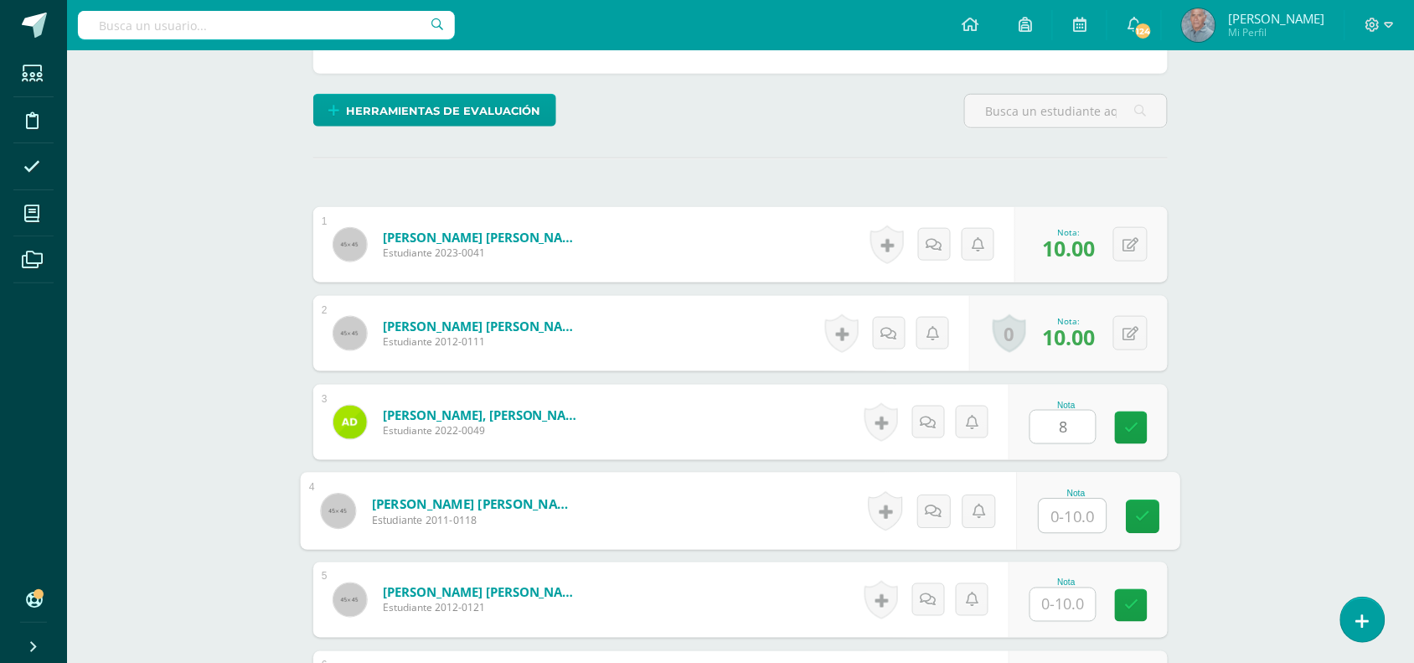
click at [1050, 525] on input "text" at bounding box center [1073, 516] width 67 height 34
type input "10"
click at [1049, 602] on input "text" at bounding box center [1063, 604] width 65 height 33
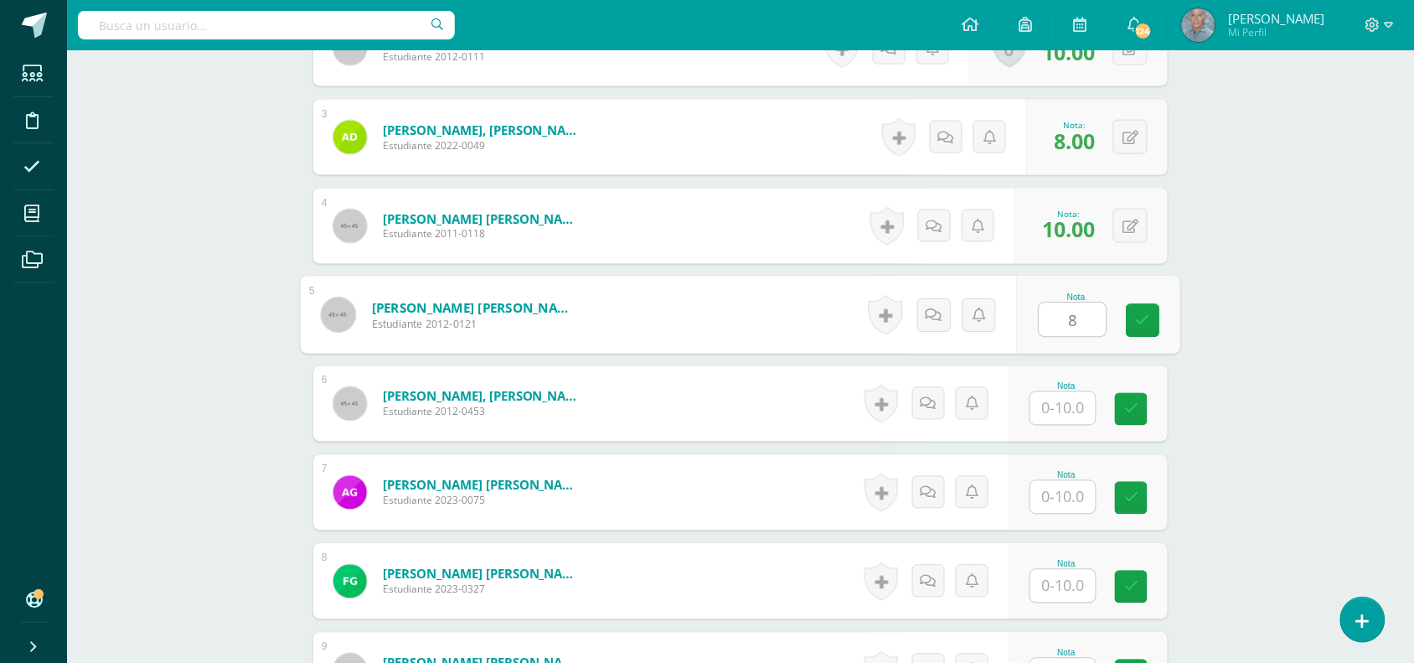
scroll to position [716, 0]
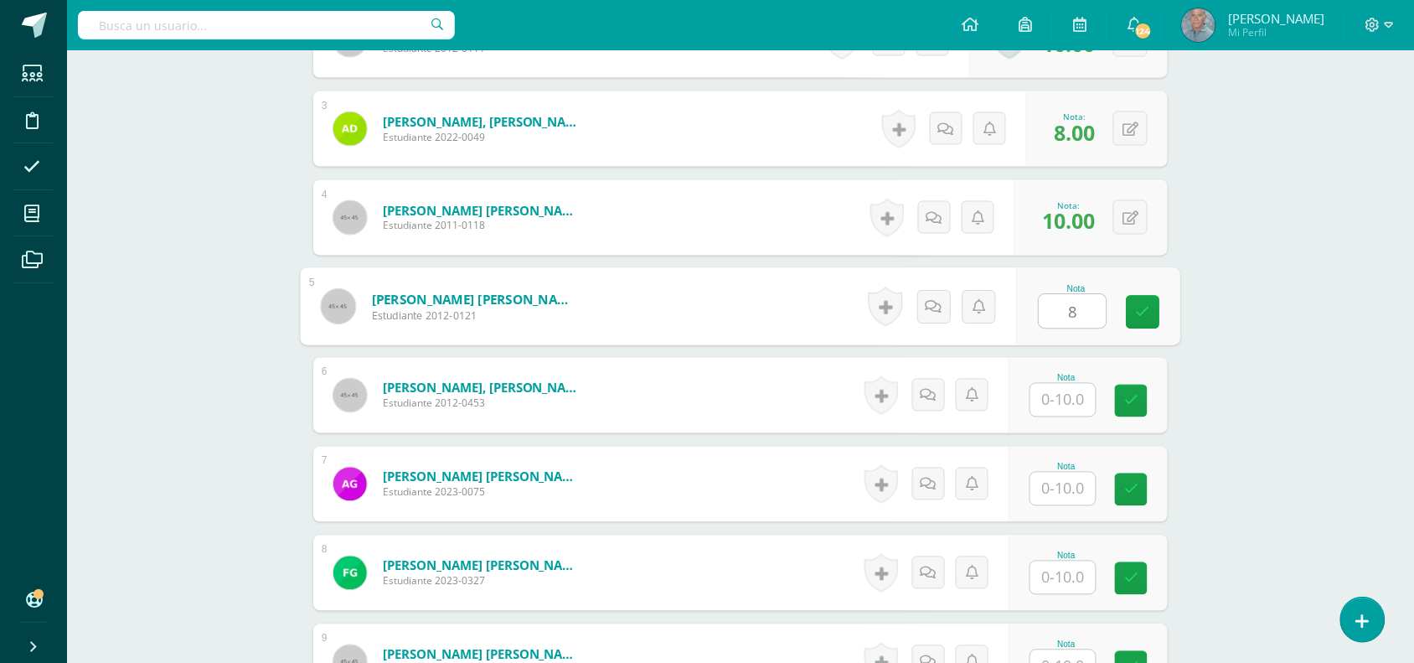
type input "8"
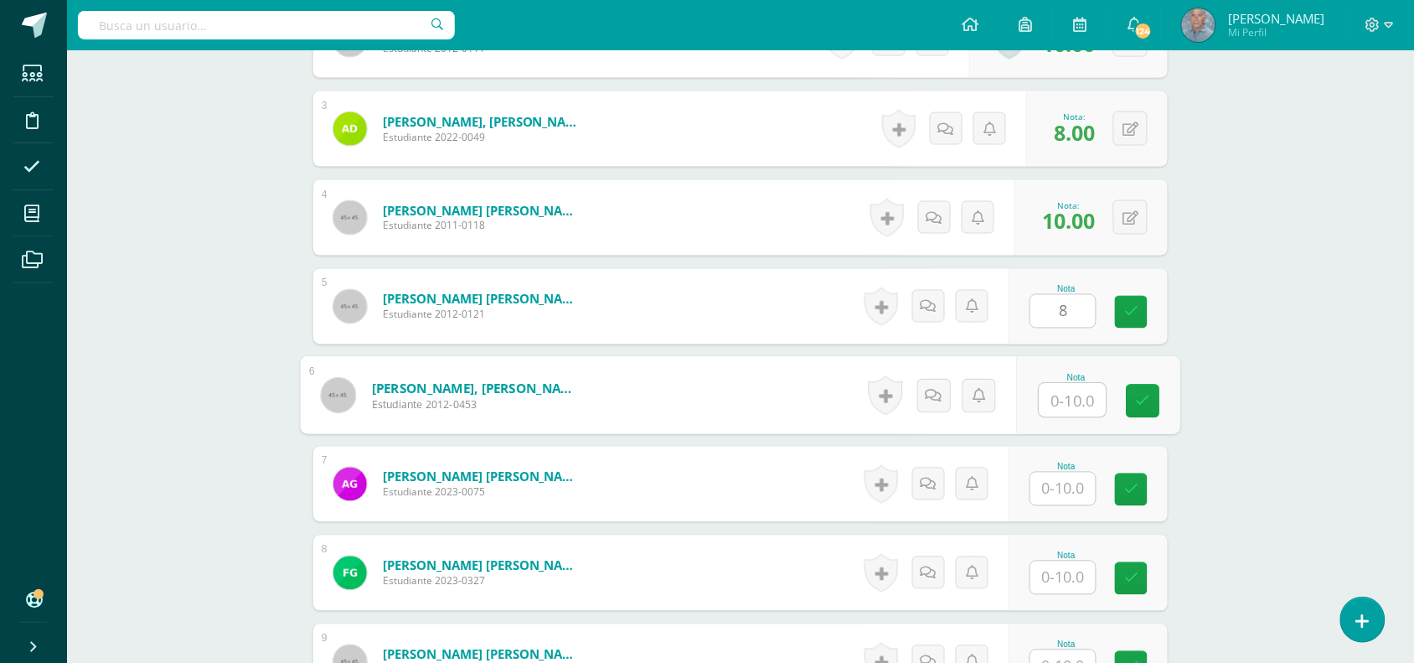
click at [1052, 396] on input "text" at bounding box center [1073, 401] width 67 height 34
type input "8"
click at [1053, 495] on input "text" at bounding box center [1063, 489] width 65 height 33
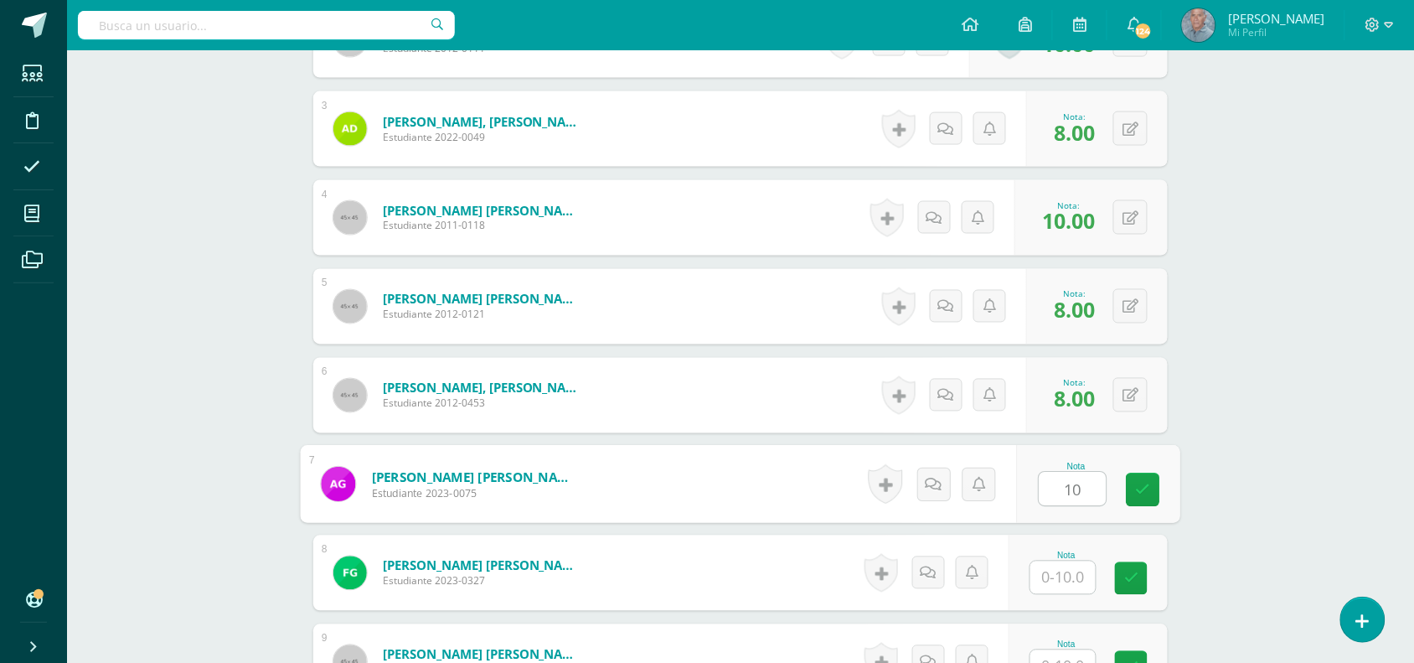
type input "10"
click at [1052, 574] on input "text" at bounding box center [1063, 577] width 65 height 33
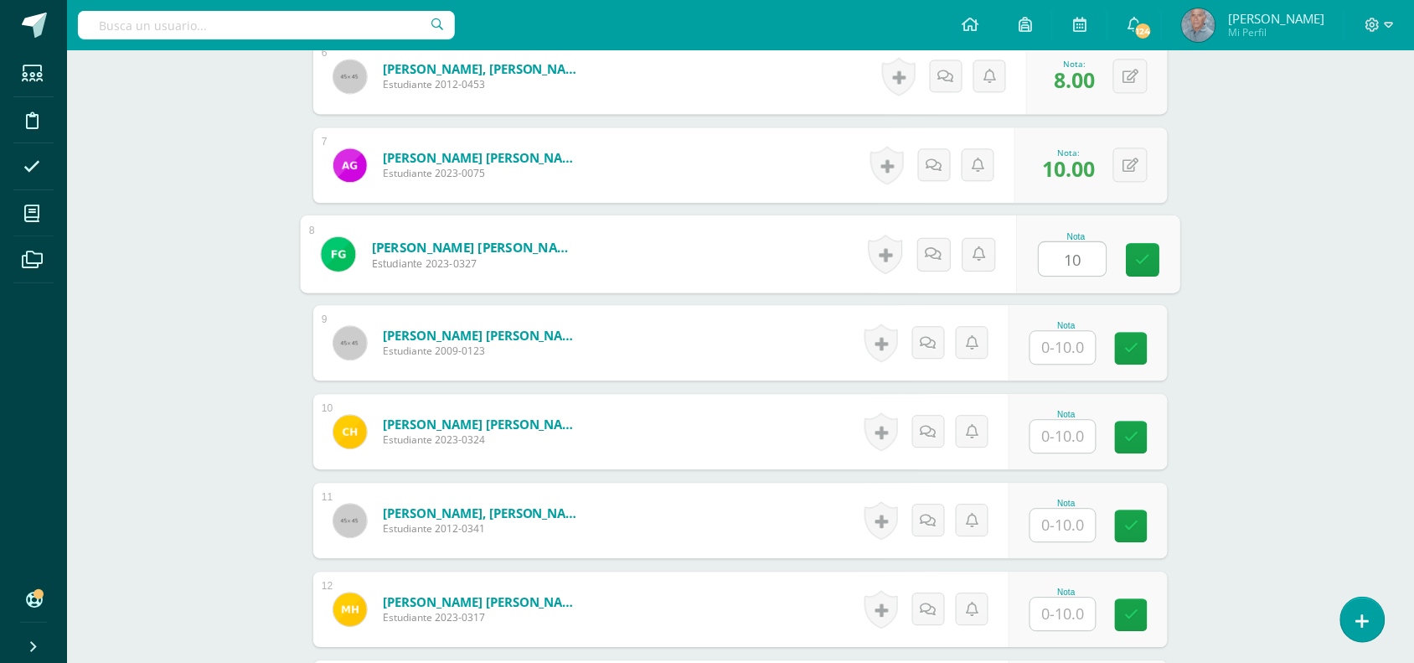
scroll to position [1052, 0]
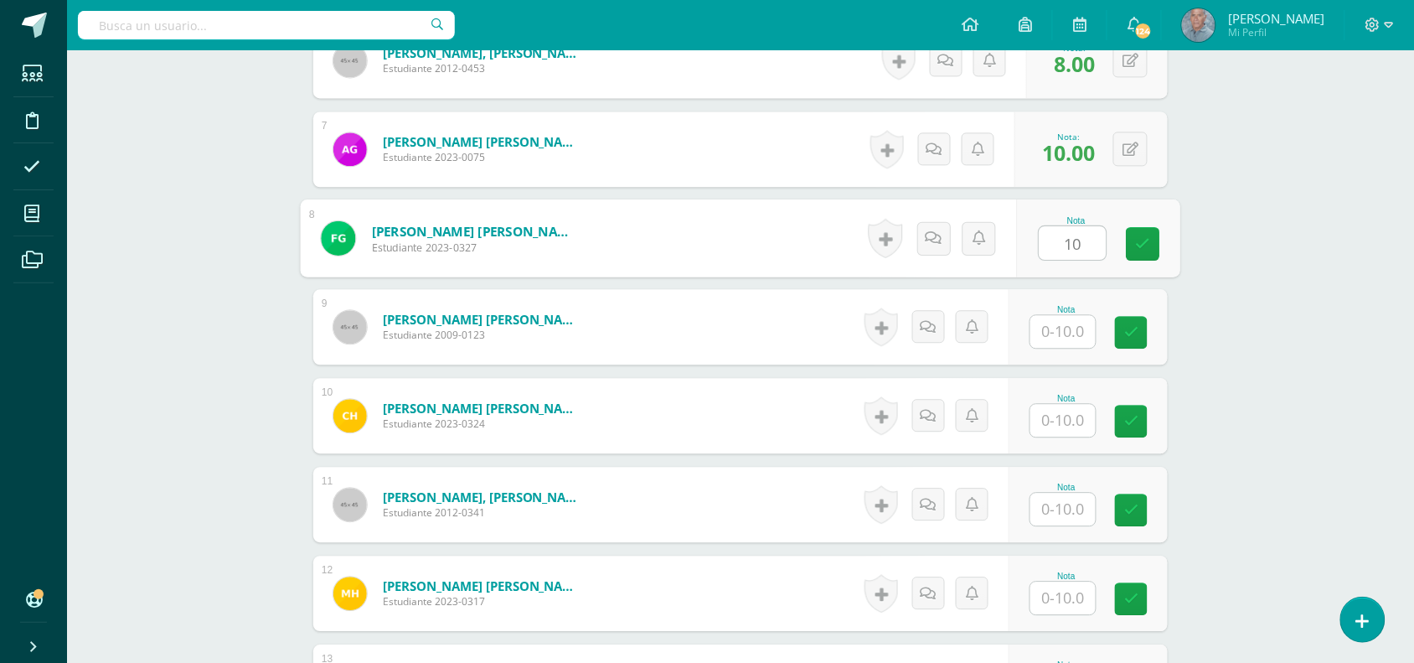
type input "10"
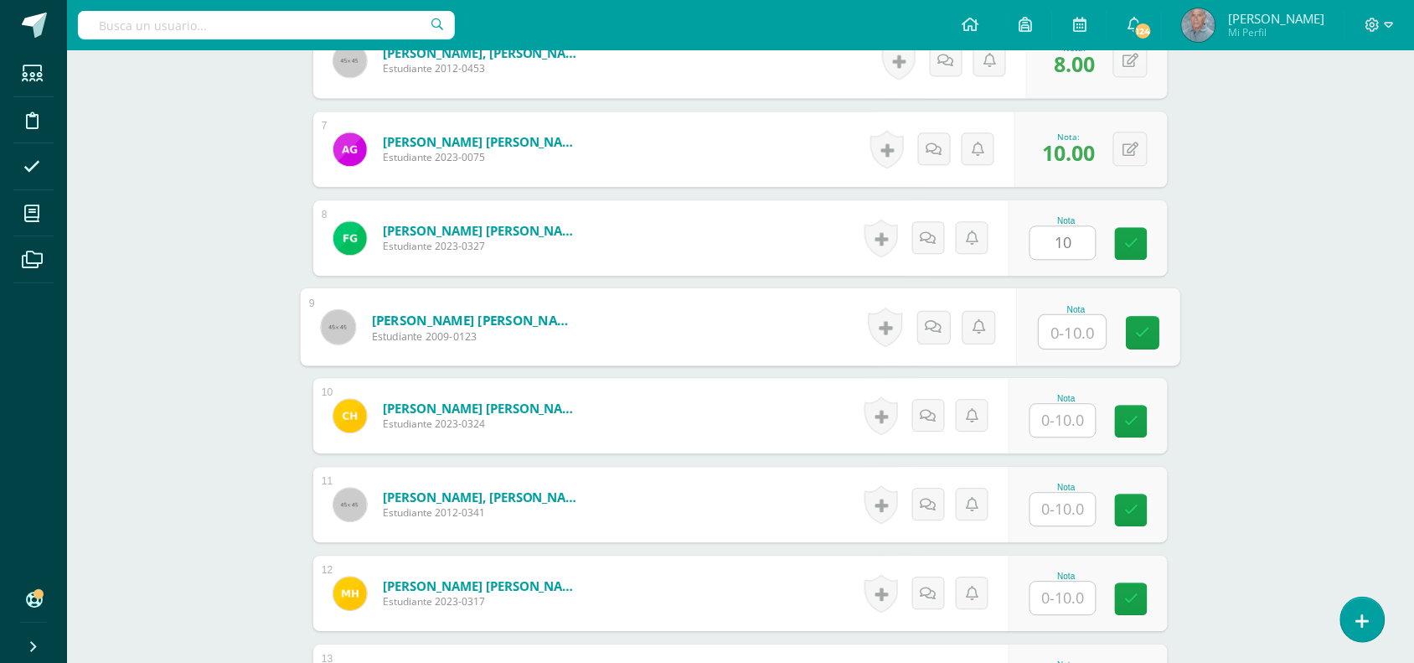
click at [1050, 336] on input "text" at bounding box center [1073, 332] width 67 height 34
type input "10"
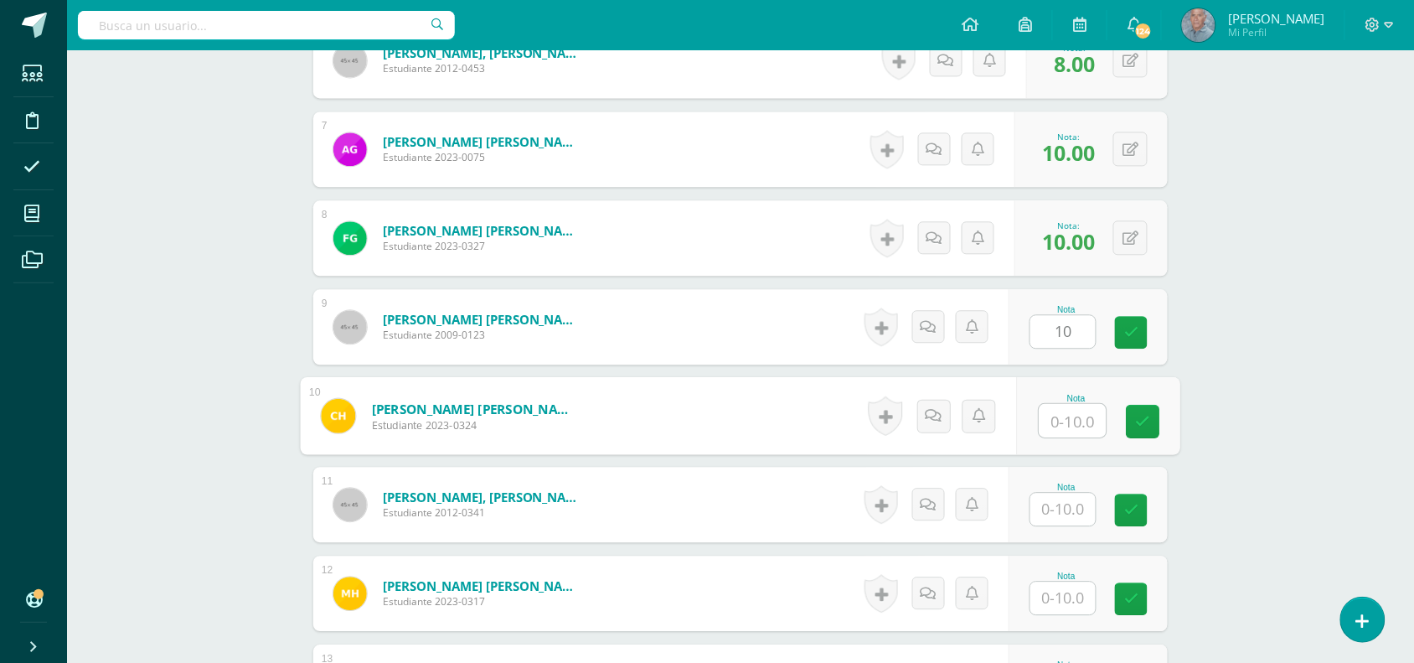
click at [1057, 416] on input "text" at bounding box center [1073, 421] width 67 height 34
type input "10"
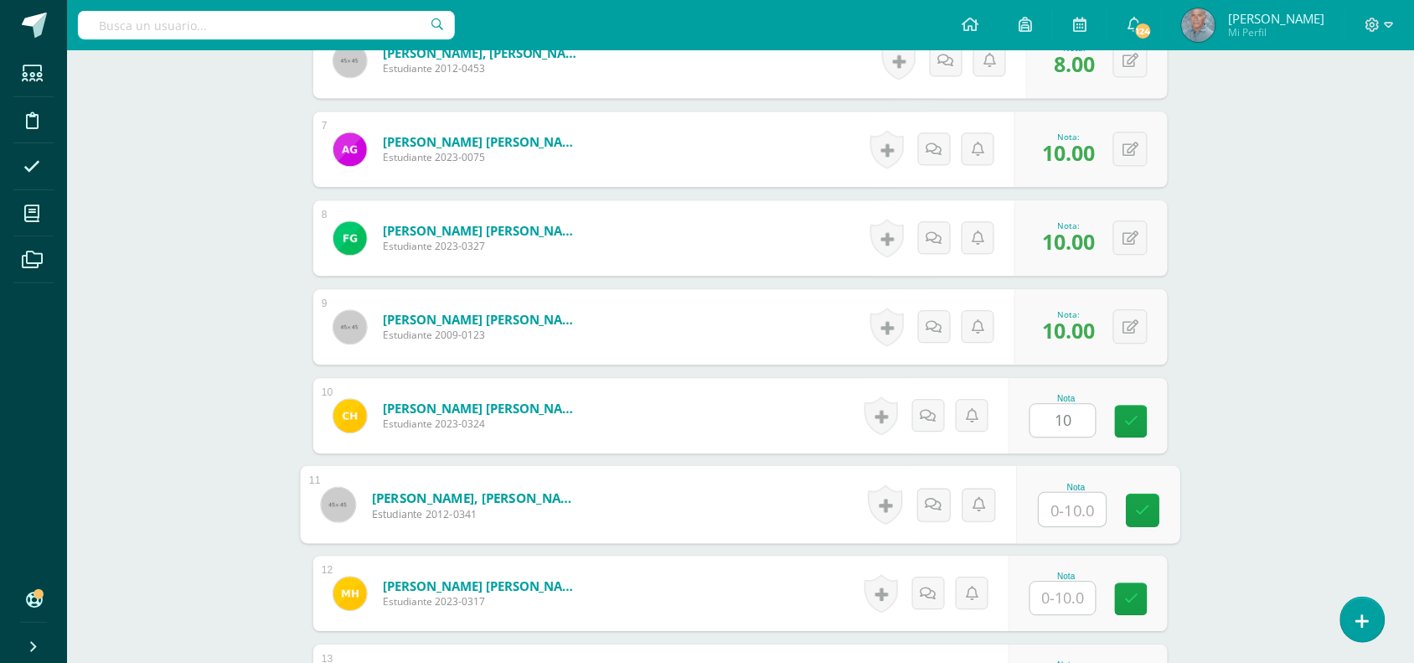
click at [1052, 514] on input "text" at bounding box center [1073, 510] width 67 height 34
type input "8"
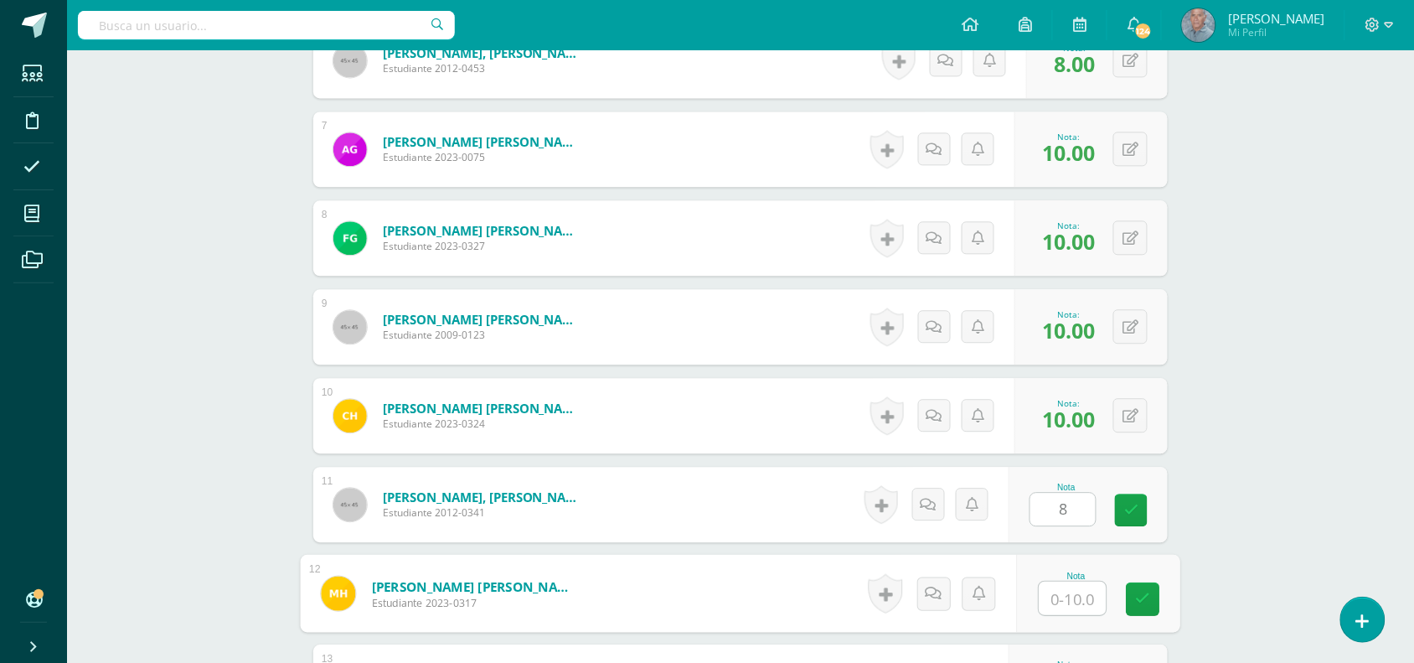
click at [1057, 600] on input "text" at bounding box center [1073, 599] width 67 height 34
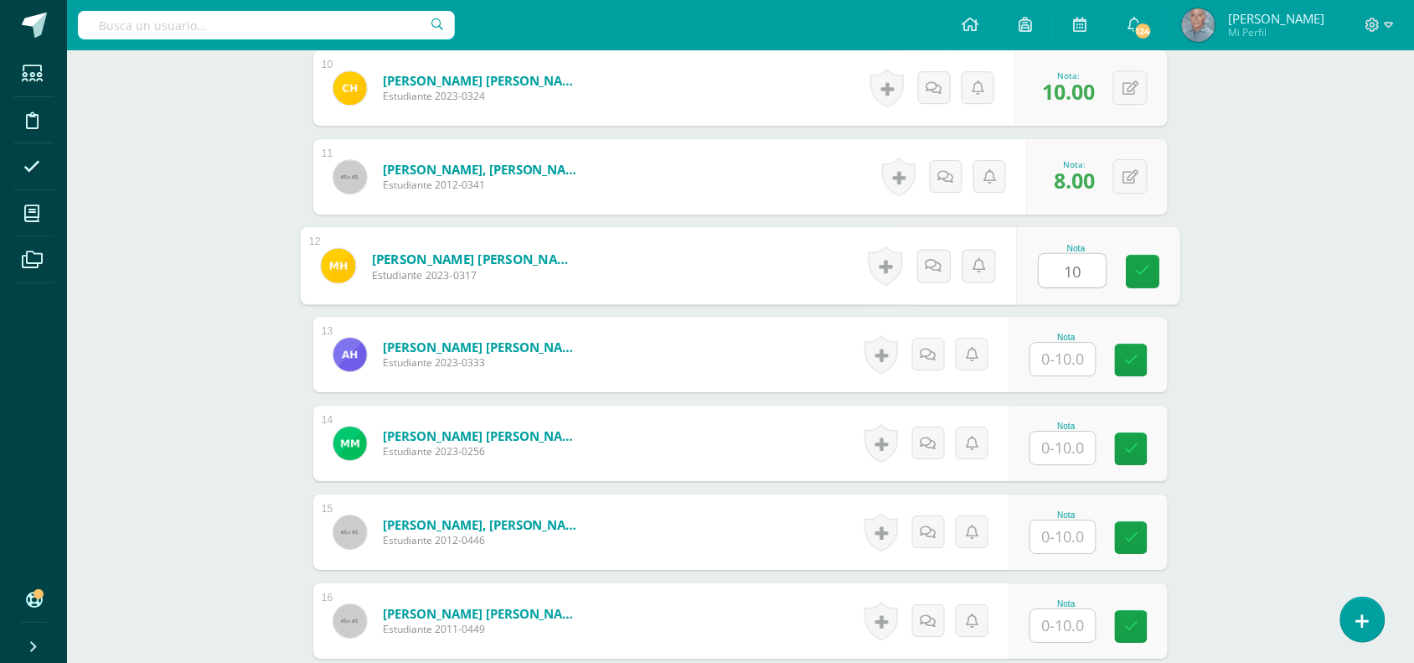
scroll to position [1387, 0]
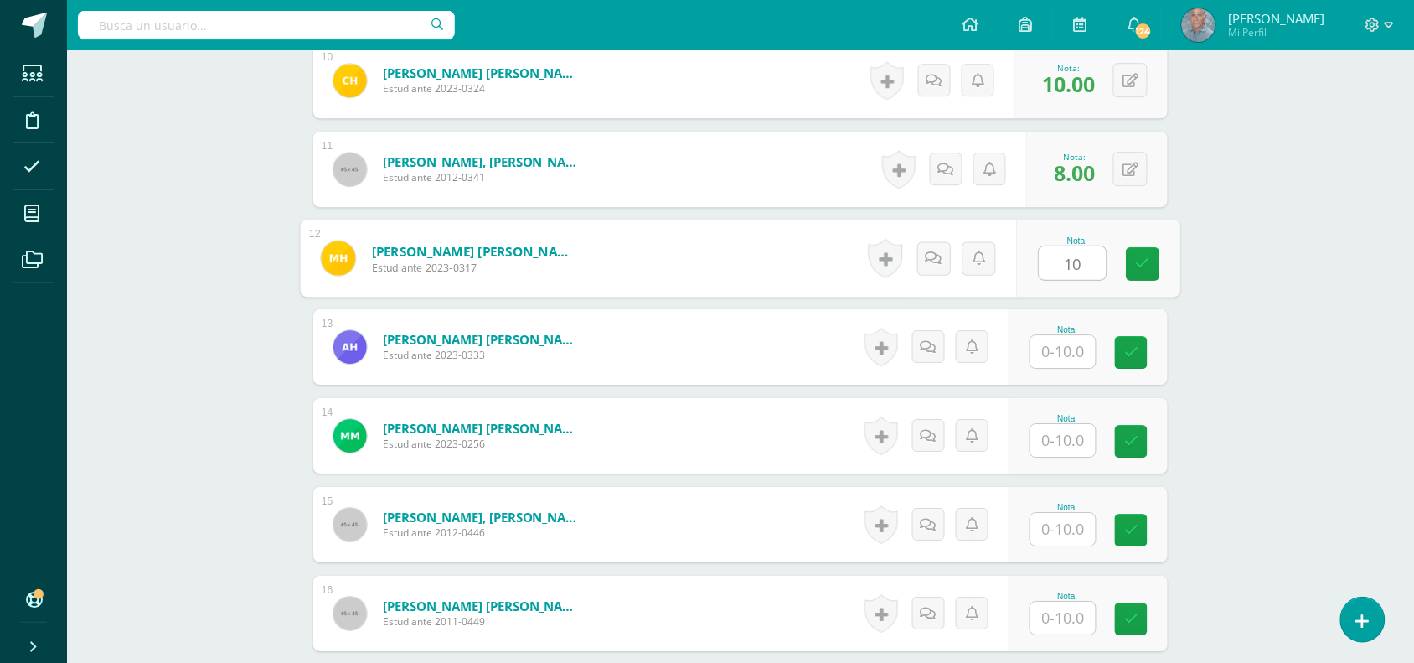
type input "10"
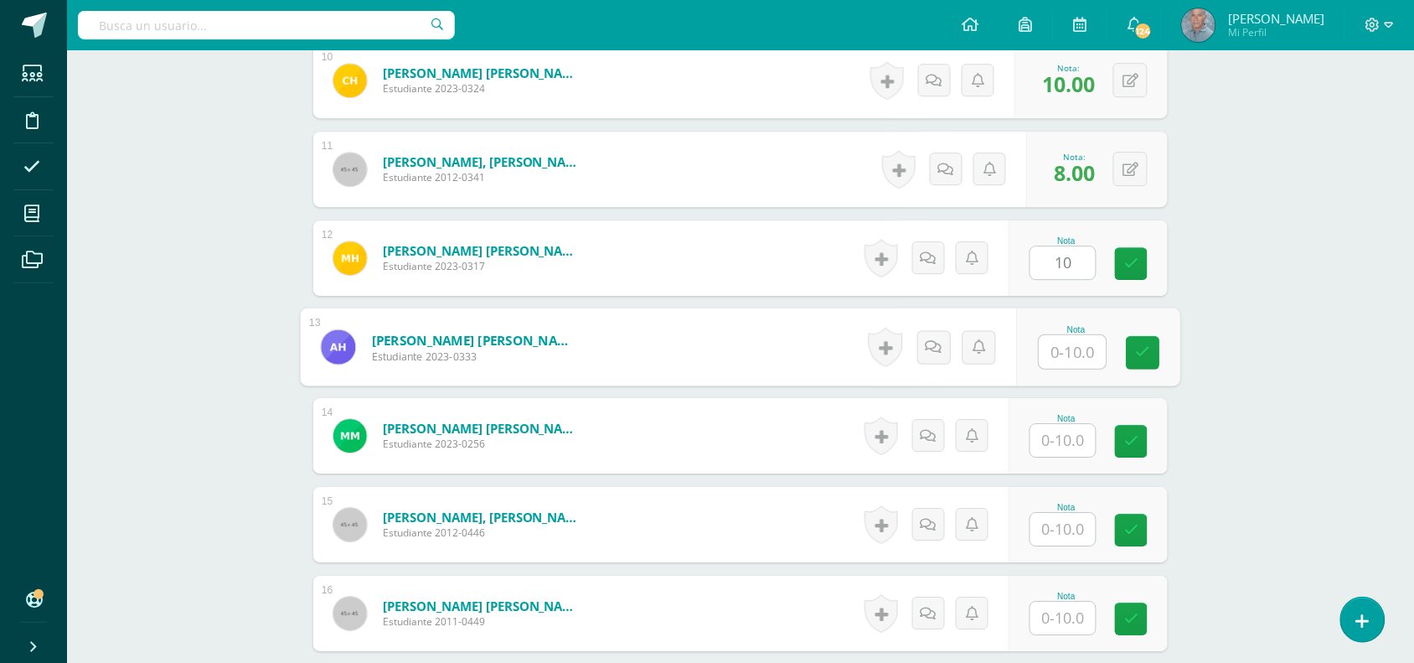
click at [1046, 354] on input "text" at bounding box center [1073, 352] width 67 height 34
type input "10"
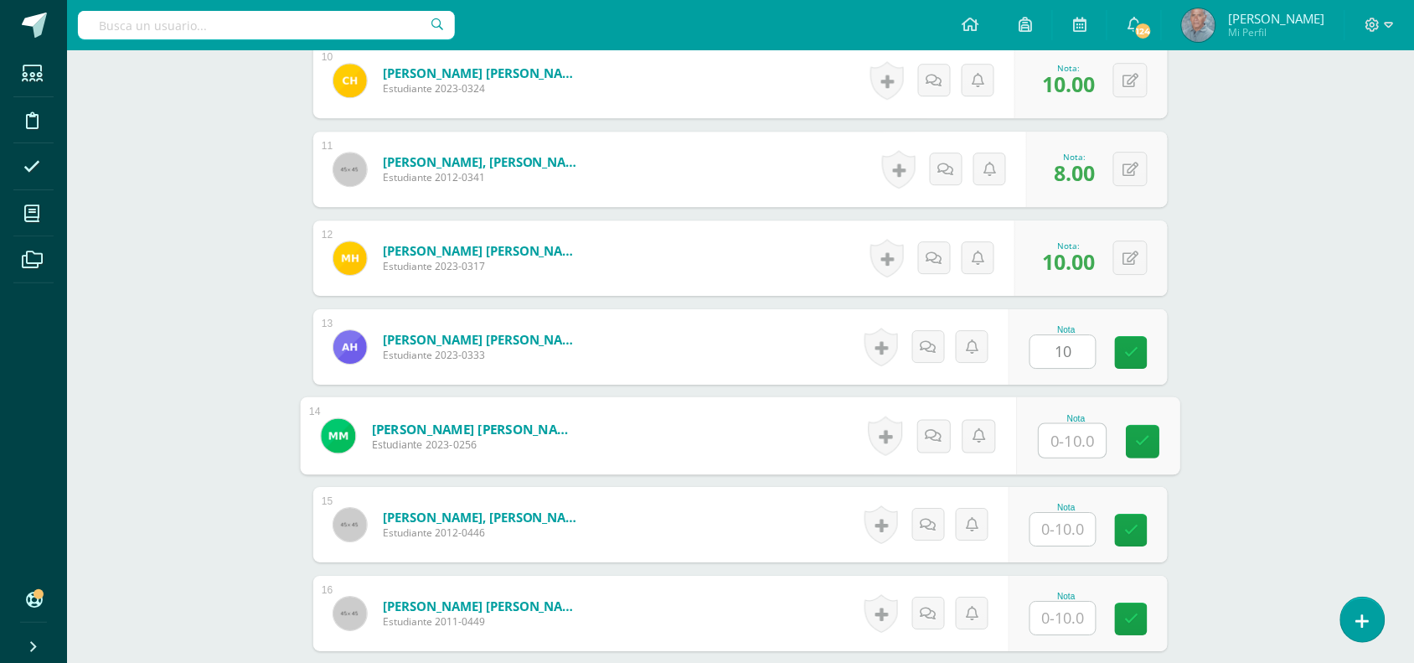
click at [1048, 444] on input "text" at bounding box center [1073, 441] width 67 height 34
type input "8"
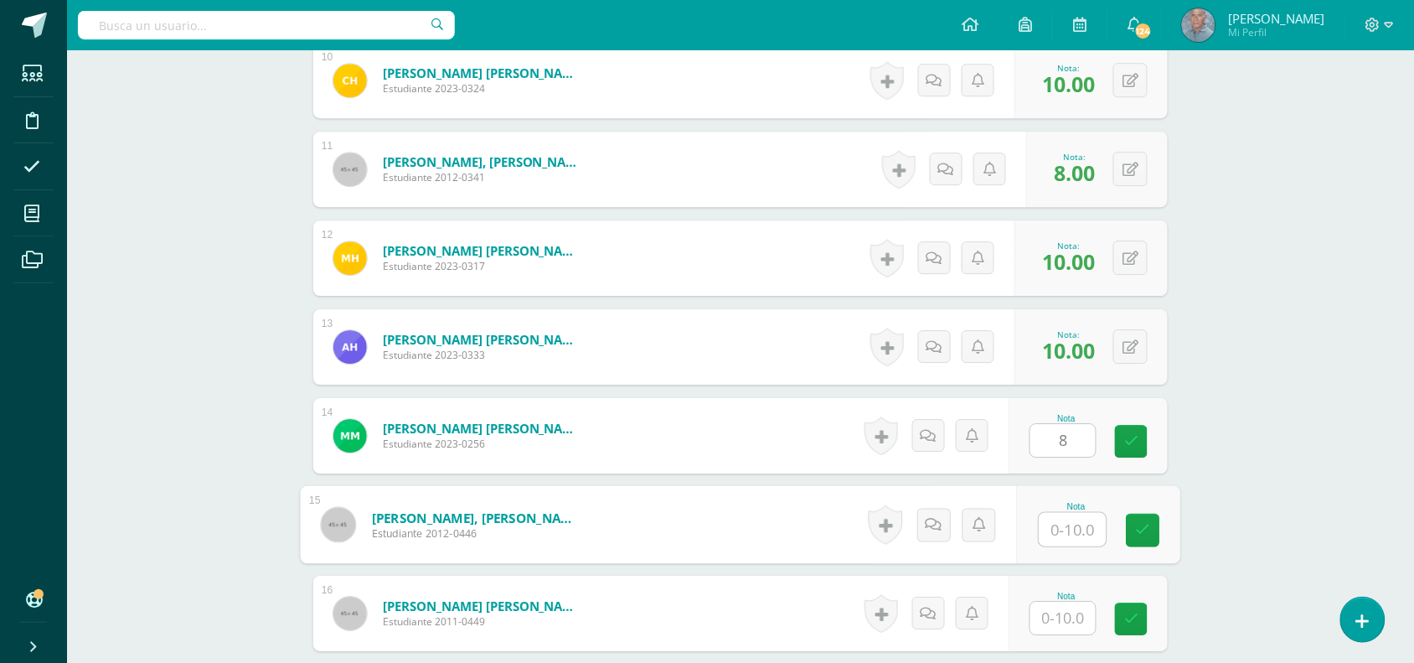
click at [1044, 530] on input "text" at bounding box center [1073, 530] width 67 height 34
type input "10"
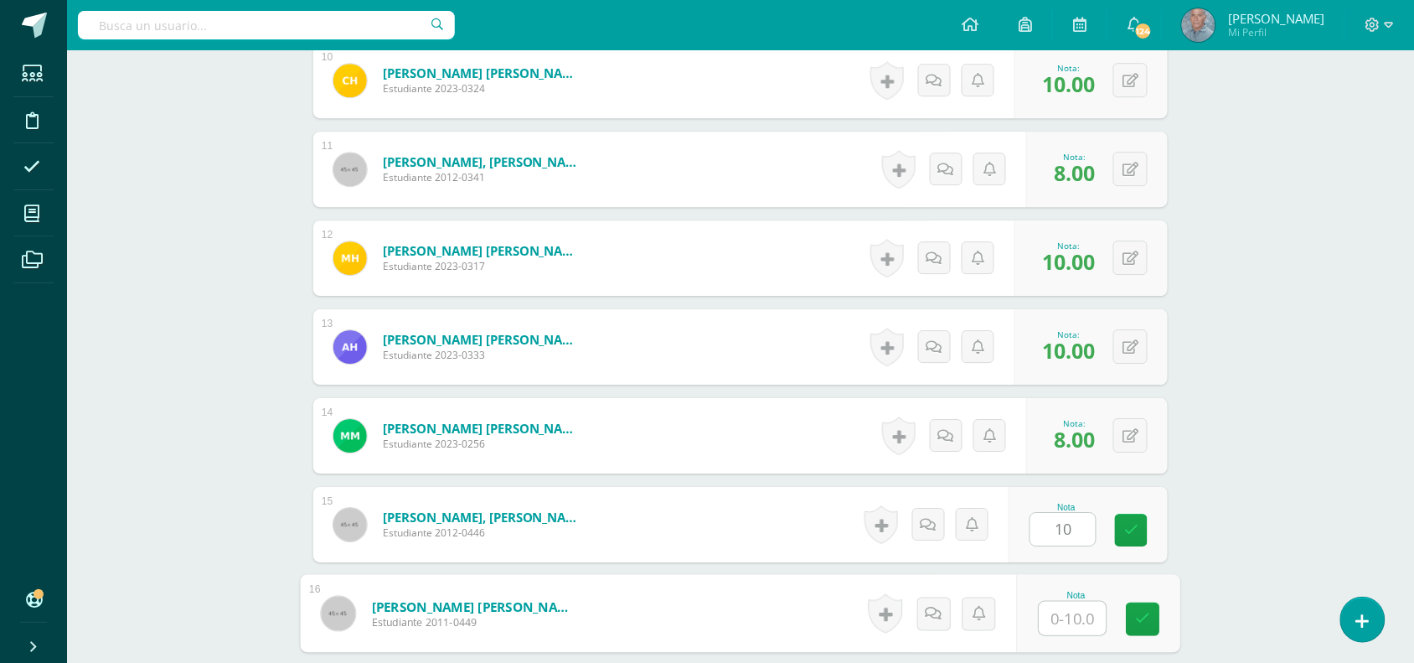
click at [1057, 626] on input "text" at bounding box center [1073, 619] width 67 height 34
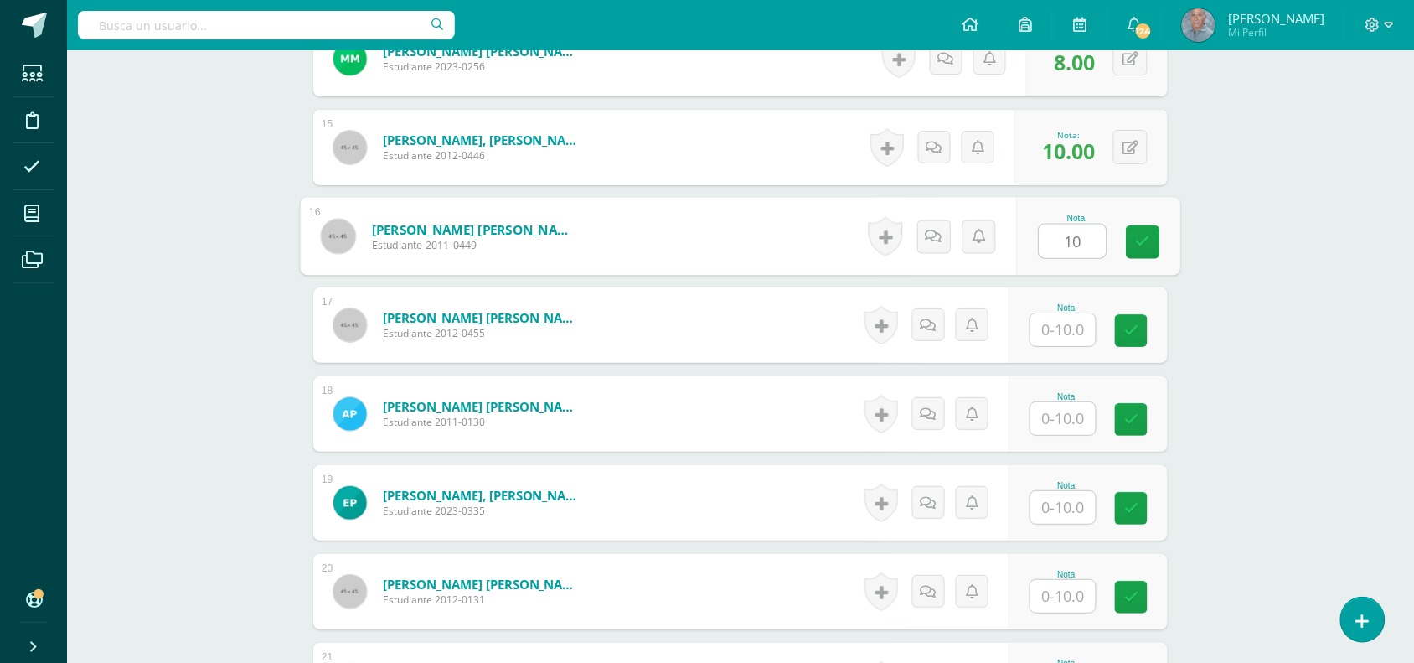
scroll to position [1806, 0]
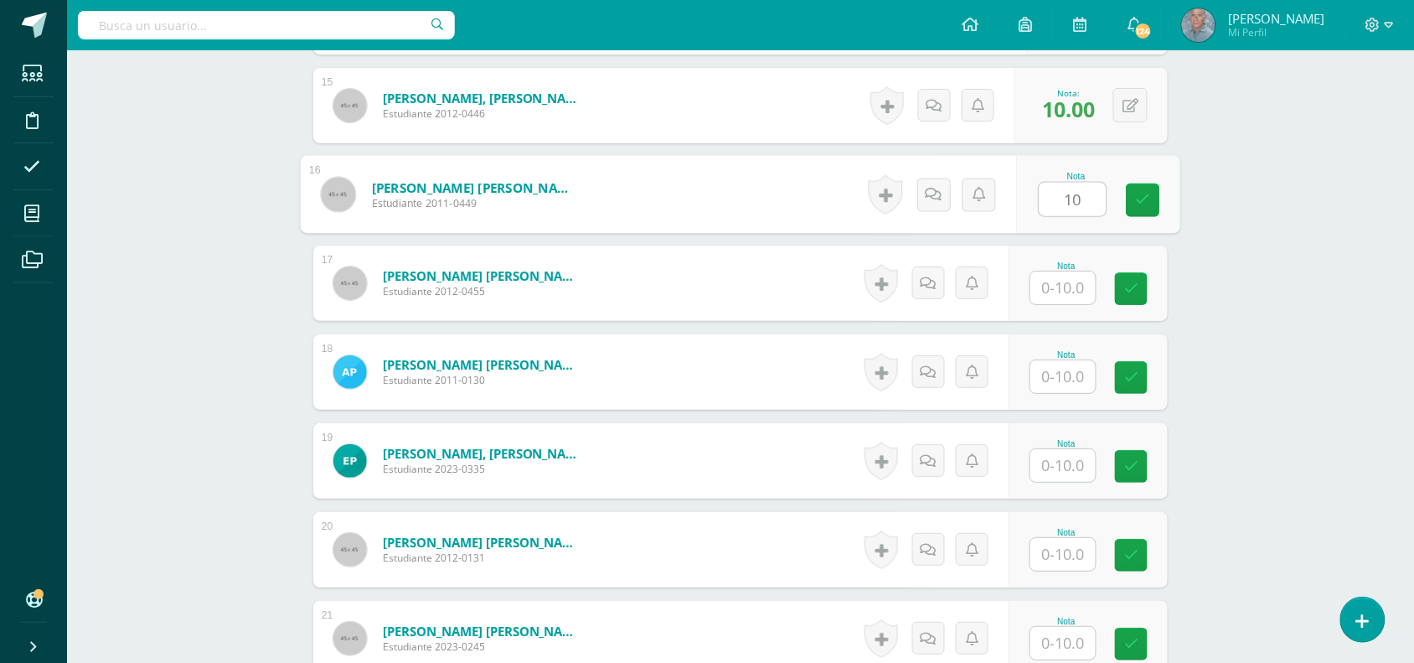
type input "10"
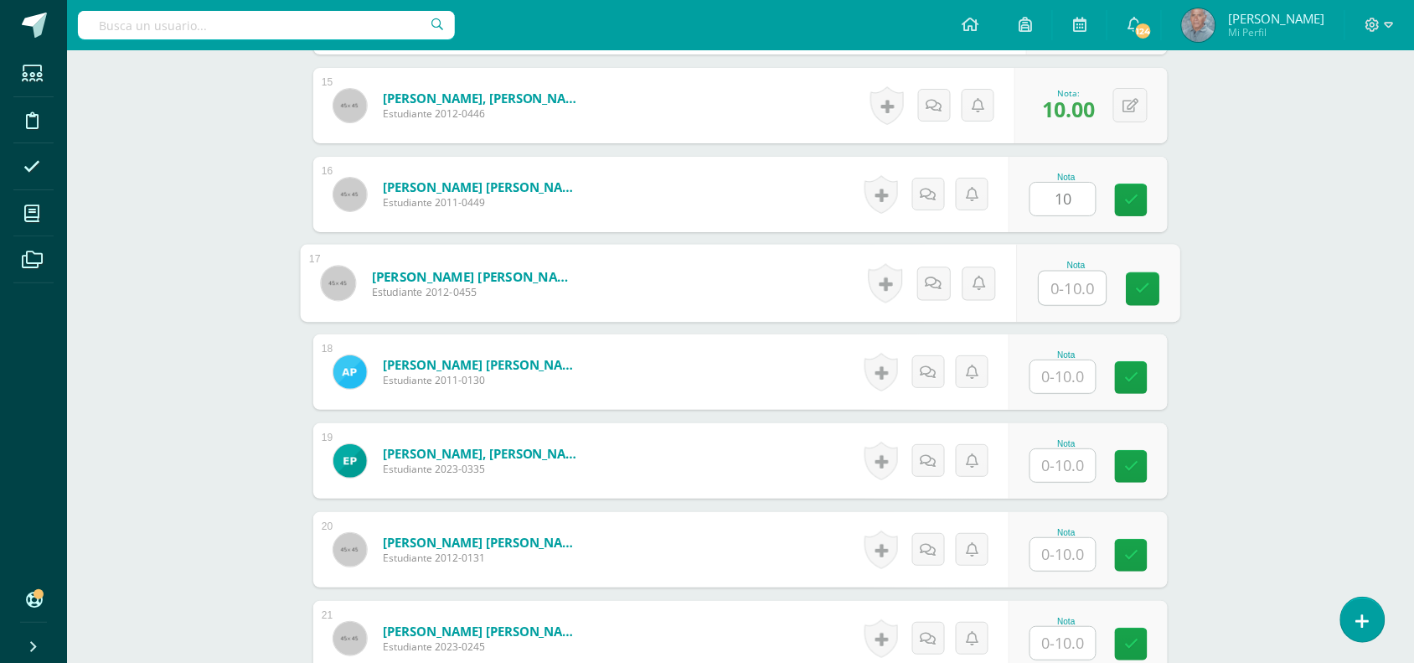
click at [1053, 287] on input "text" at bounding box center [1073, 288] width 67 height 34
type input "10"
click at [1044, 370] on input "text" at bounding box center [1063, 376] width 65 height 33
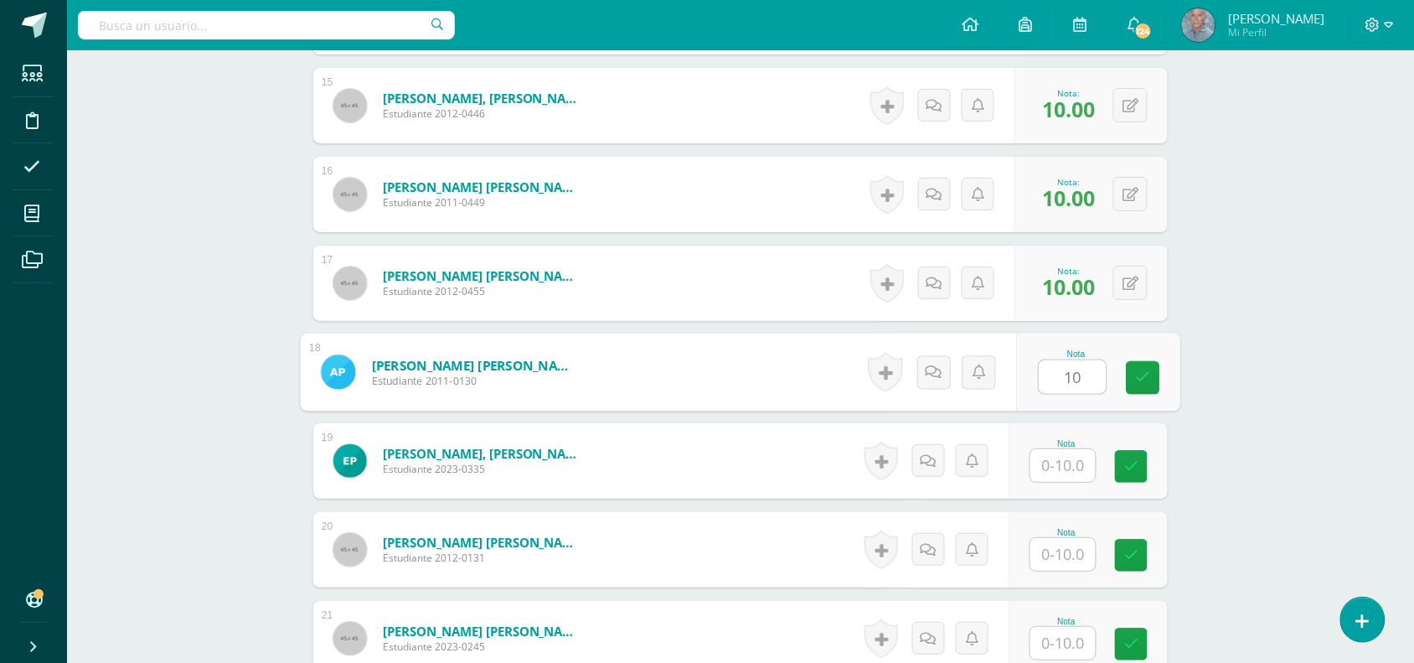
type input "10"
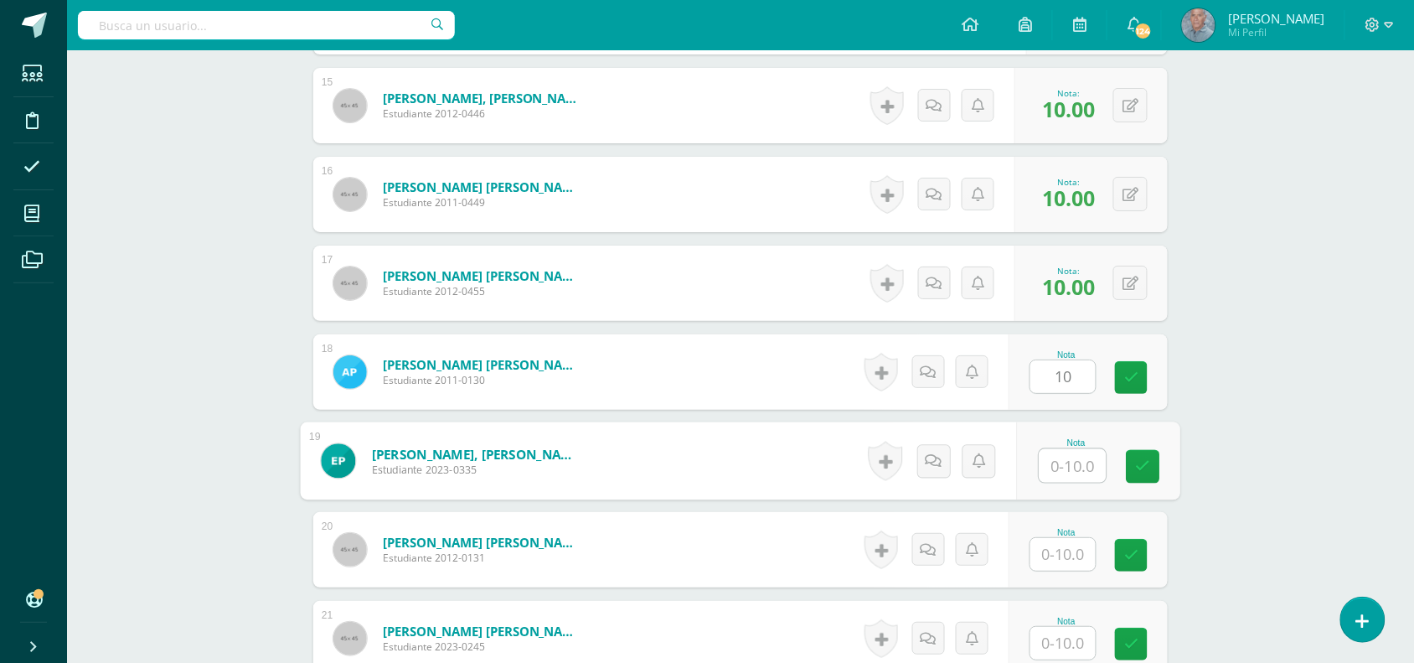
click at [1047, 472] on input "text" at bounding box center [1073, 466] width 67 height 34
type input "10"
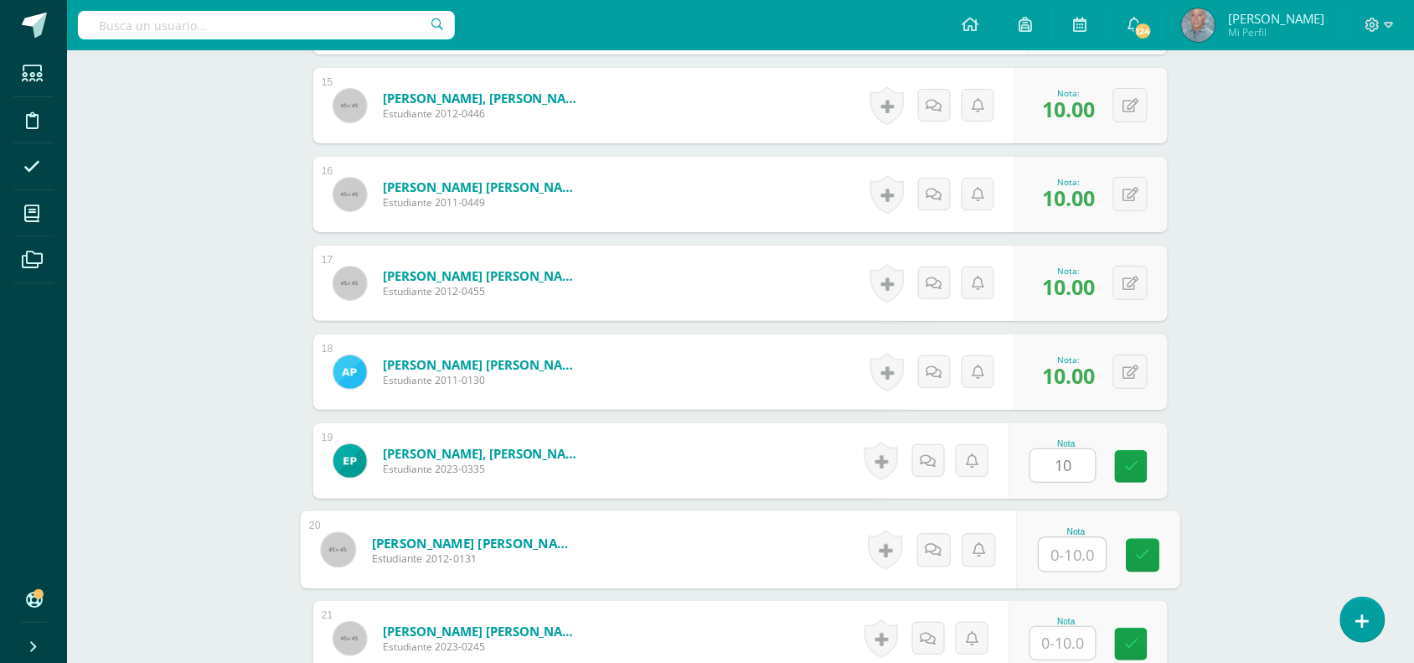
click at [1047, 550] on input "text" at bounding box center [1073, 555] width 67 height 34
type input "8"
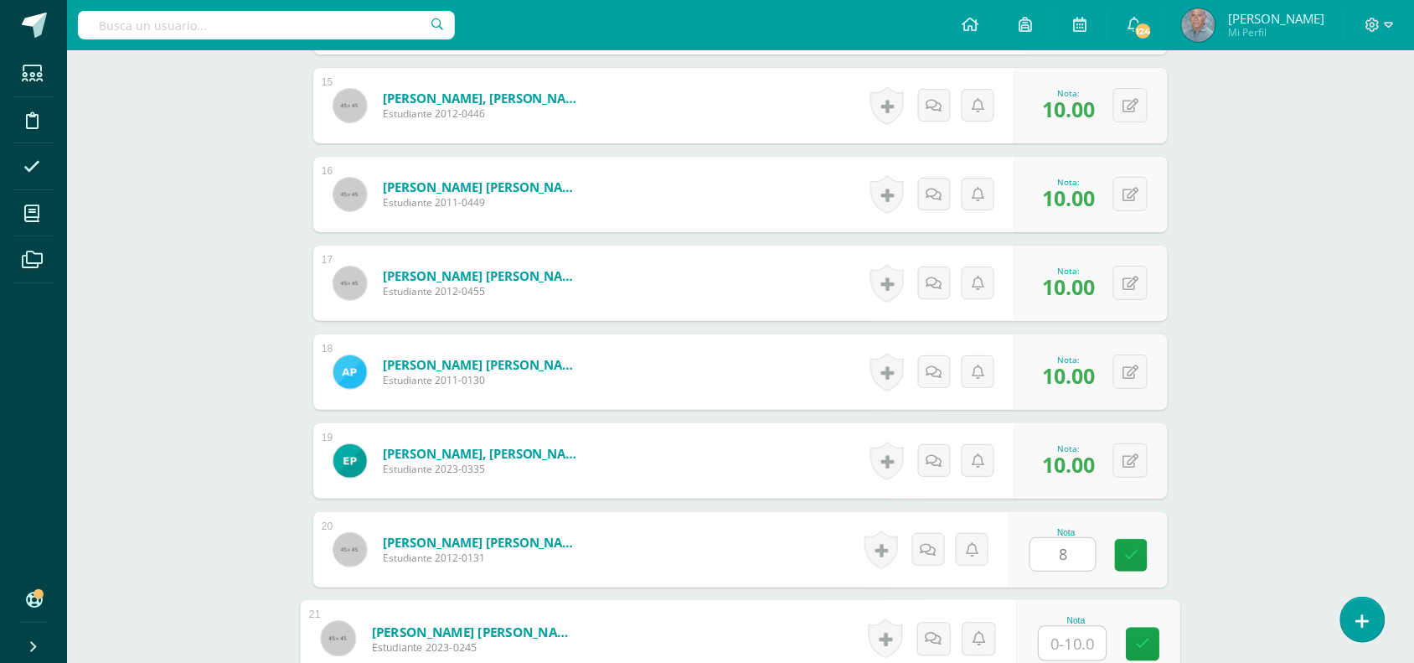
click at [1056, 645] on input "text" at bounding box center [1073, 644] width 67 height 34
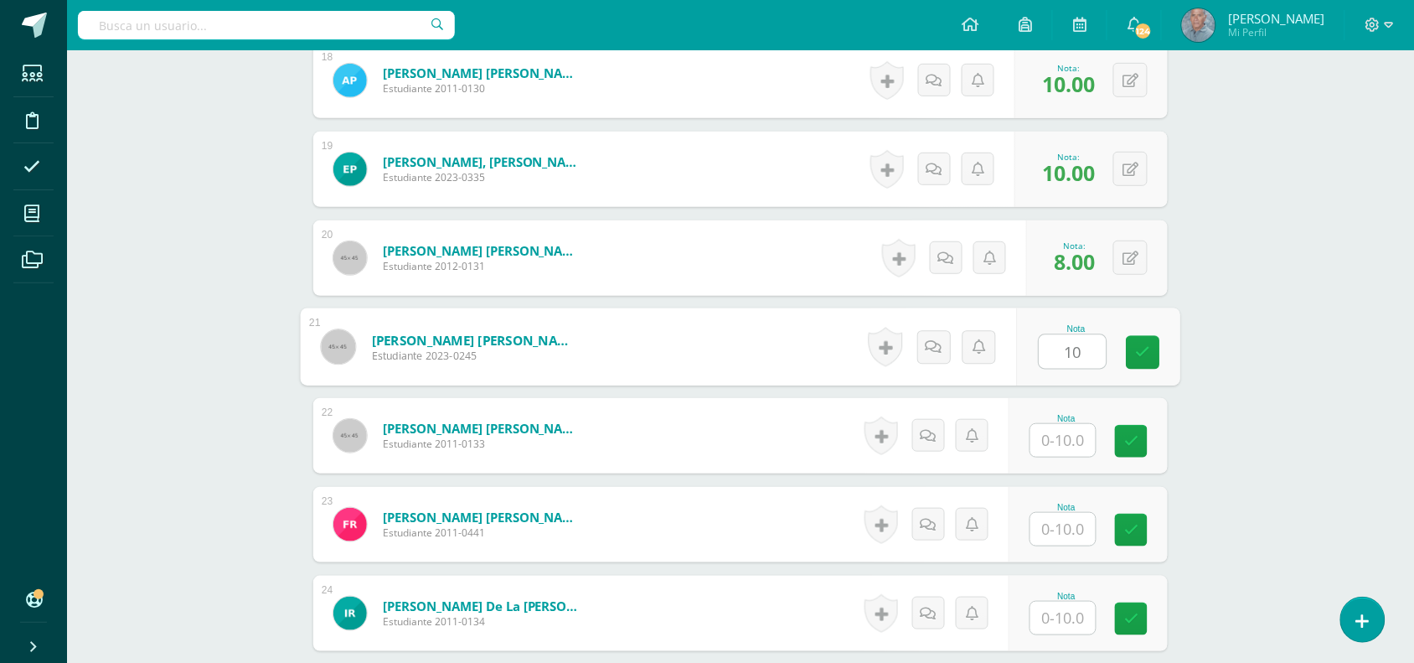
scroll to position [2099, 0]
type input "10"
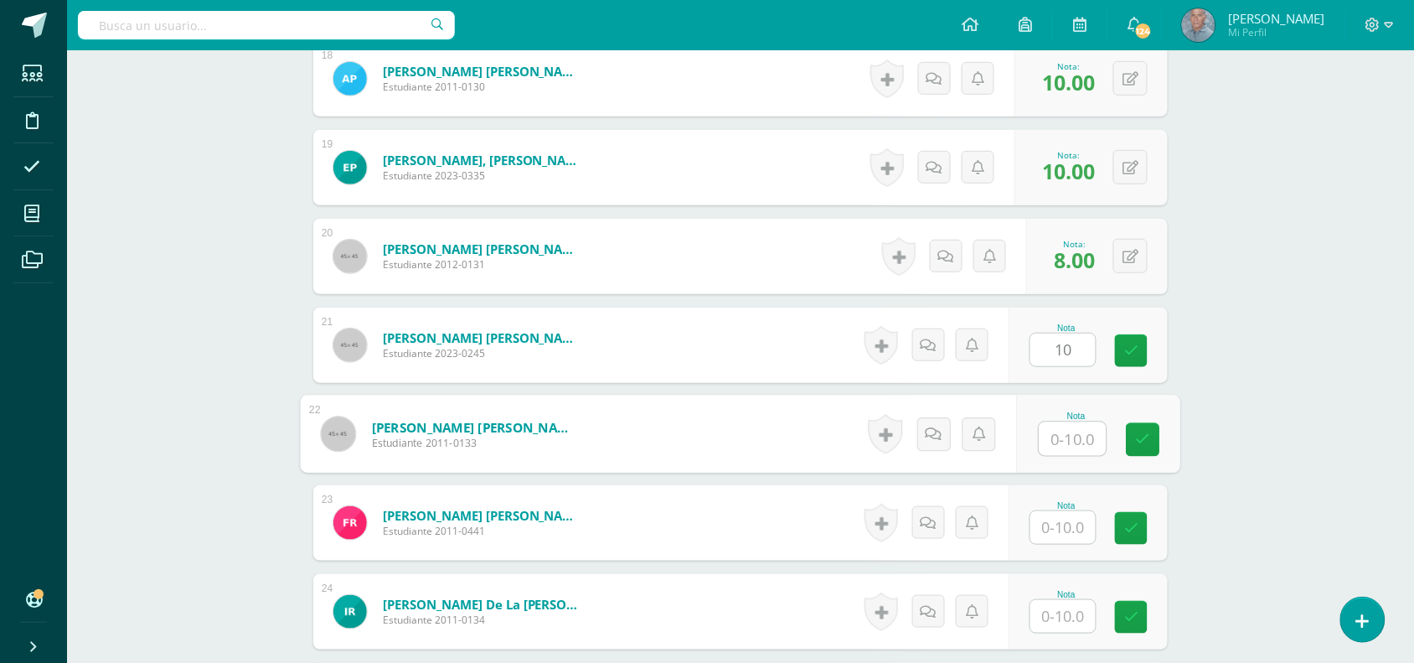
click at [1044, 449] on input "text" at bounding box center [1073, 439] width 67 height 34
type input "9"
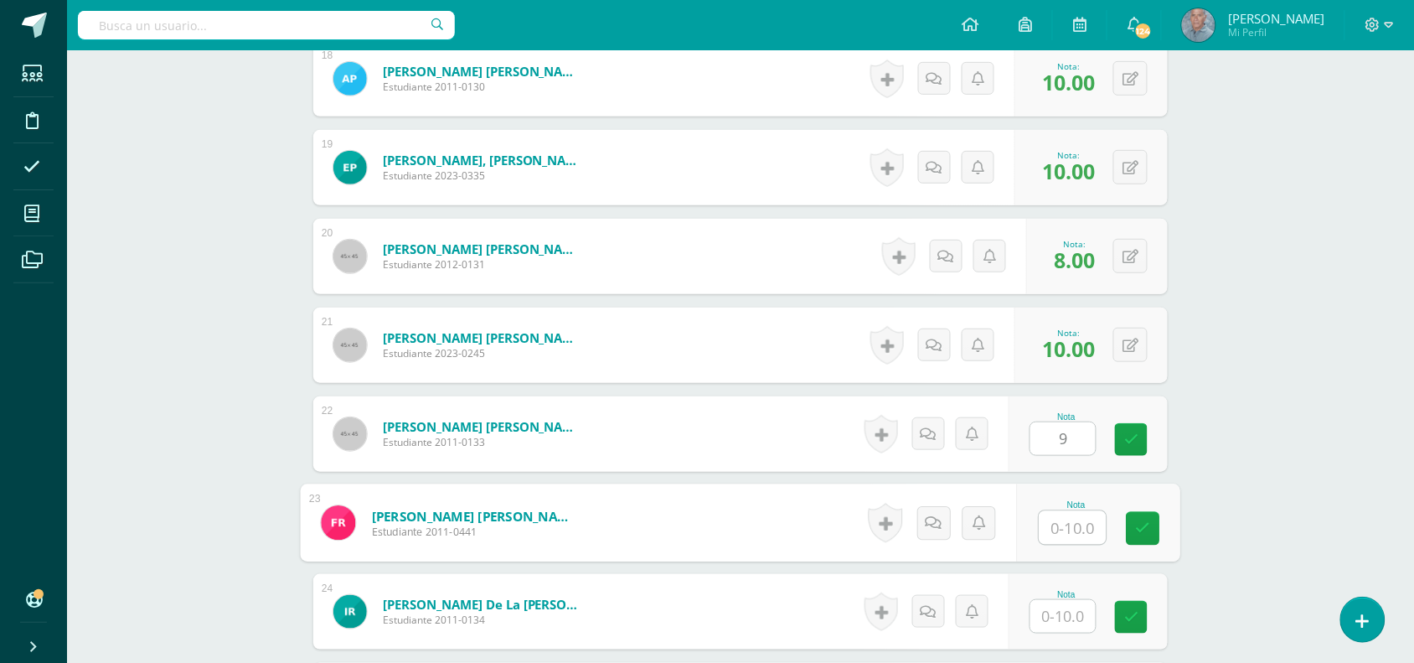
click at [1040, 521] on input "text" at bounding box center [1073, 528] width 67 height 34
type input "8"
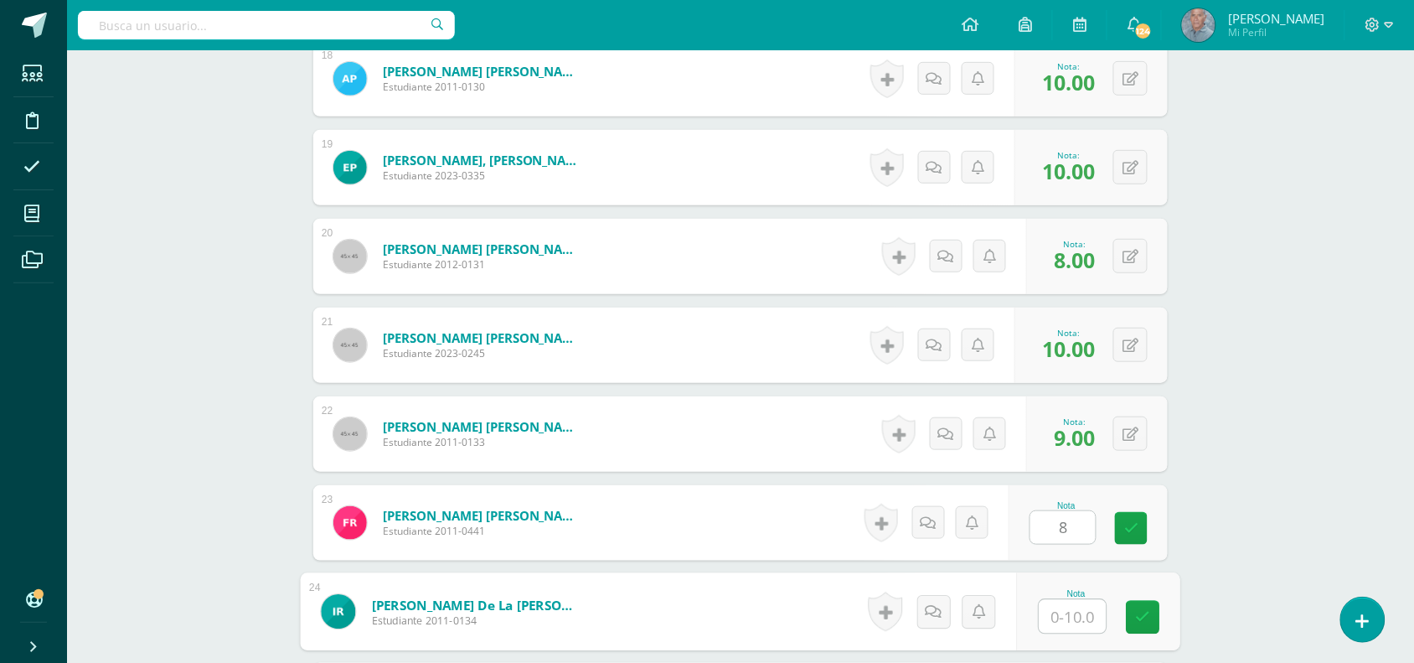
click at [1042, 620] on input "text" at bounding box center [1073, 617] width 67 height 34
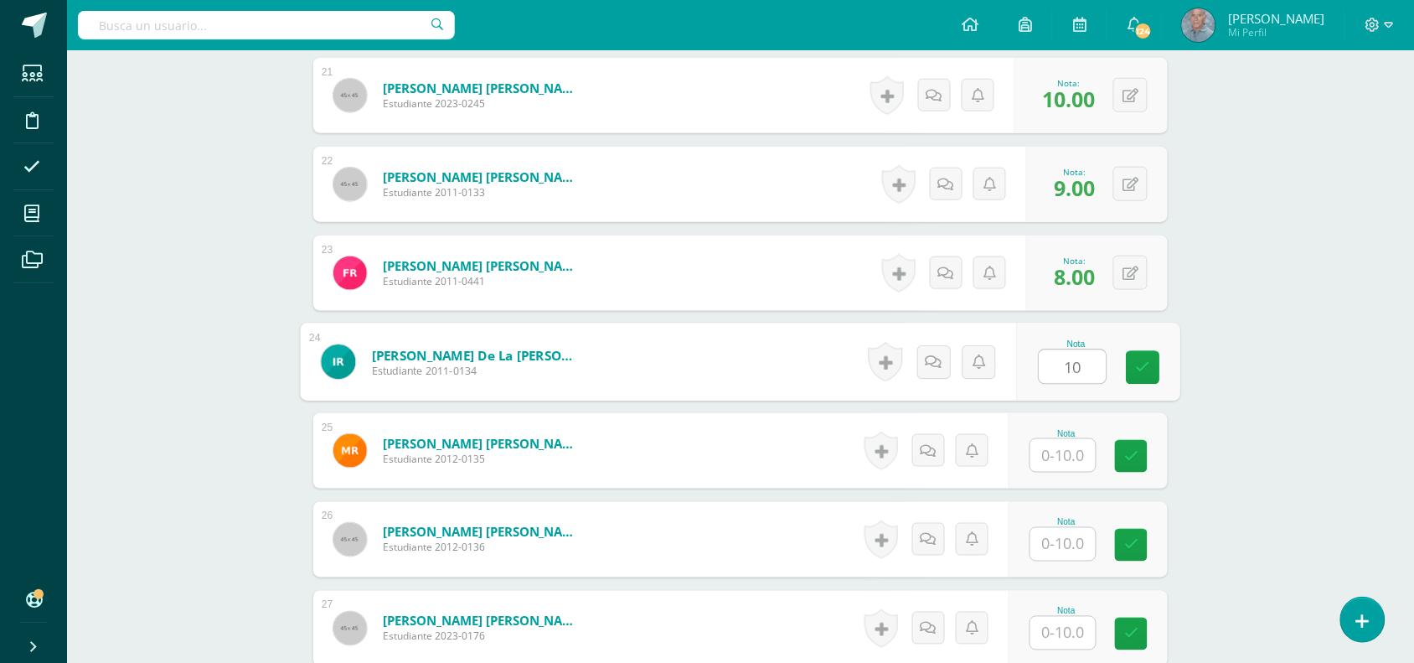
scroll to position [2350, 0]
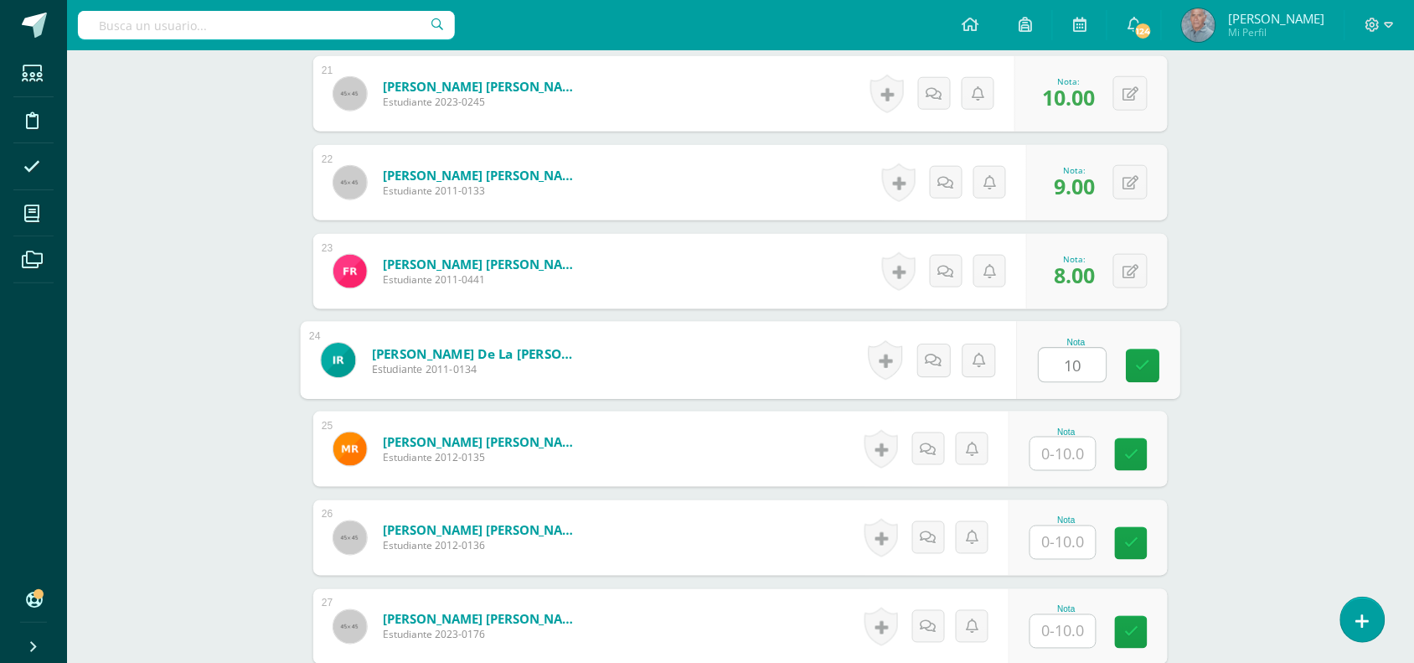
type input "10"
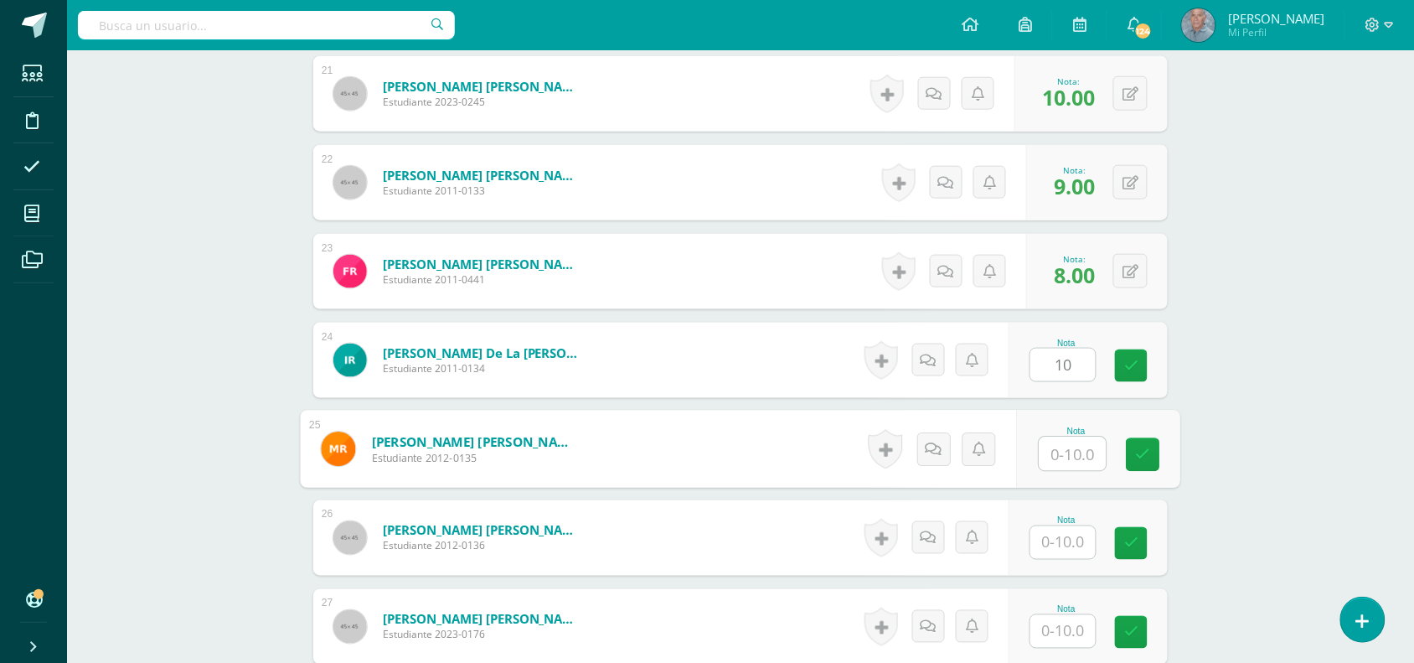
click at [1056, 450] on input "text" at bounding box center [1073, 454] width 67 height 34
type input "10"
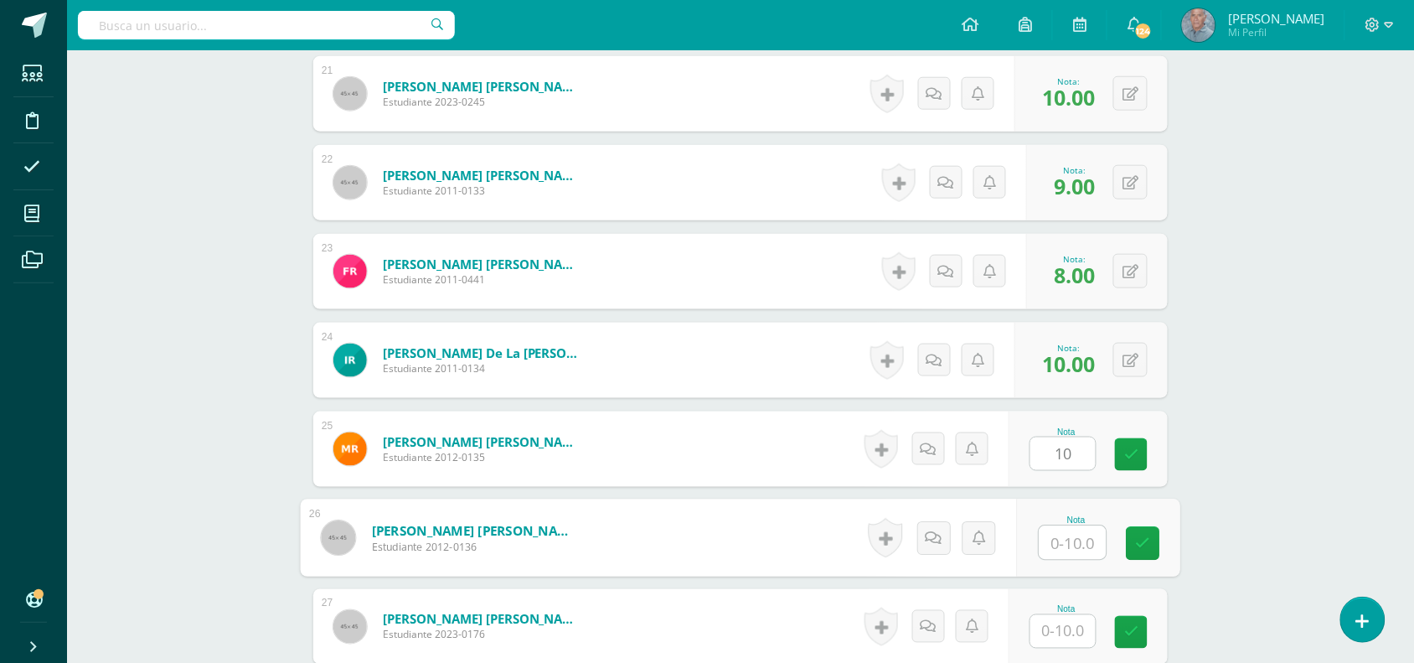
click at [1056, 549] on input "text" at bounding box center [1073, 543] width 67 height 34
type input "8"
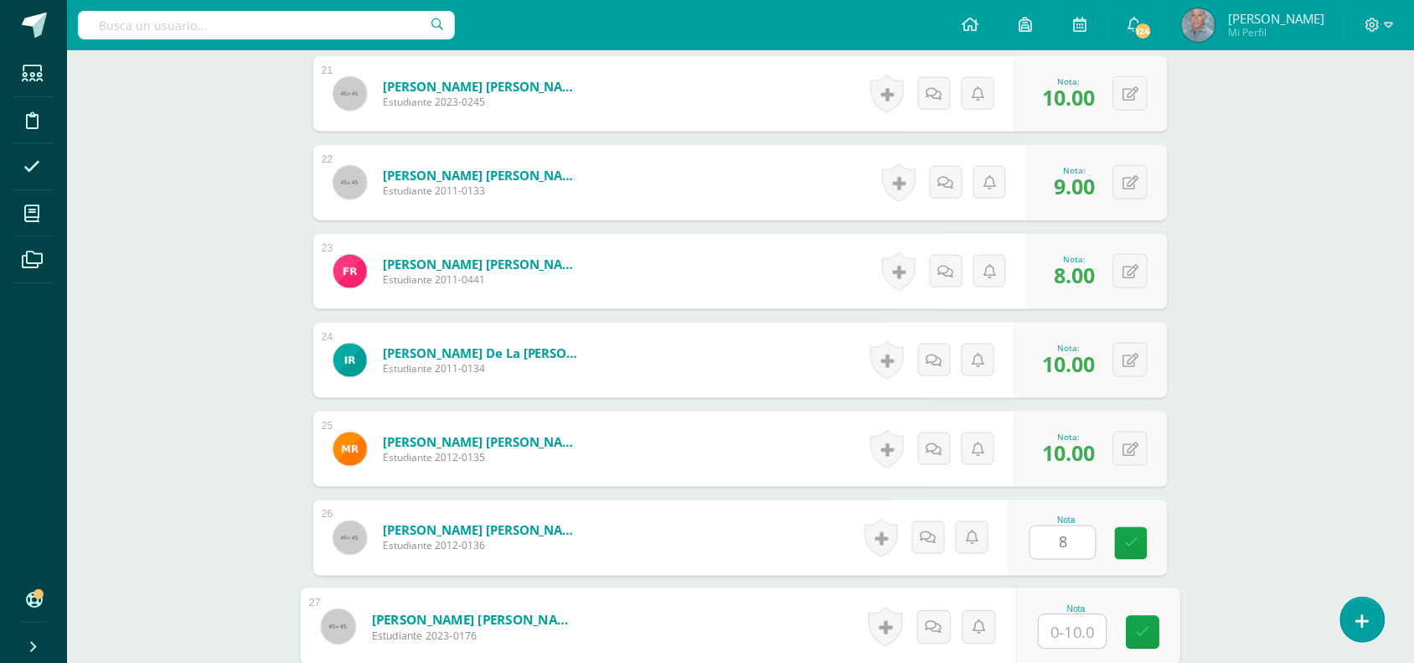
click at [1056, 625] on input "text" at bounding box center [1073, 632] width 67 height 34
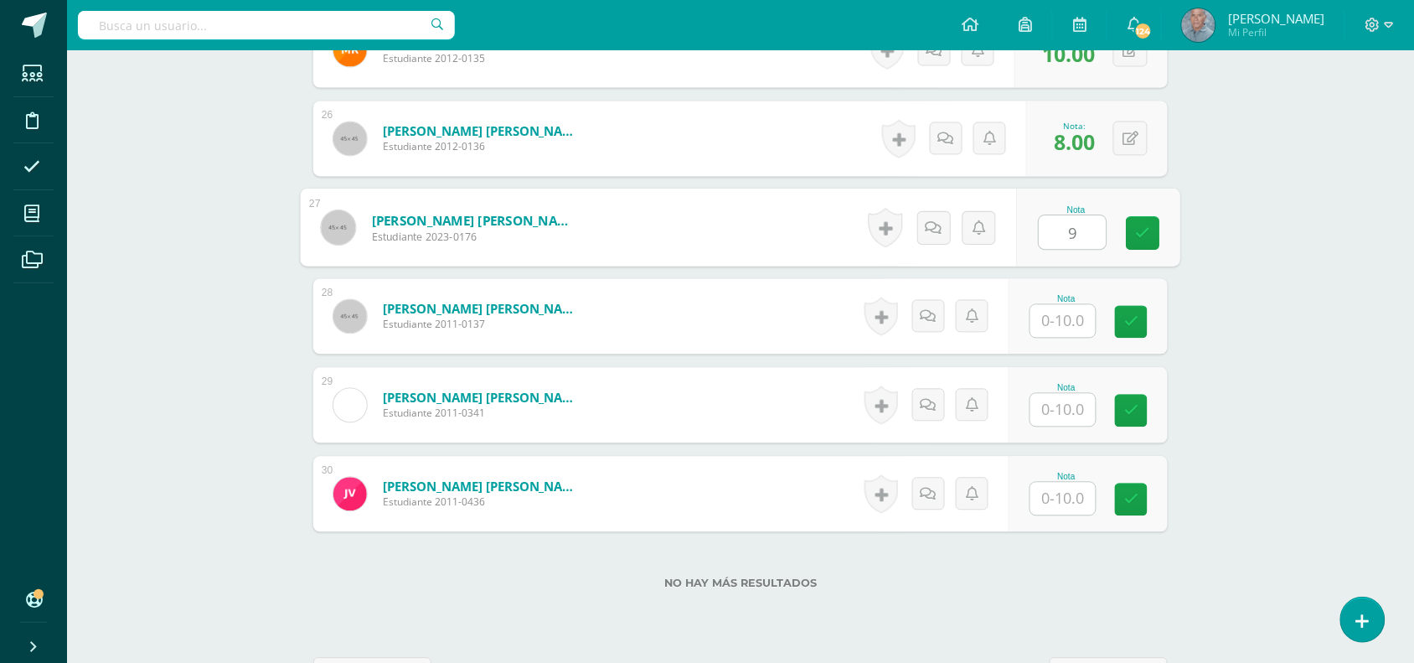
scroll to position [2769, 0]
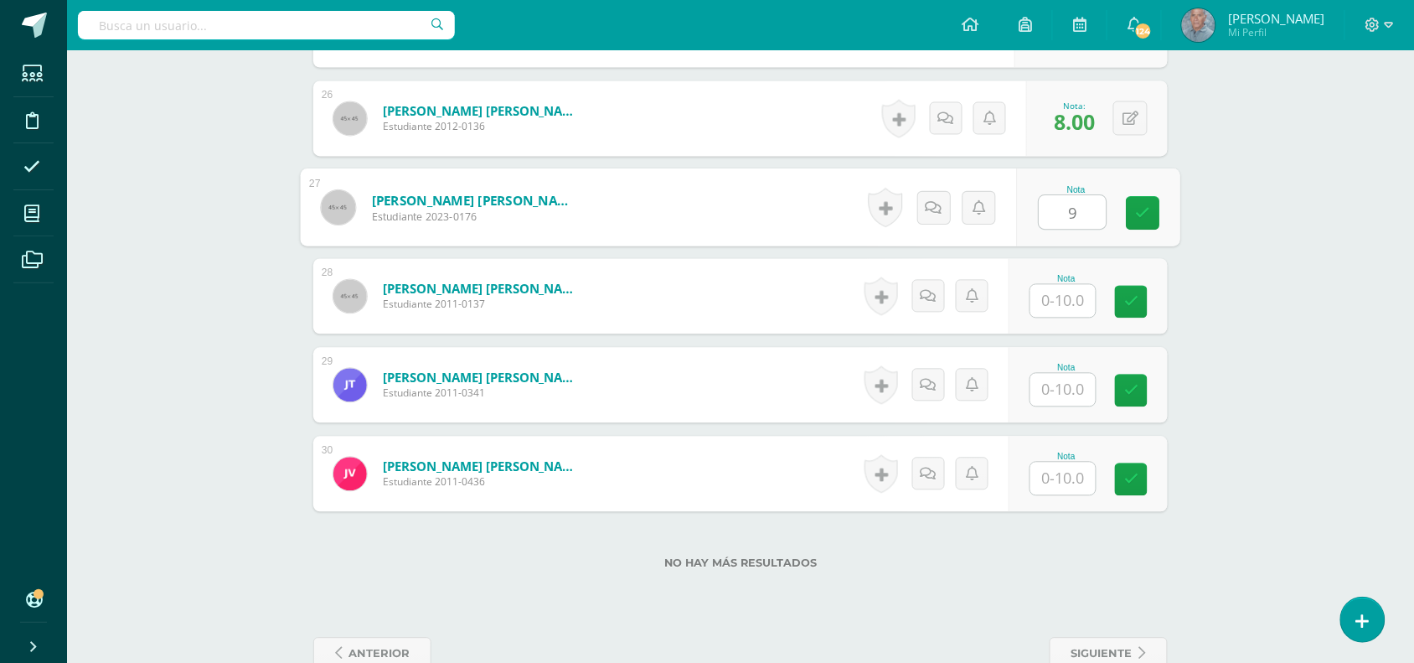
type input "9"
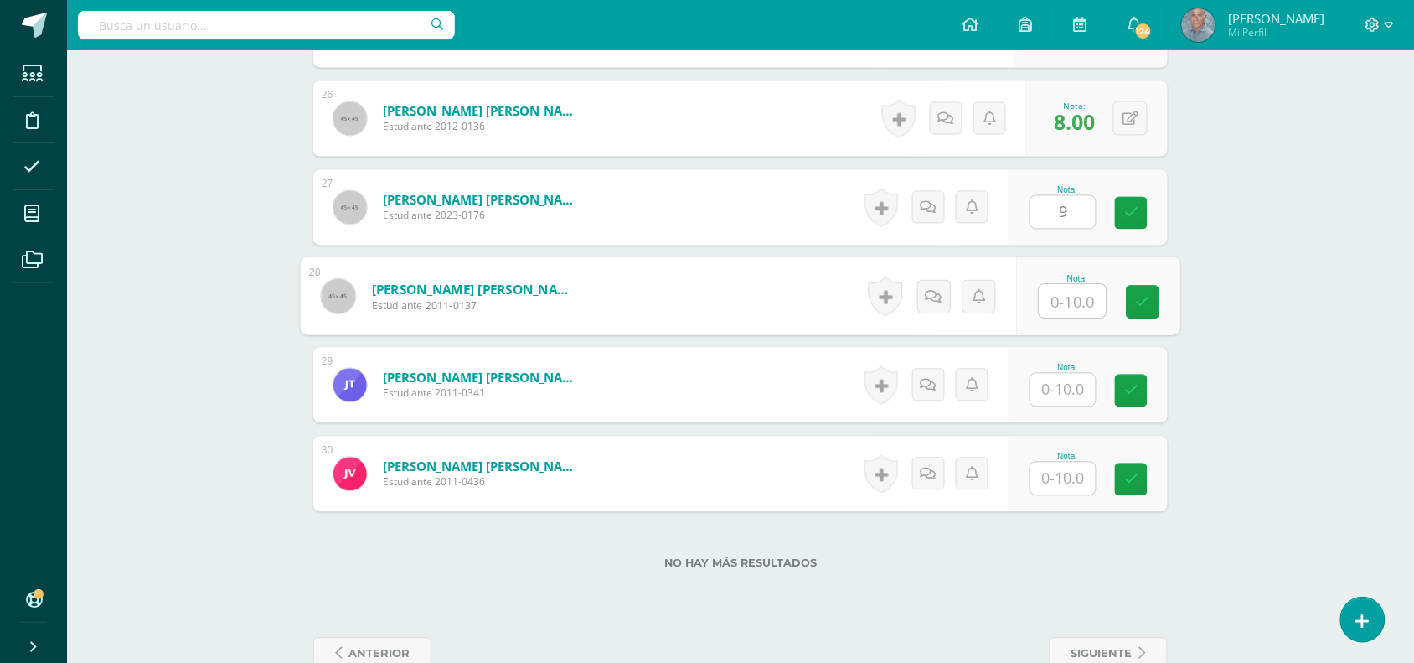
click at [1052, 291] on input "text" at bounding box center [1073, 302] width 67 height 34
type input "9"
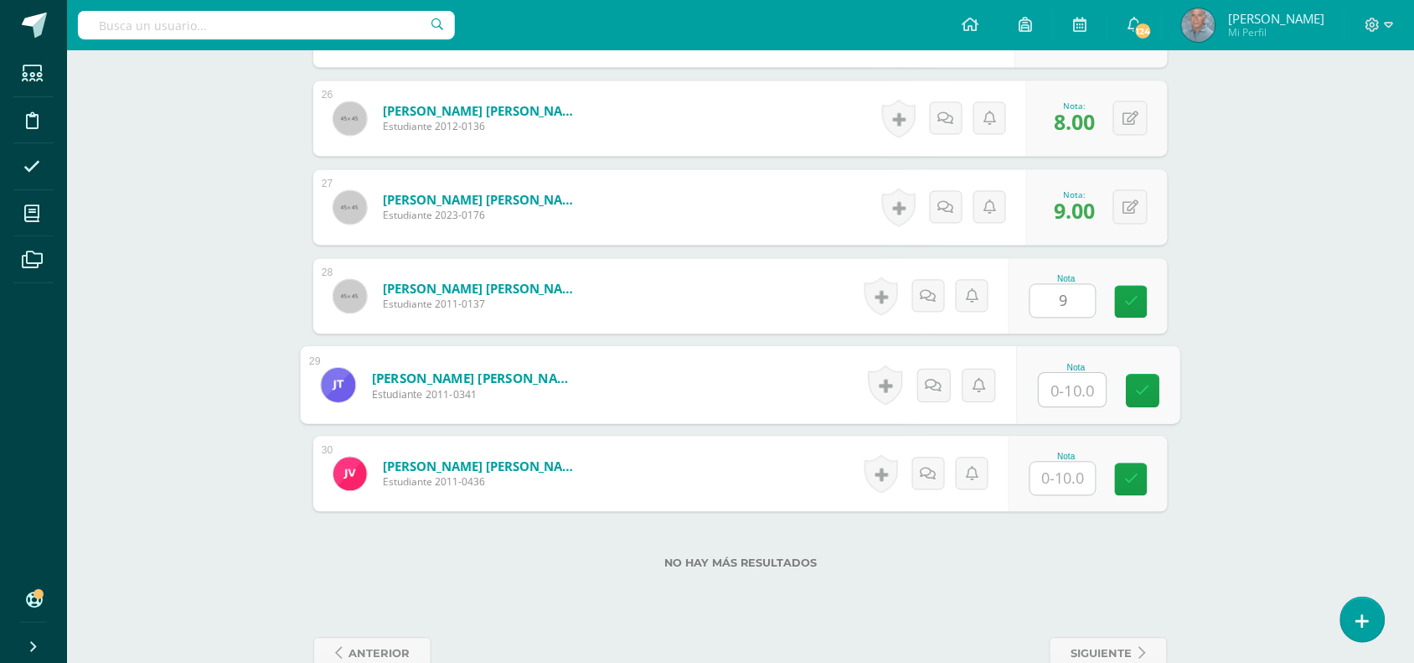
click at [1045, 387] on input "text" at bounding box center [1073, 391] width 67 height 34
type input "10"
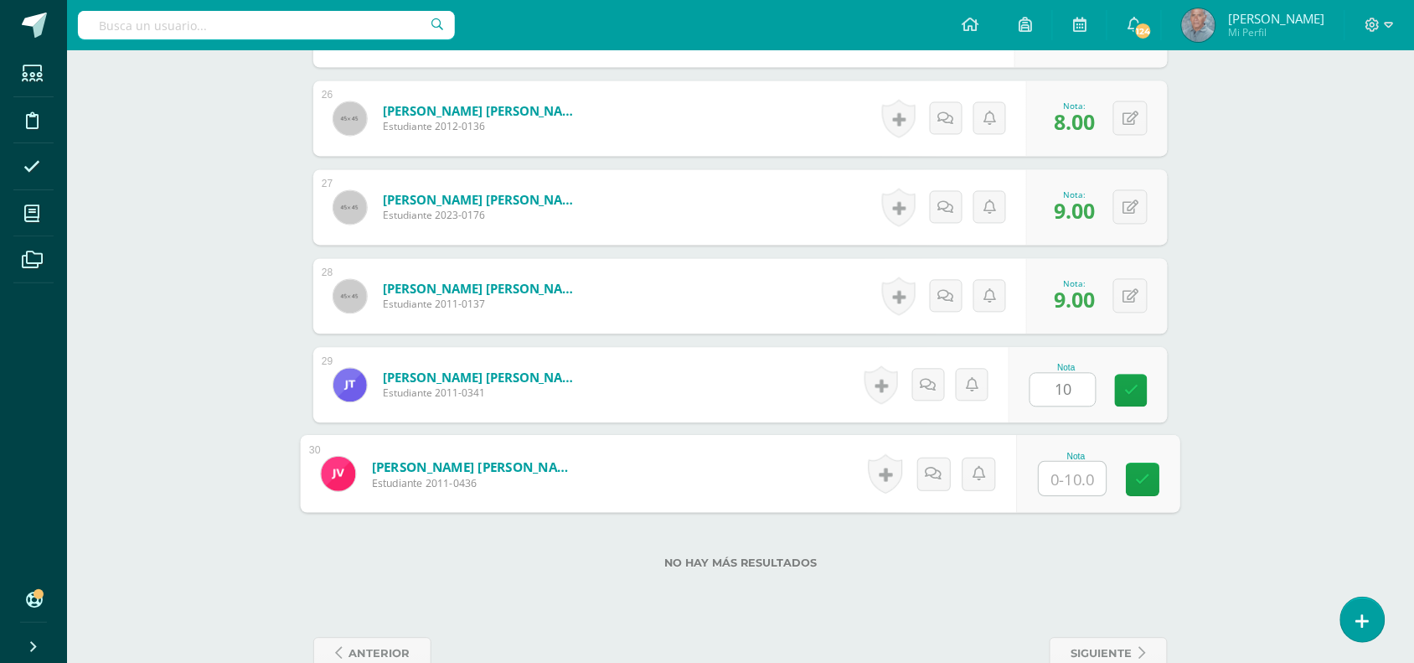
click at [1047, 486] on input "text" at bounding box center [1073, 480] width 67 height 34
type input "10"
click at [1149, 476] on icon at bounding box center [1143, 480] width 15 height 14
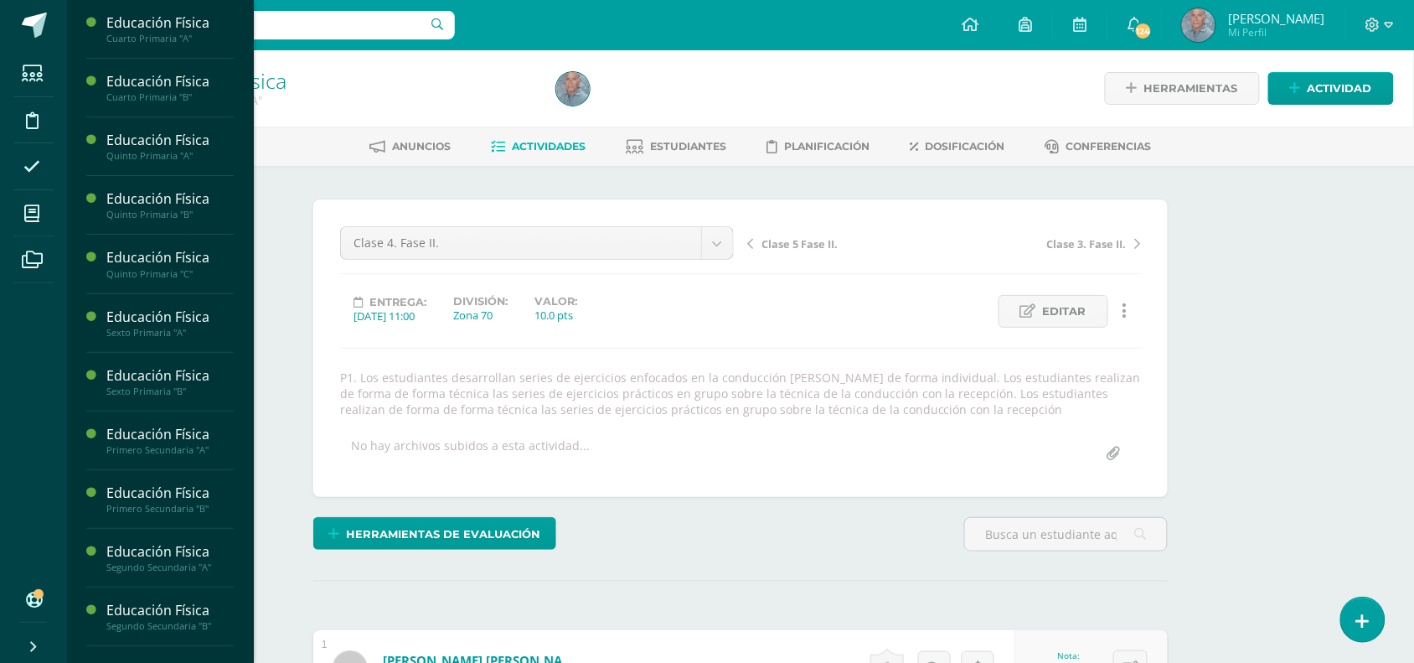
scroll to position [339, 0]
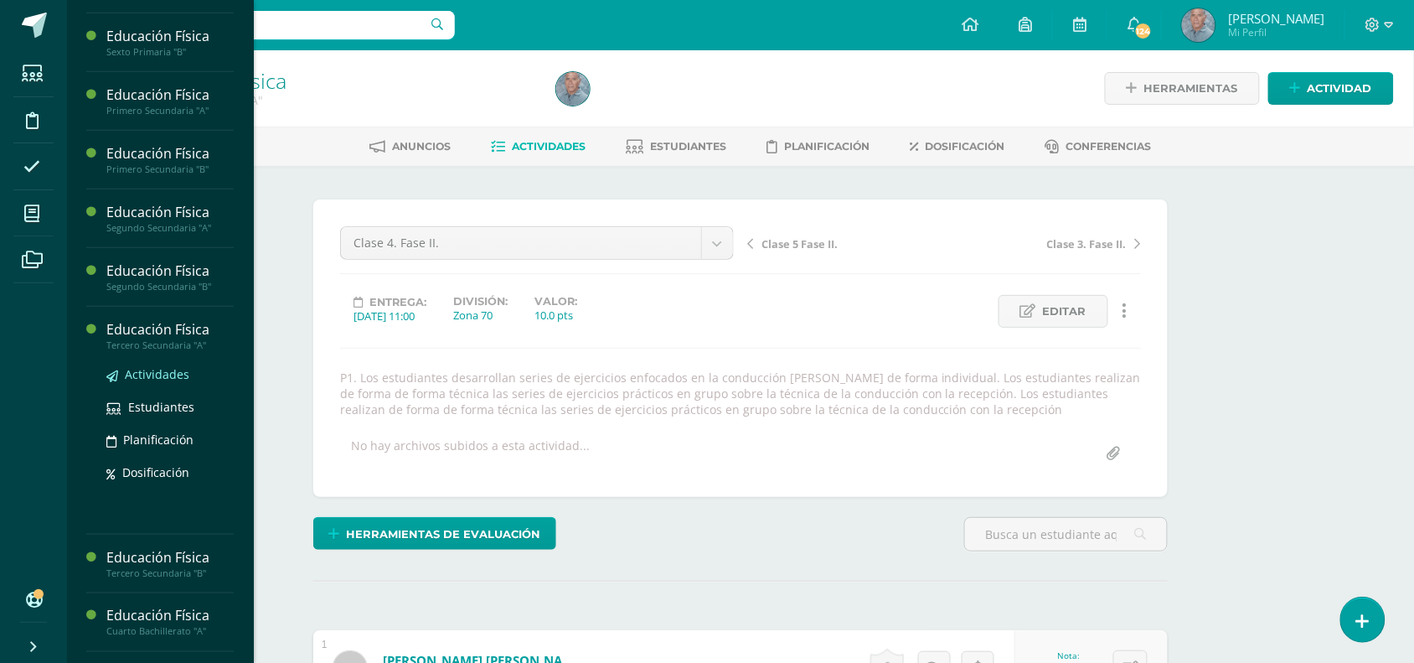
click at [161, 375] on span "Actividades" at bounding box center [157, 374] width 65 height 16
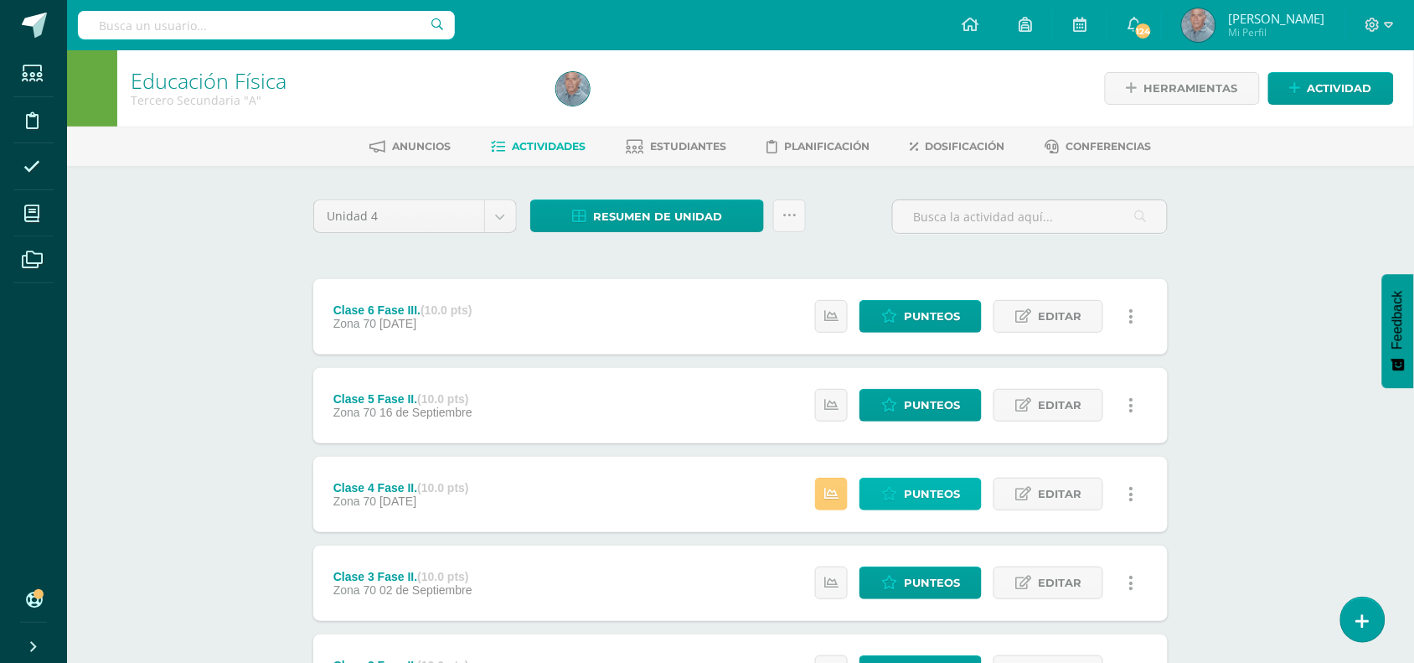
click at [923, 493] on span "Punteos" at bounding box center [932, 493] width 56 height 31
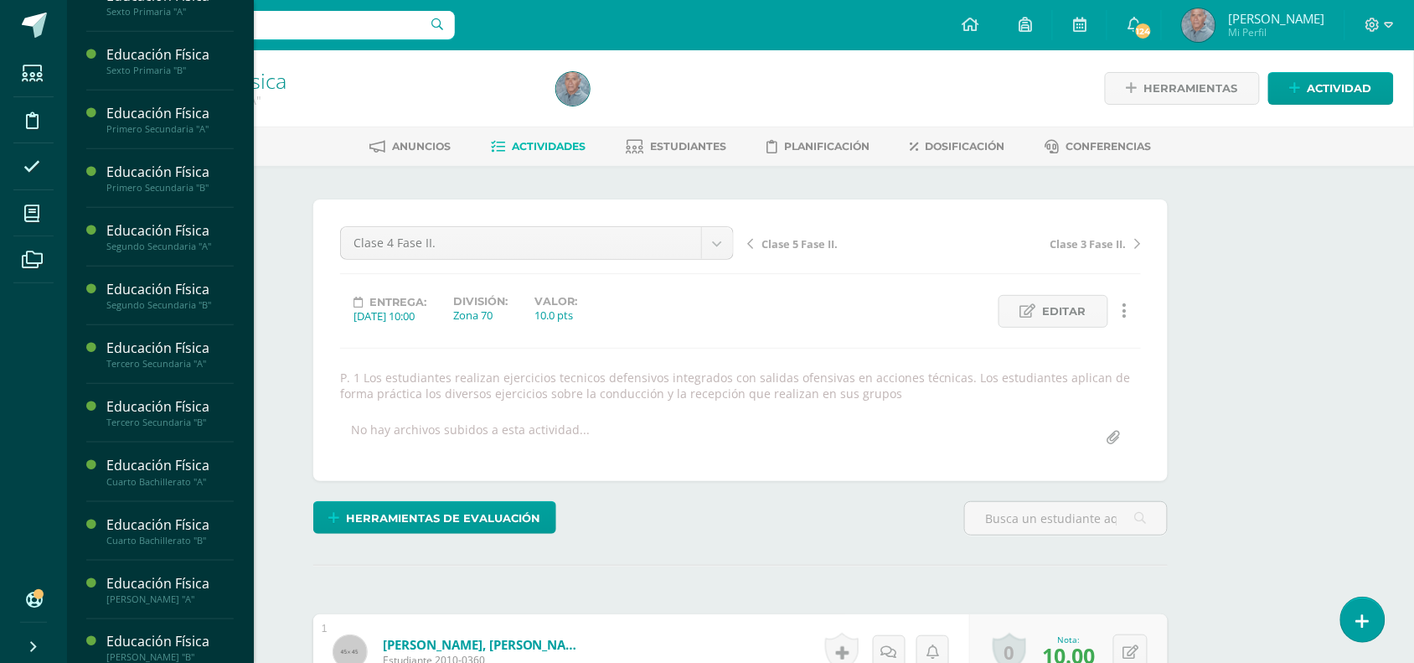
scroll to position [339, 0]
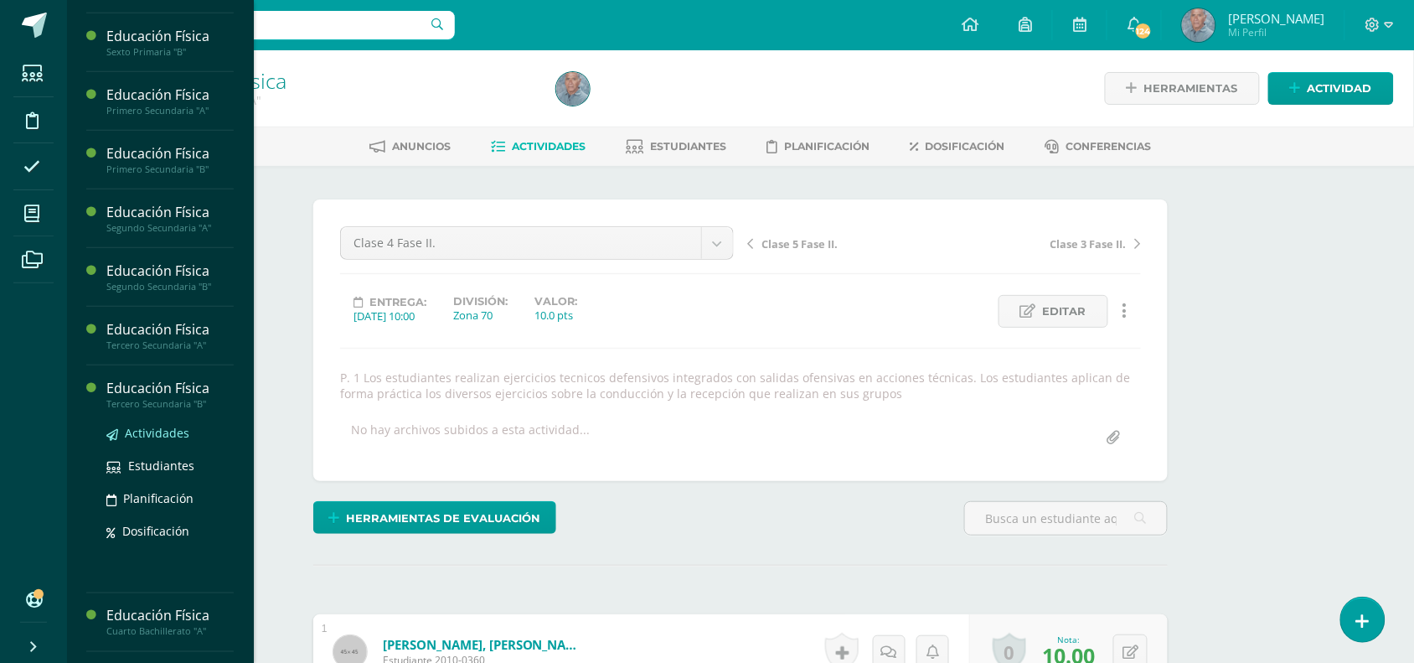
click at [148, 432] on span "Actividades" at bounding box center [157, 433] width 65 height 16
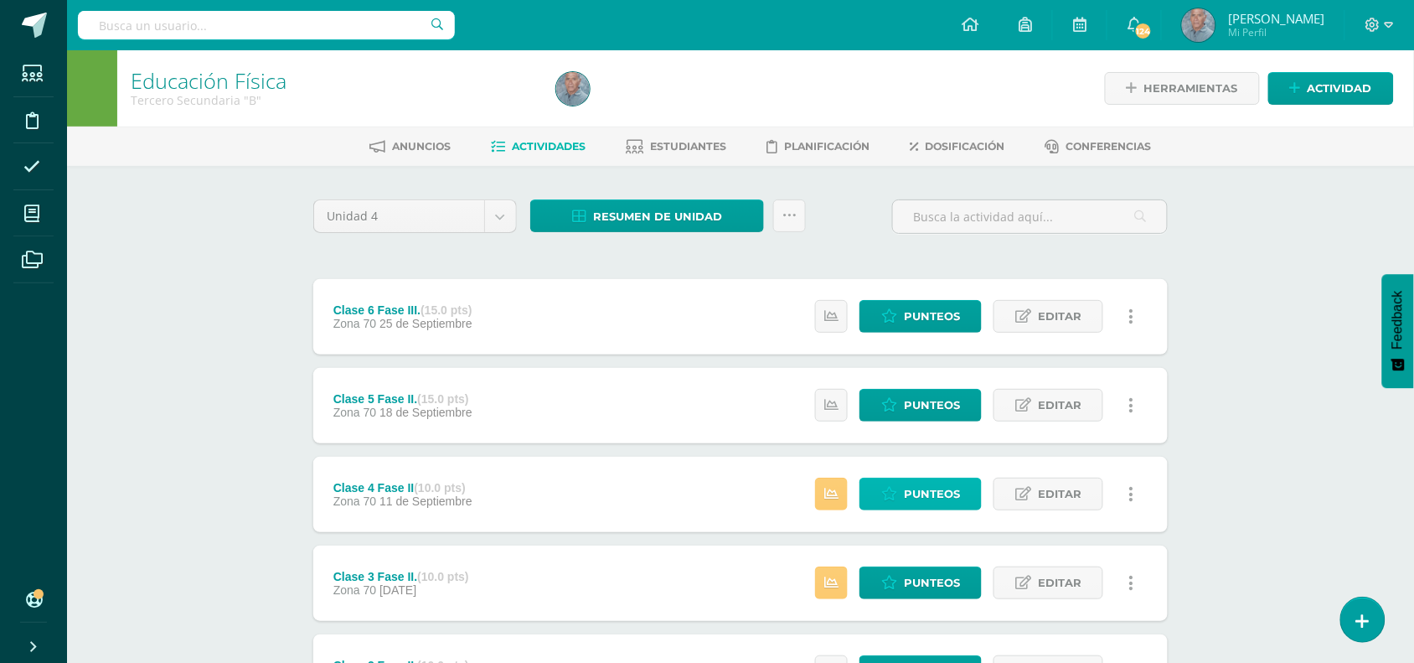
click at [939, 497] on span "Punteos" at bounding box center [932, 493] width 56 height 31
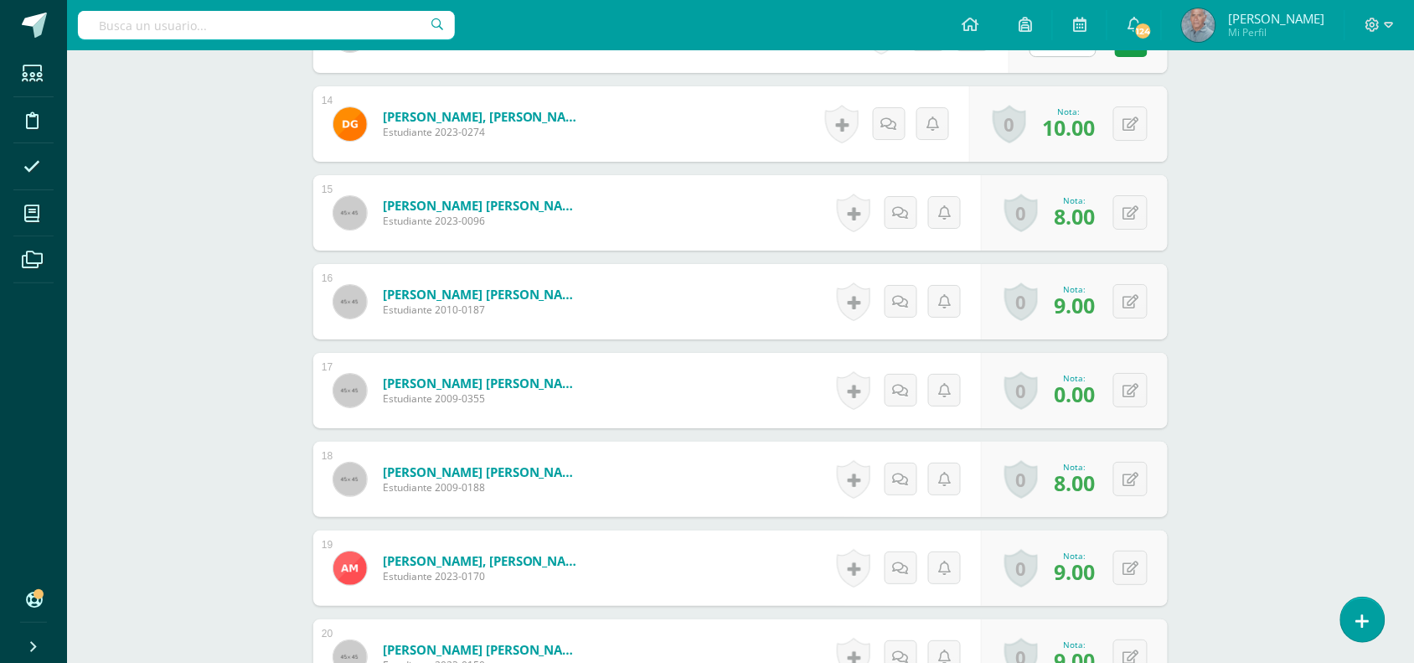
scroll to position [1724, 0]
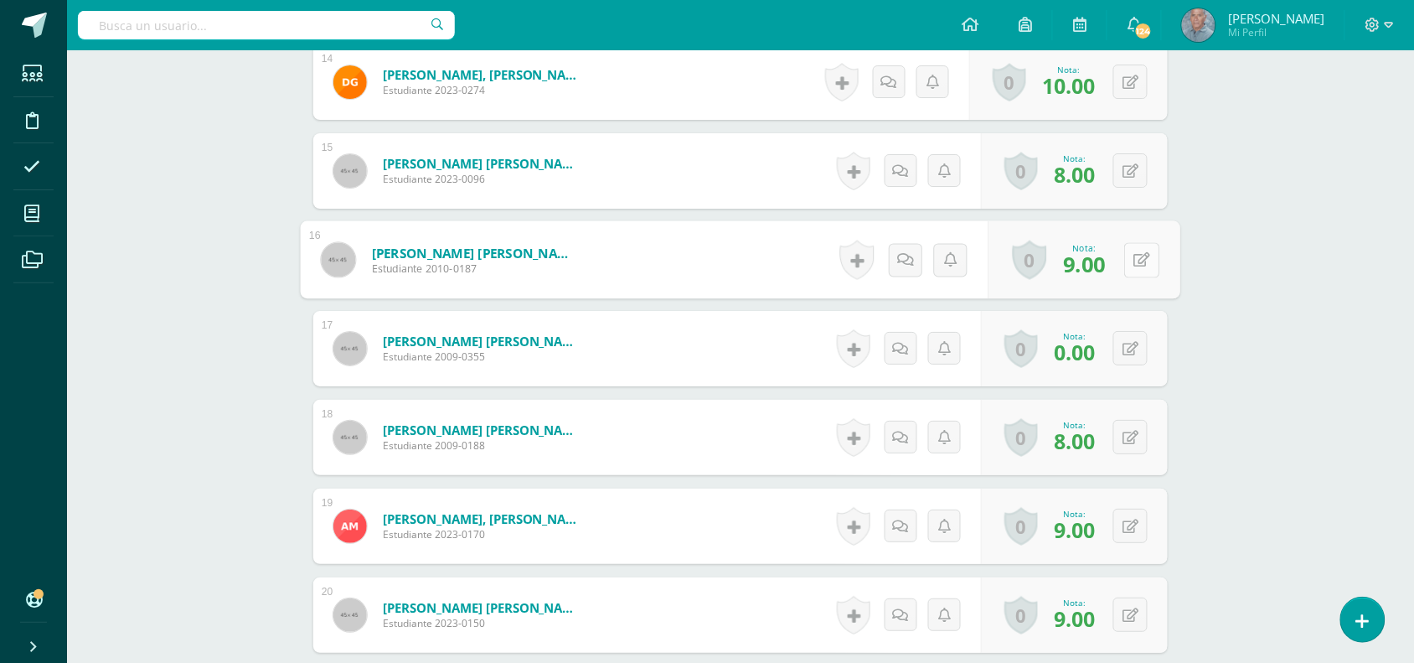
click at [1125, 260] on button at bounding box center [1141, 259] width 35 height 35
type input "10"
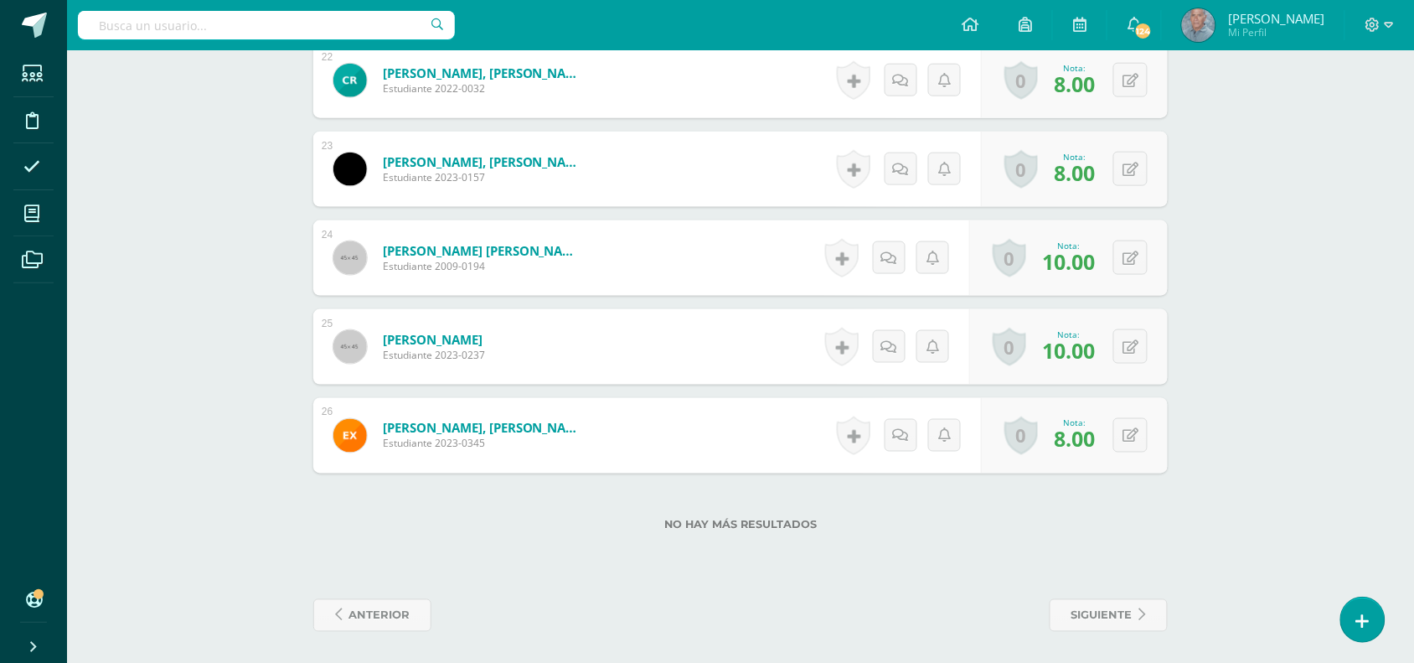
scroll to position [2439, 0]
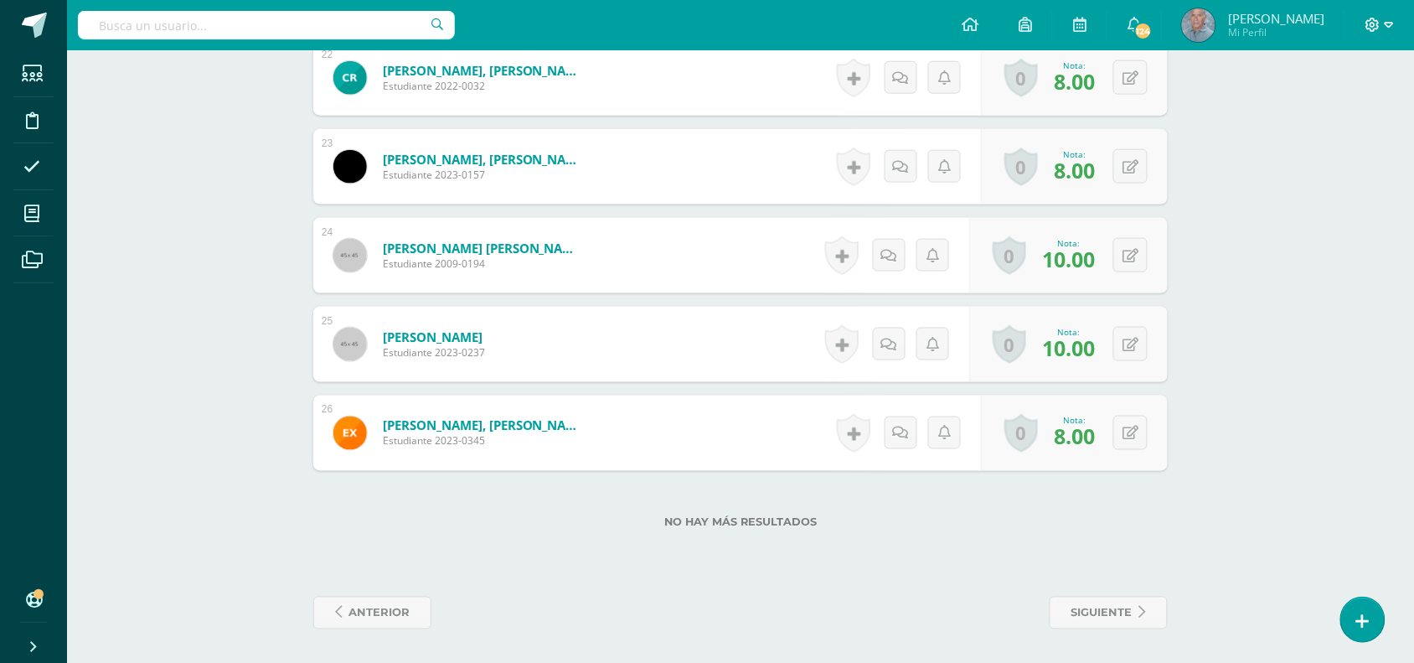
click at [1381, 25] on span at bounding box center [1380, 25] width 28 height 18
click at [1352, 105] on link "Cerrar sesión" at bounding box center [1328, 115] width 132 height 24
